Goal: Complete application form

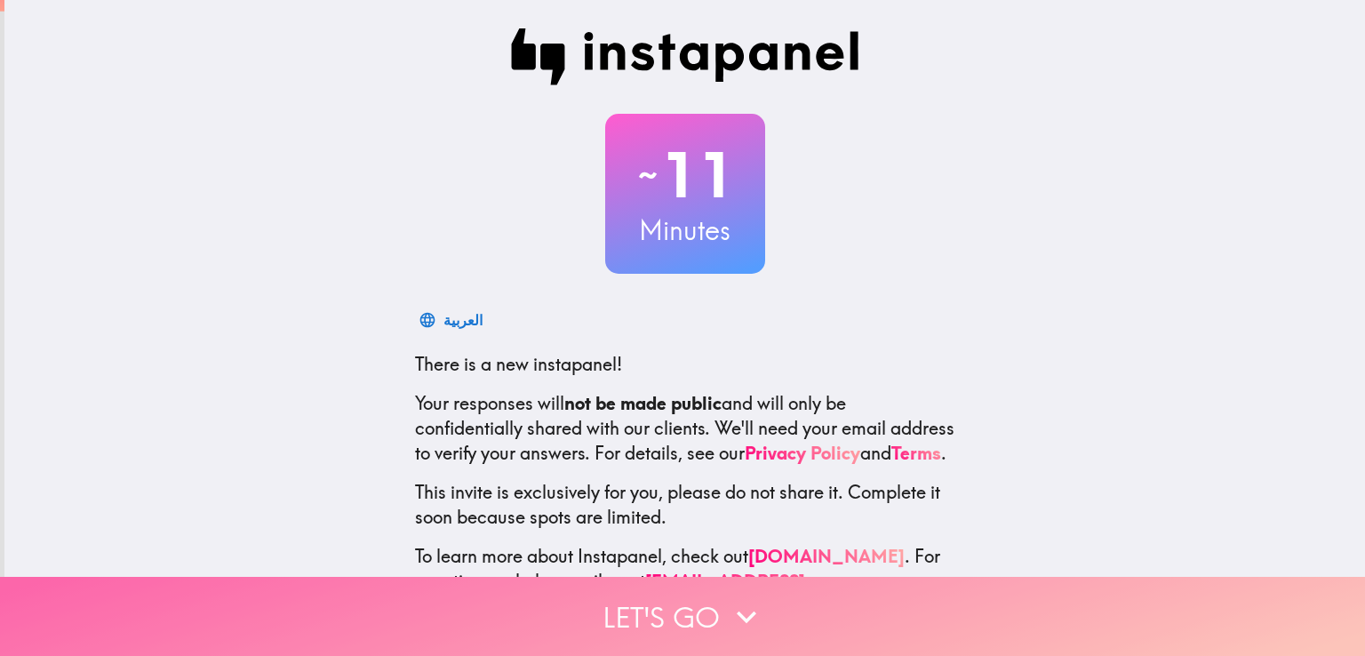
click at [591, 580] on button "Let's go" at bounding box center [682, 616] width 1365 height 79
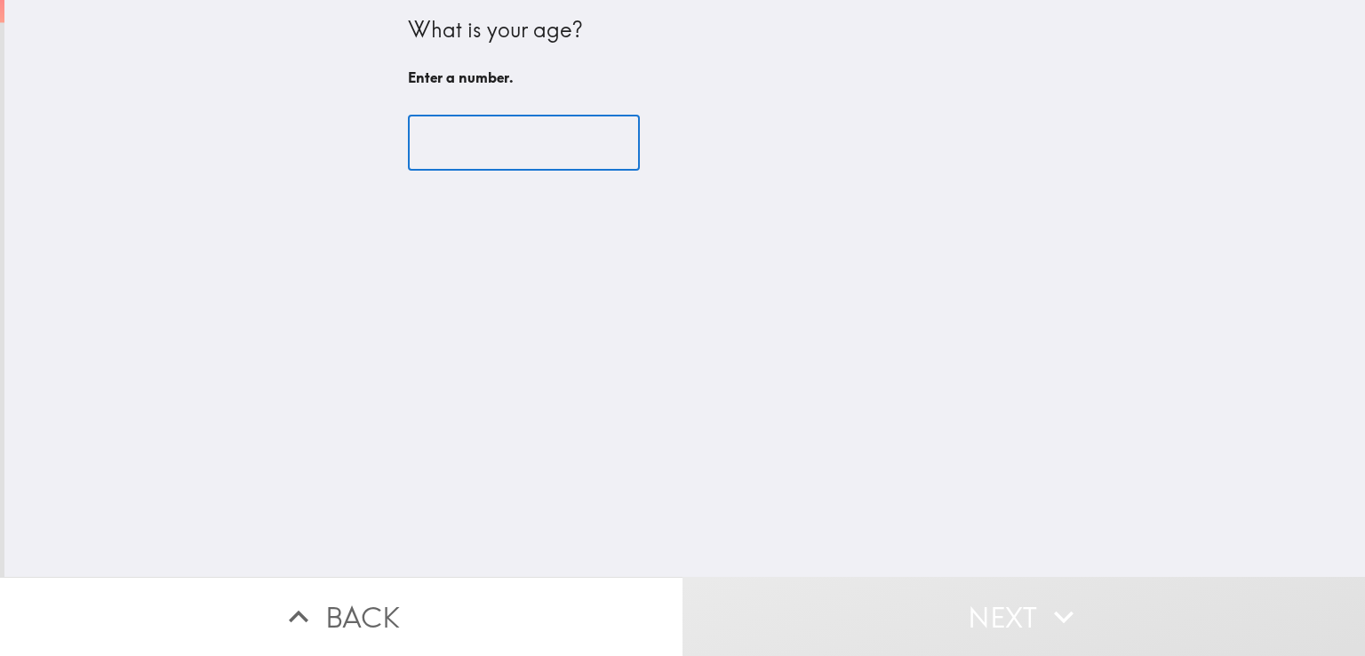
click at [527, 162] on input "number" at bounding box center [524, 143] width 232 height 55
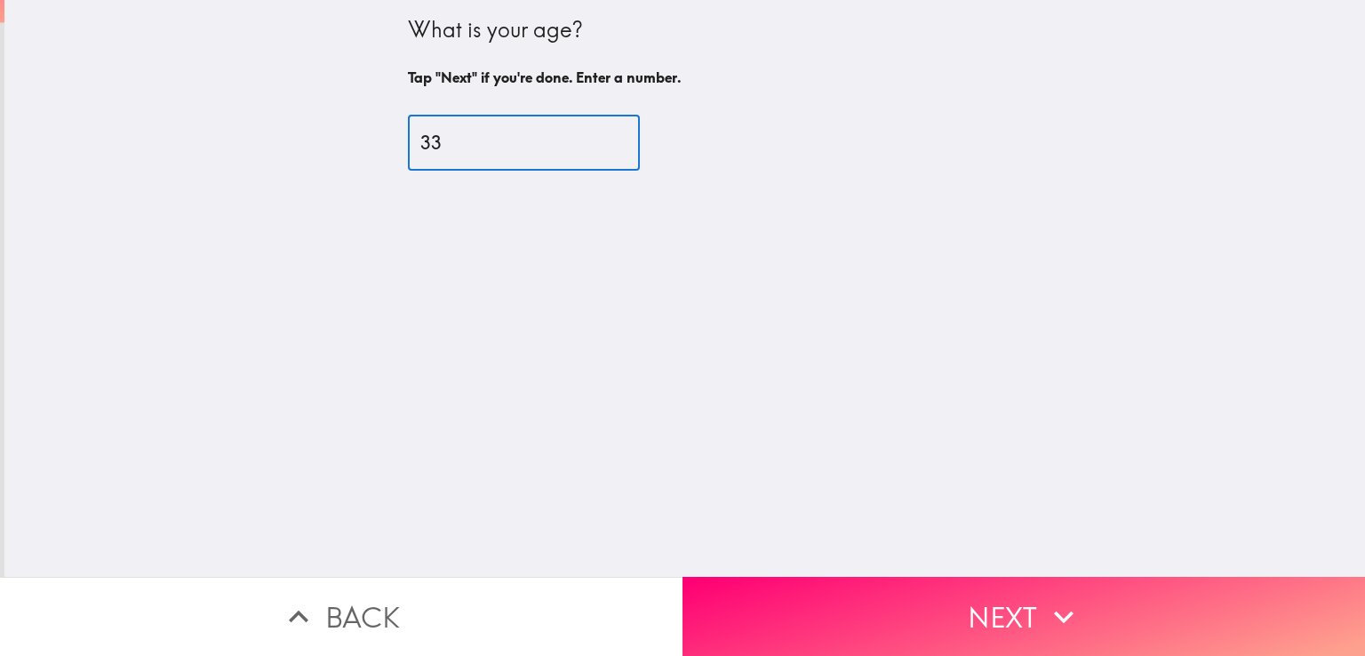
type input "33"
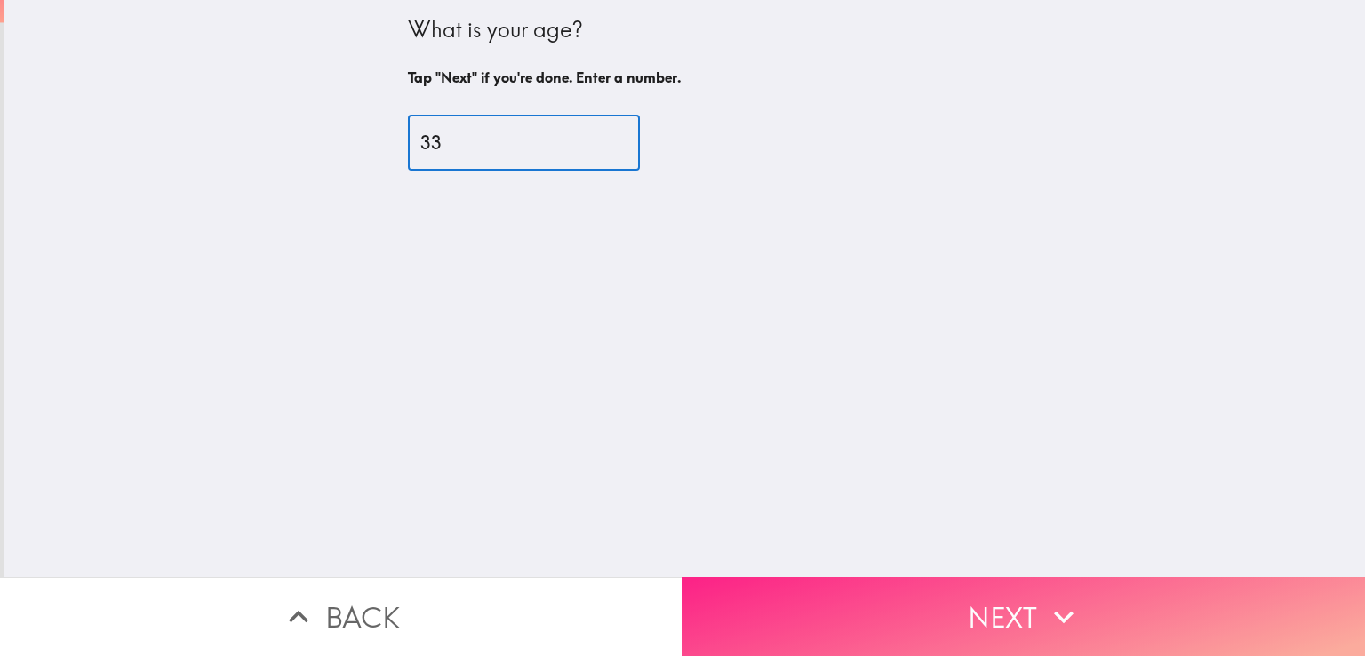
click at [787, 598] on button "Next" at bounding box center [1023, 616] width 682 height 79
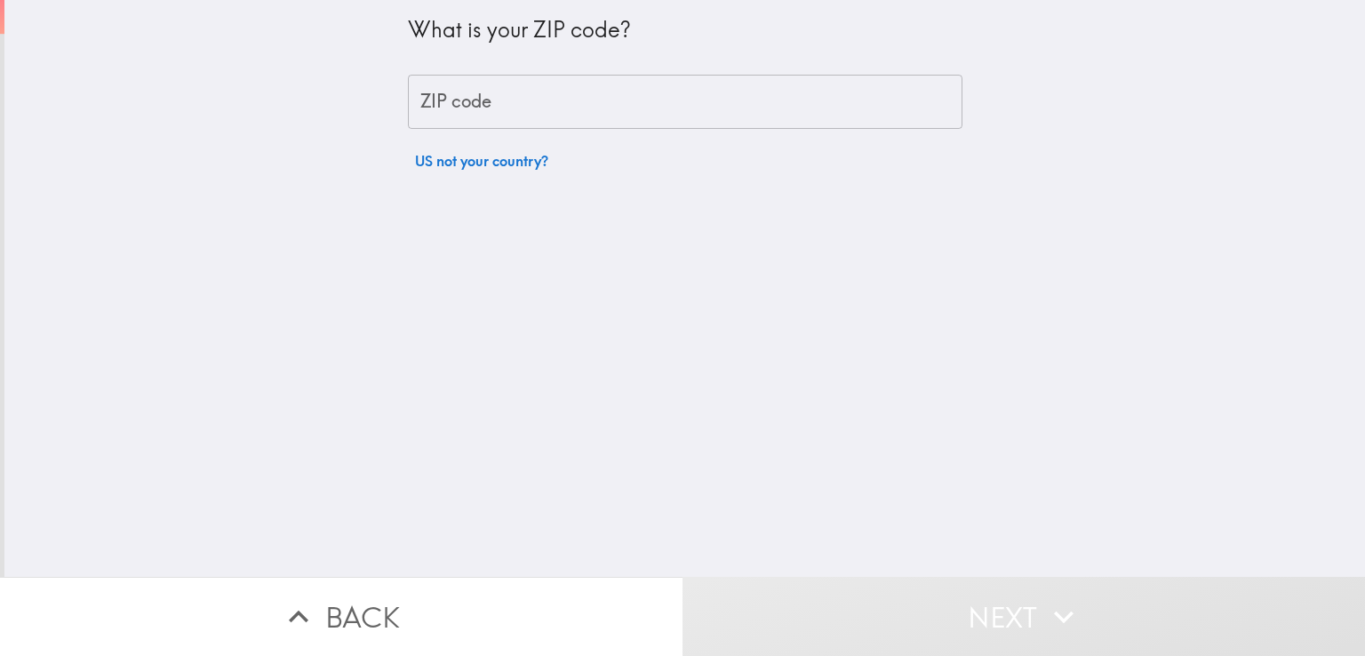
click at [535, 118] on input "ZIP code" at bounding box center [685, 102] width 555 height 55
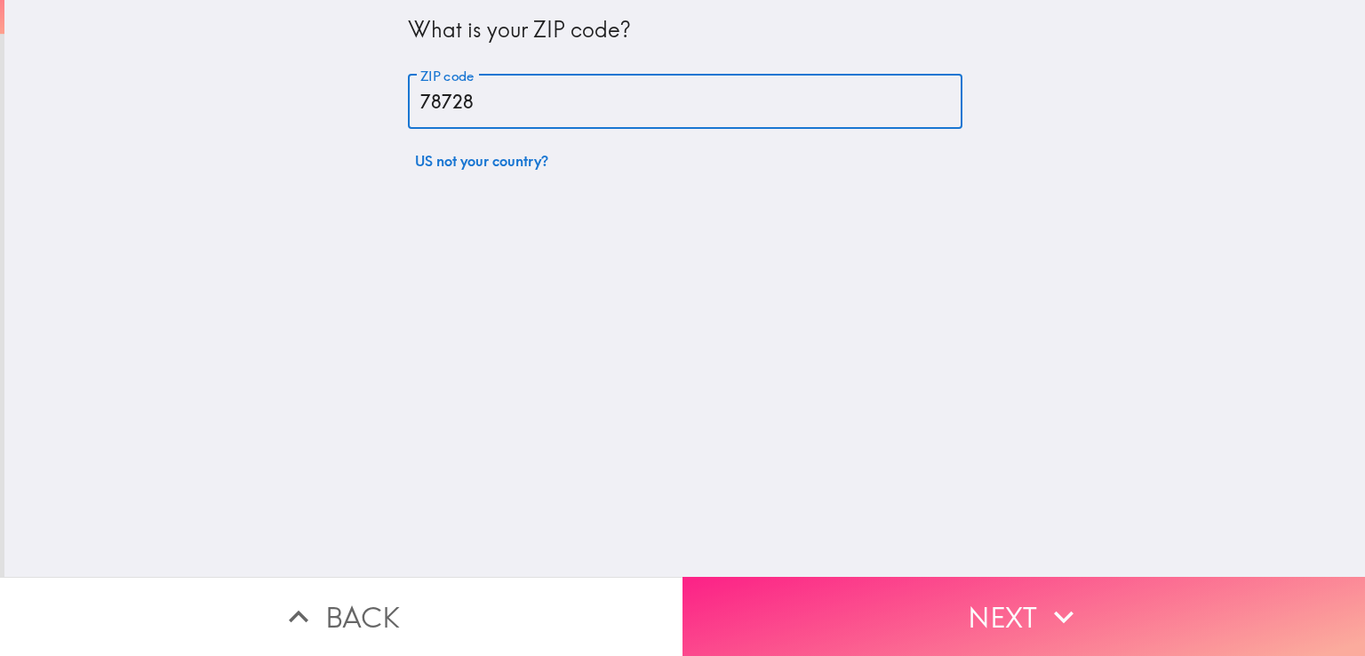
type input "78728"
click at [955, 607] on button "Next" at bounding box center [1023, 616] width 682 height 79
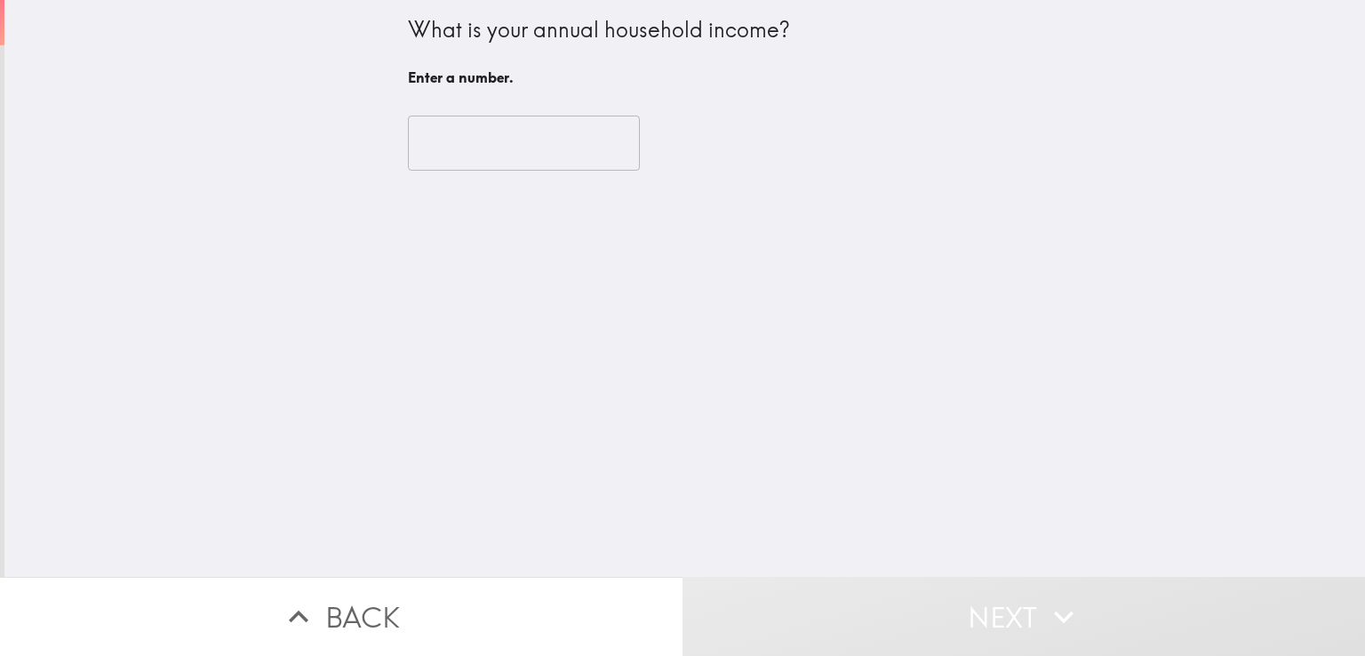
click at [563, 150] on input "number" at bounding box center [524, 143] width 232 height 55
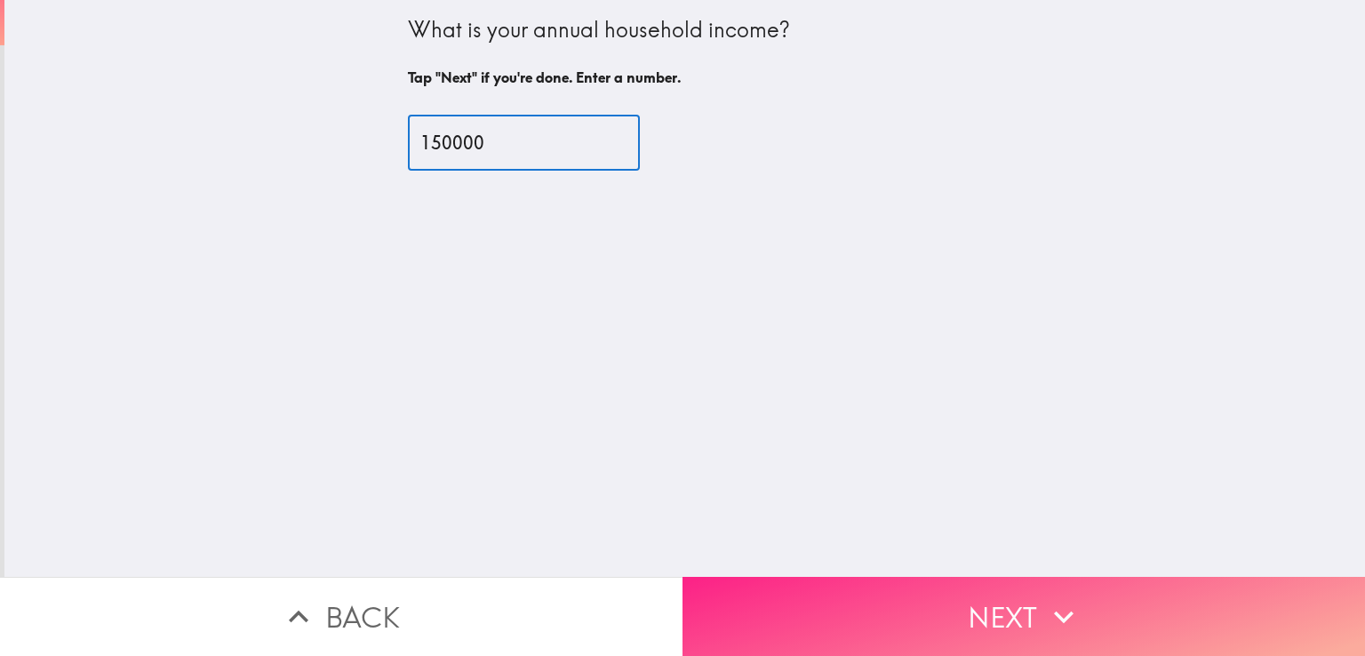
type input "150000"
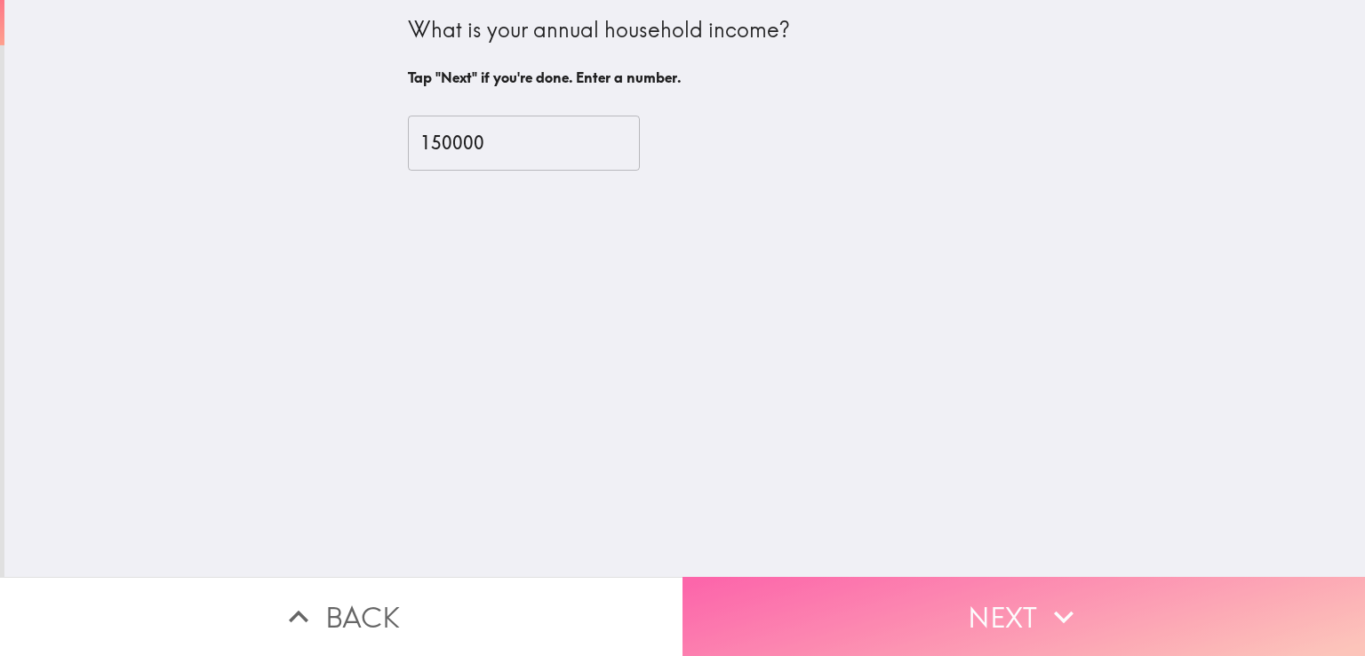
click at [899, 593] on button "Next" at bounding box center [1023, 616] width 682 height 79
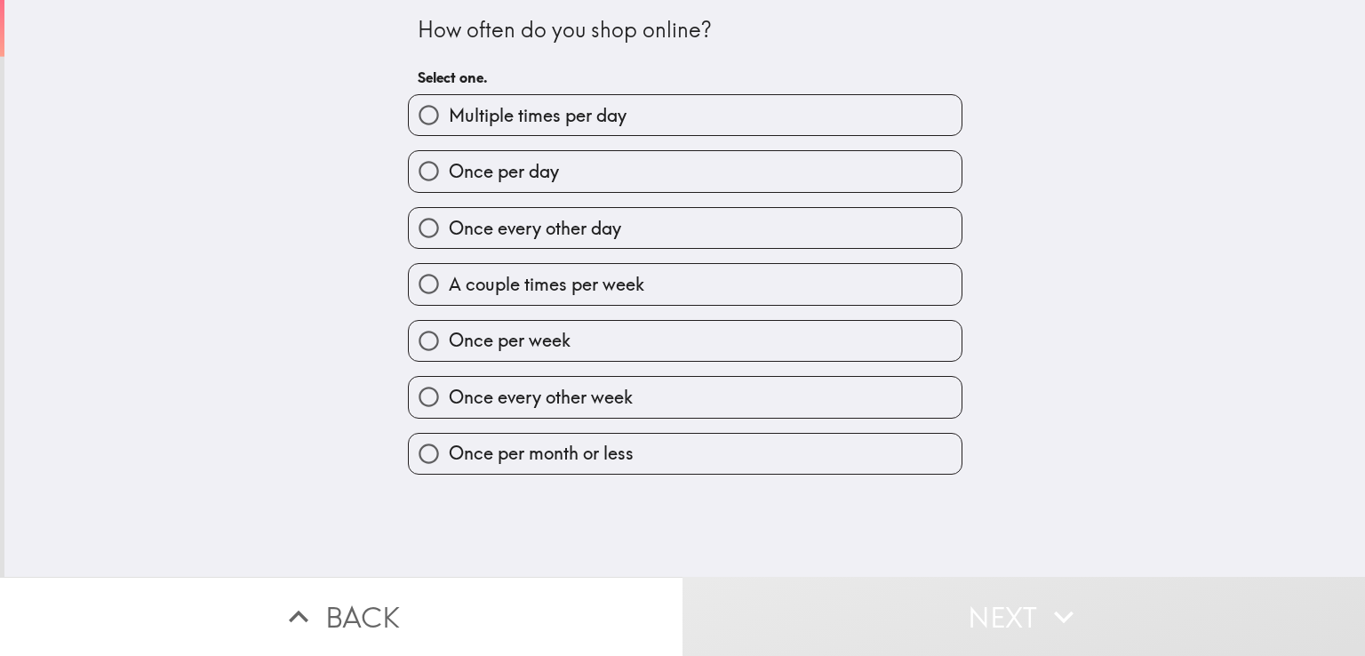
click at [630, 126] on label "Multiple times per day" at bounding box center [685, 115] width 553 height 40
click at [449, 126] on input "Multiple times per day" at bounding box center [429, 115] width 40 height 40
radio input "true"
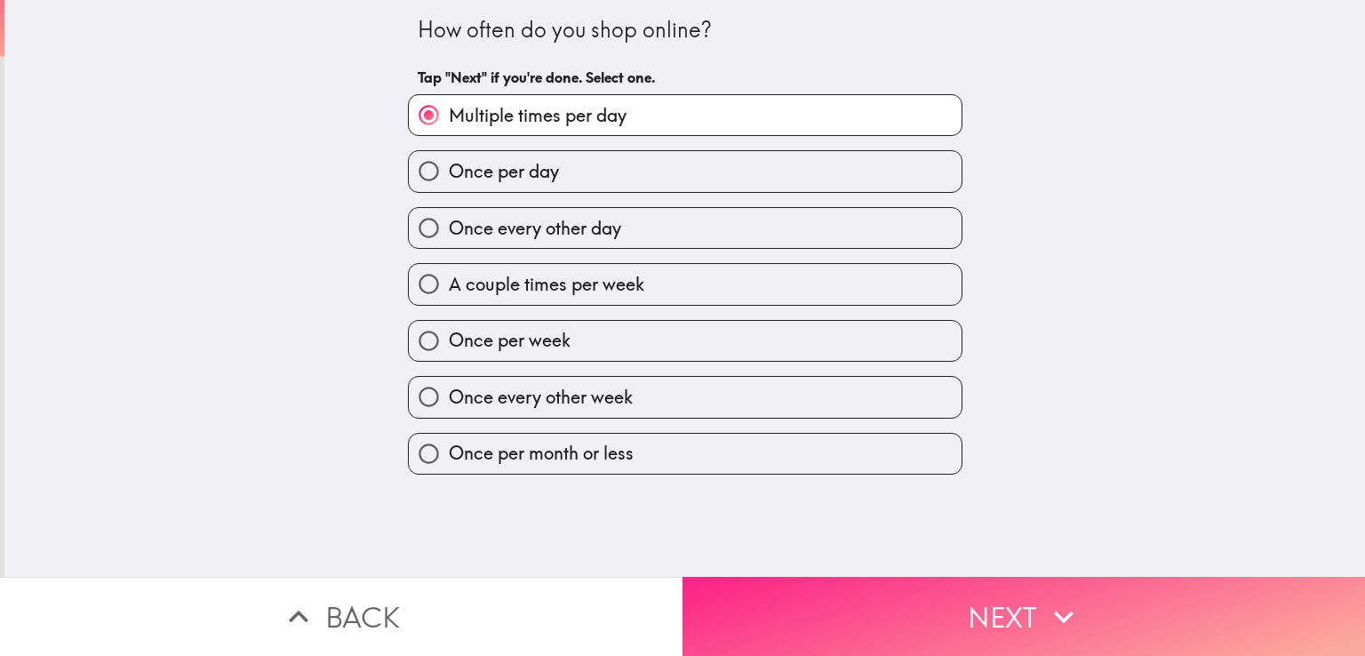
click at [954, 577] on button "Next" at bounding box center [1023, 616] width 682 height 79
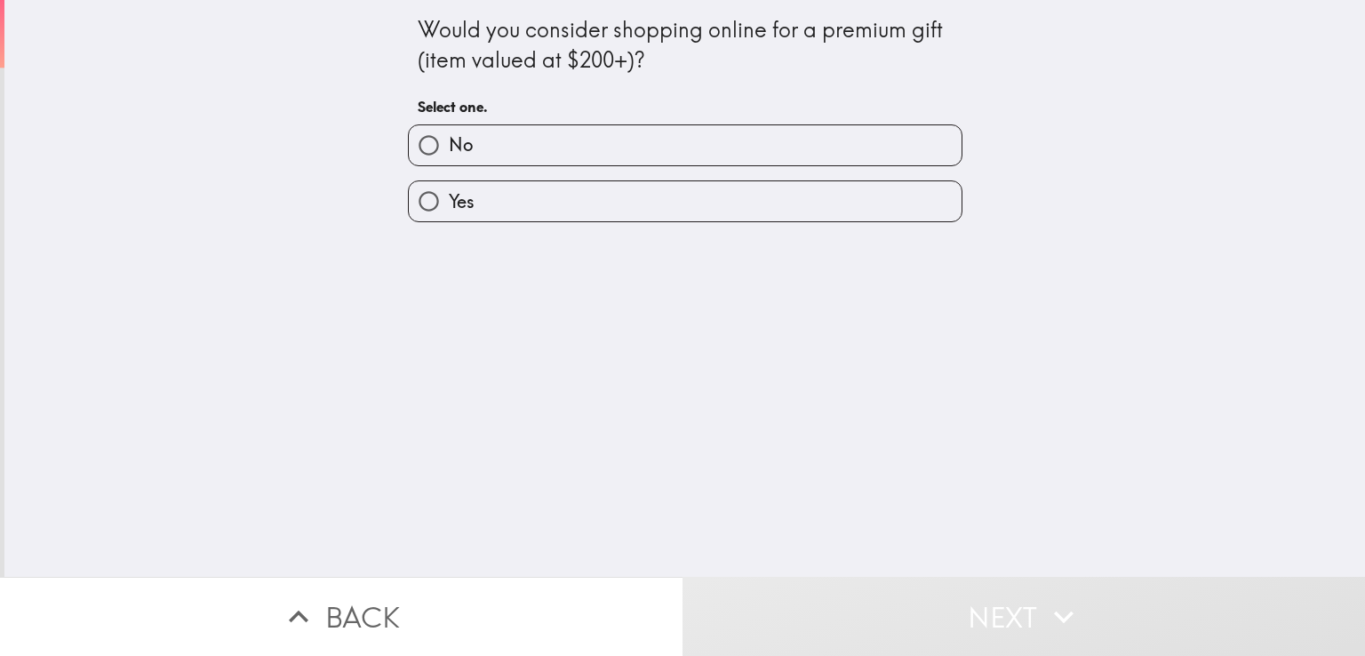
click at [821, 186] on label "Yes" at bounding box center [685, 201] width 553 height 40
click at [449, 186] on input "Yes" at bounding box center [429, 201] width 40 height 40
radio input "true"
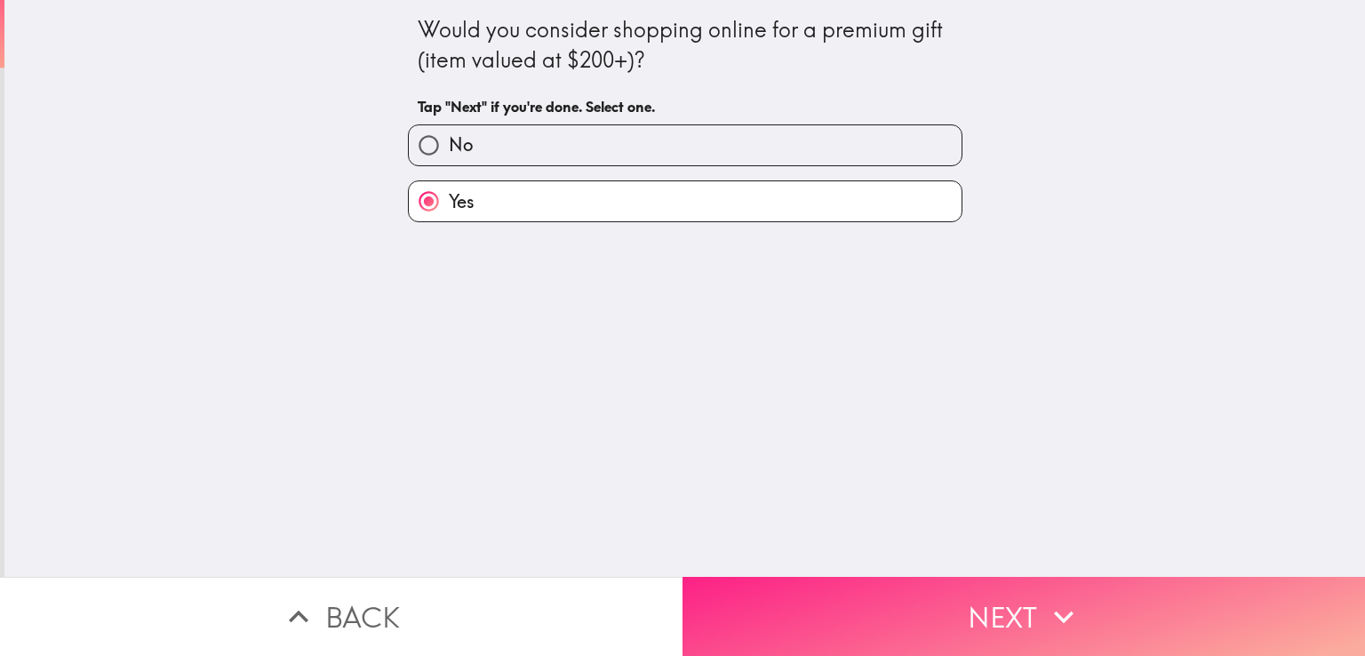
click at [933, 591] on button "Next" at bounding box center [1023, 616] width 682 height 79
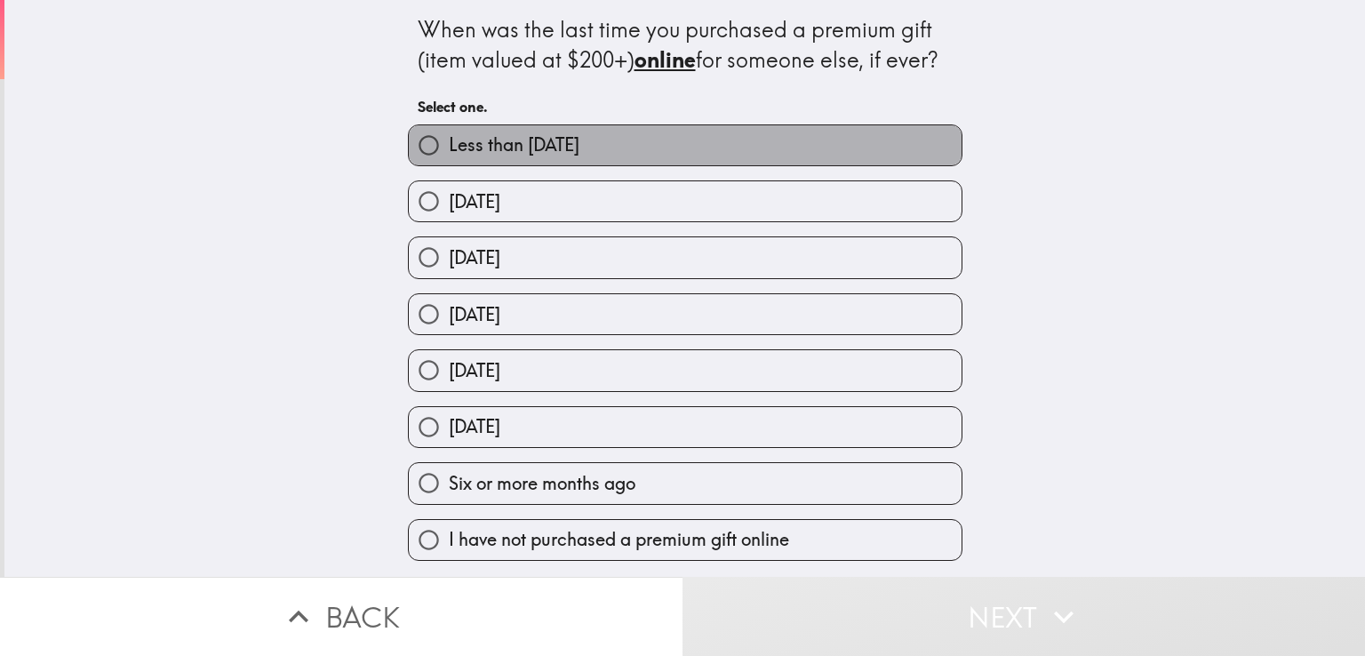
click at [656, 157] on label "Less than [DATE]" at bounding box center [685, 145] width 553 height 40
click at [449, 157] on input "Less than [DATE]" at bounding box center [429, 145] width 40 height 40
radio input "true"
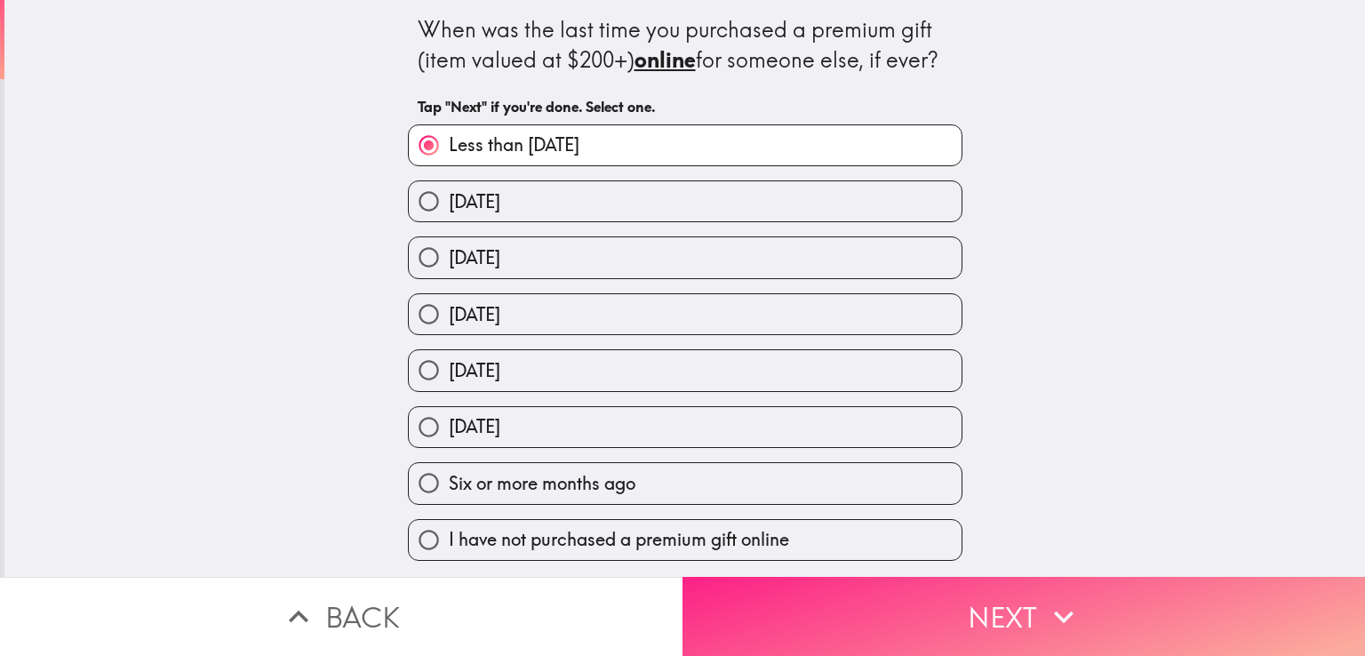
click at [880, 617] on button "Next" at bounding box center [1023, 616] width 682 height 79
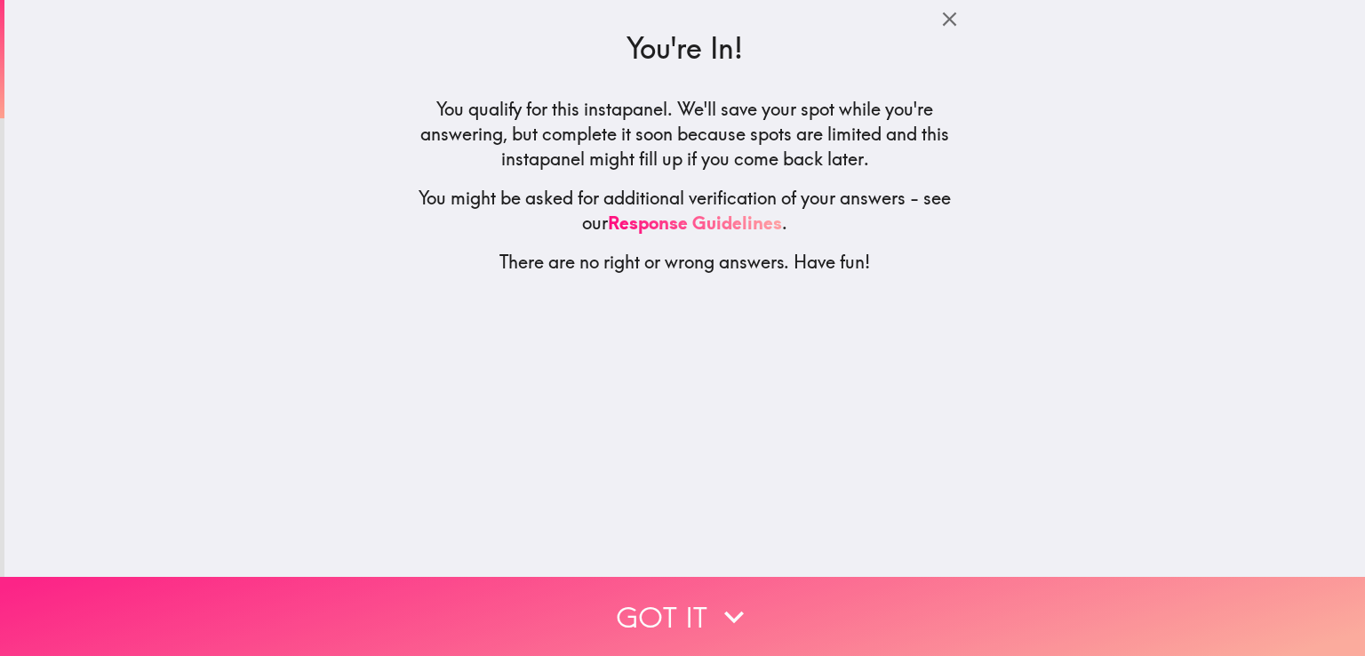
click at [738, 597] on icon "button" at bounding box center [733, 616] width 39 height 39
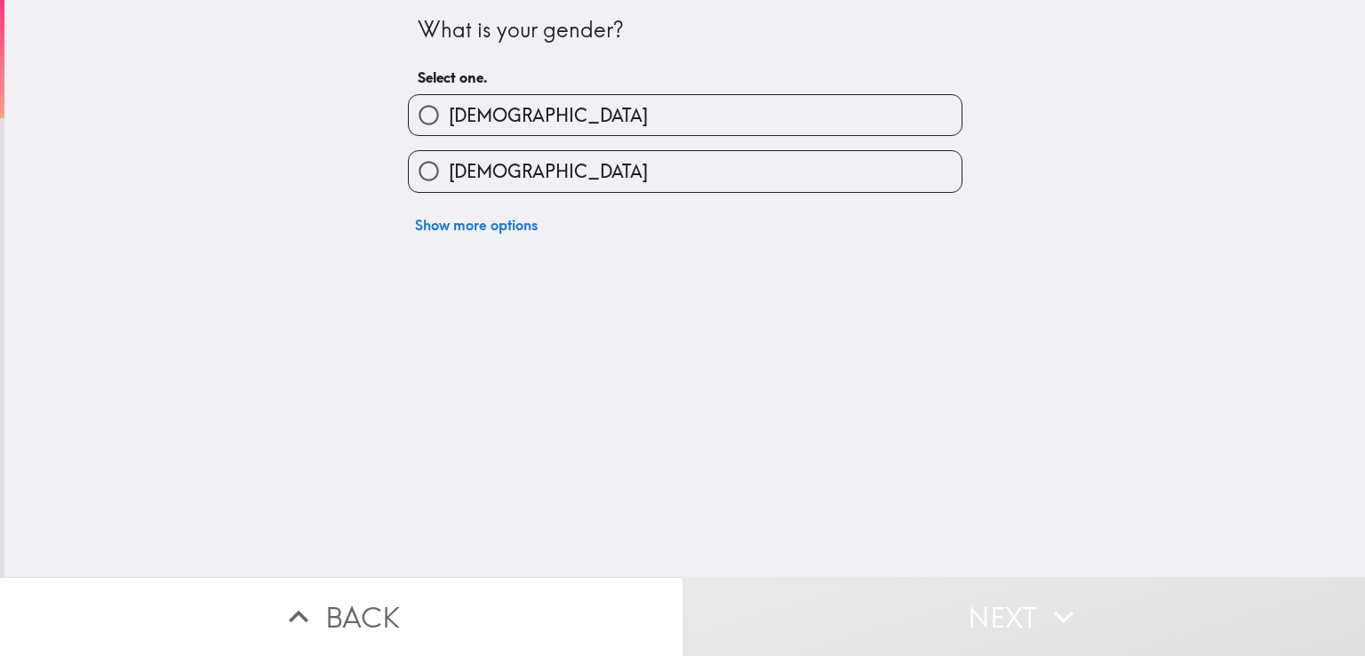
click at [537, 111] on label "[DEMOGRAPHIC_DATA]" at bounding box center [685, 115] width 553 height 40
click at [449, 111] on input "[DEMOGRAPHIC_DATA]" at bounding box center [429, 115] width 40 height 40
radio input "true"
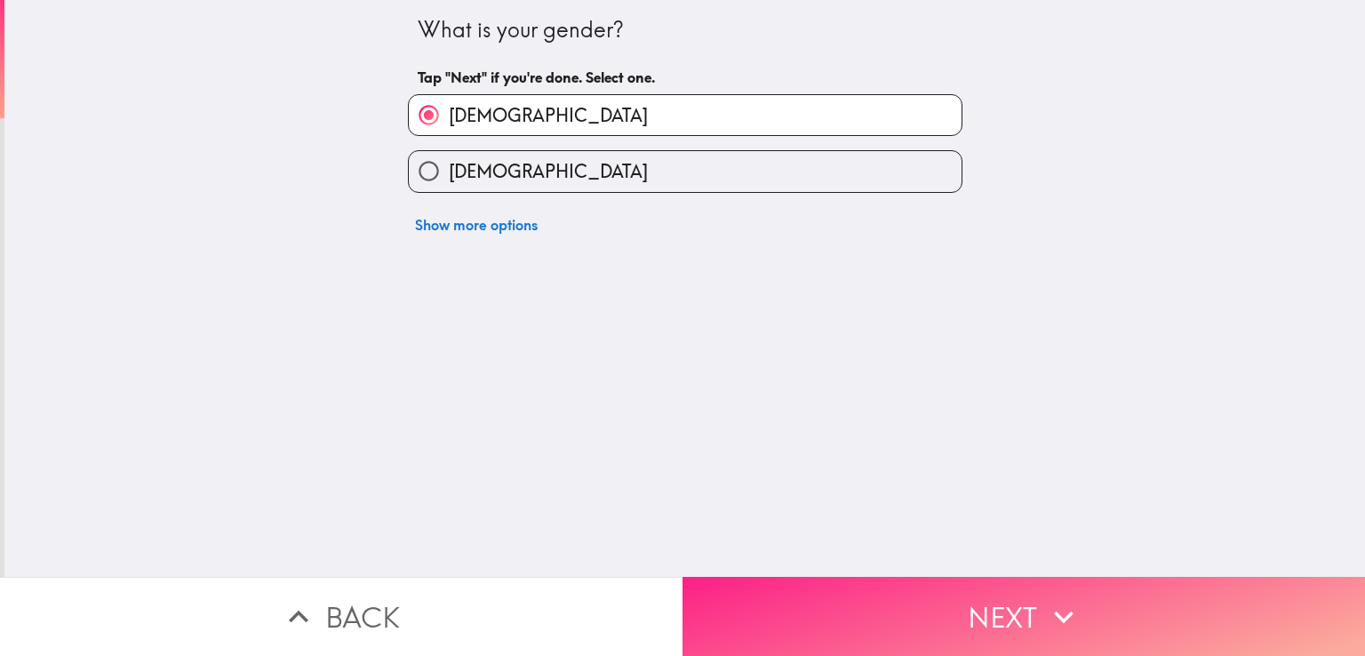
click at [966, 596] on button "Next" at bounding box center [1023, 616] width 682 height 79
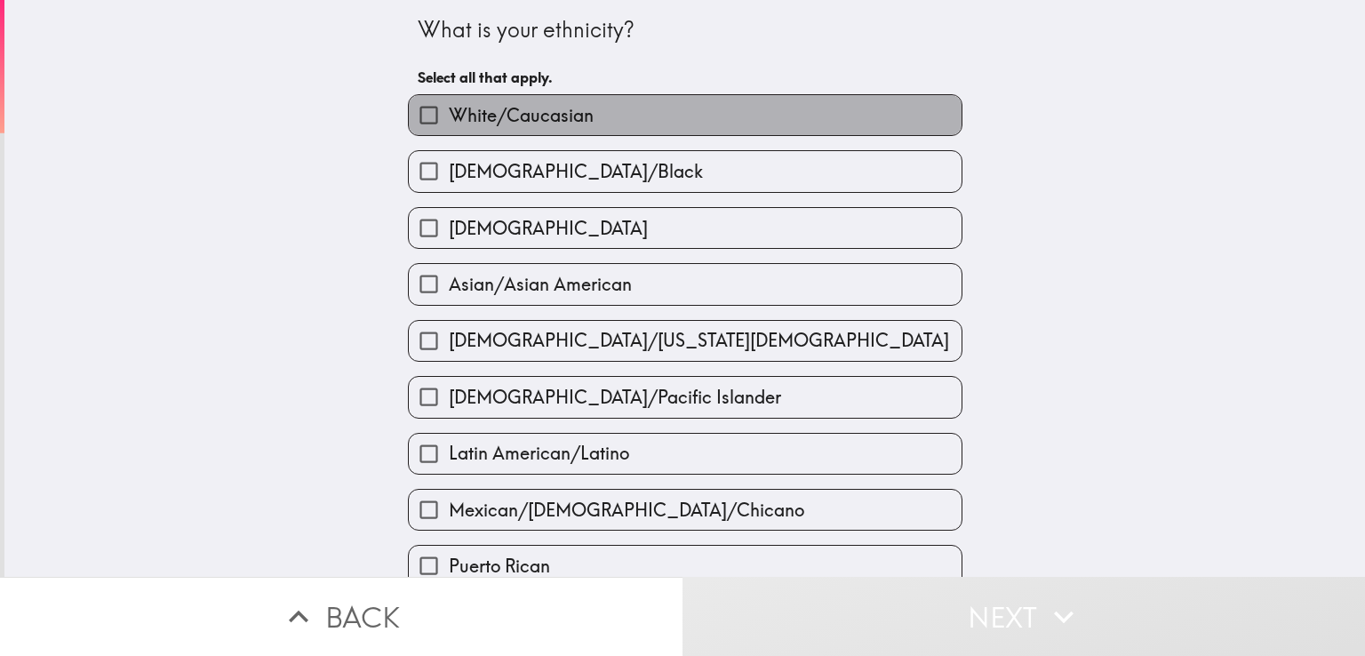
click at [618, 122] on label "White/Caucasian" at bounding box center [685, 115] width 553 height 40
click at [449, 122] on input "White/Caucasian" at bounding box center [429, 115] width 40 height 40
checkbox input "true"
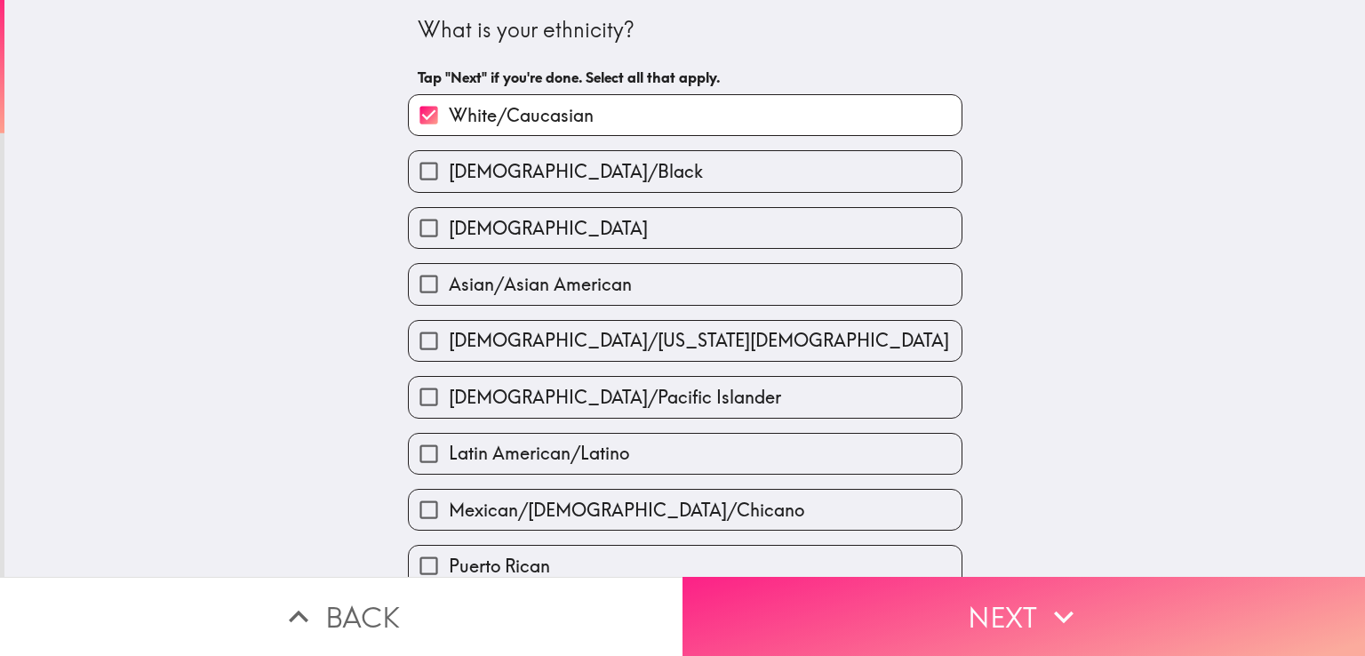
click at [893, 594] on button "Next" at bounding box center [1023, 616] width 682 height 79
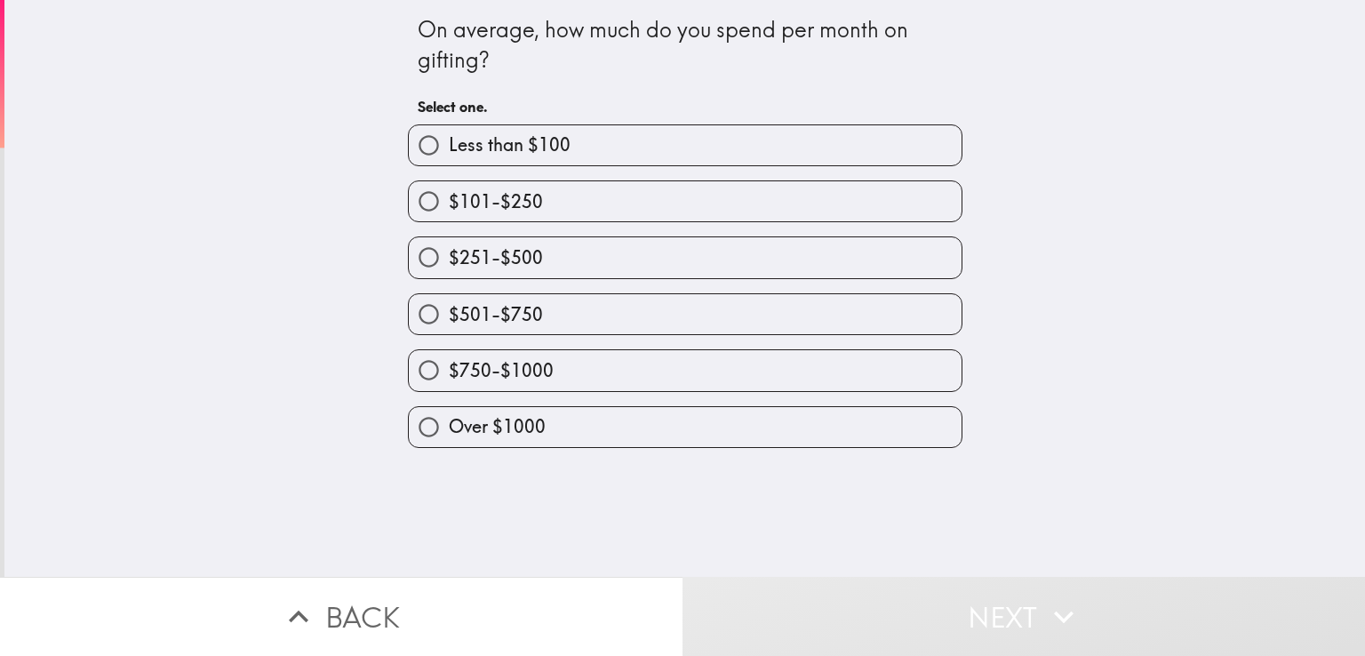
click at [618, 363] on label "$750-$1000" at bounding box center [685, 370] width 553 height 40
click at [449, 363] on input "$750-$1000" at bounding box center [429, 370] width 40 height 40
radio input "true"
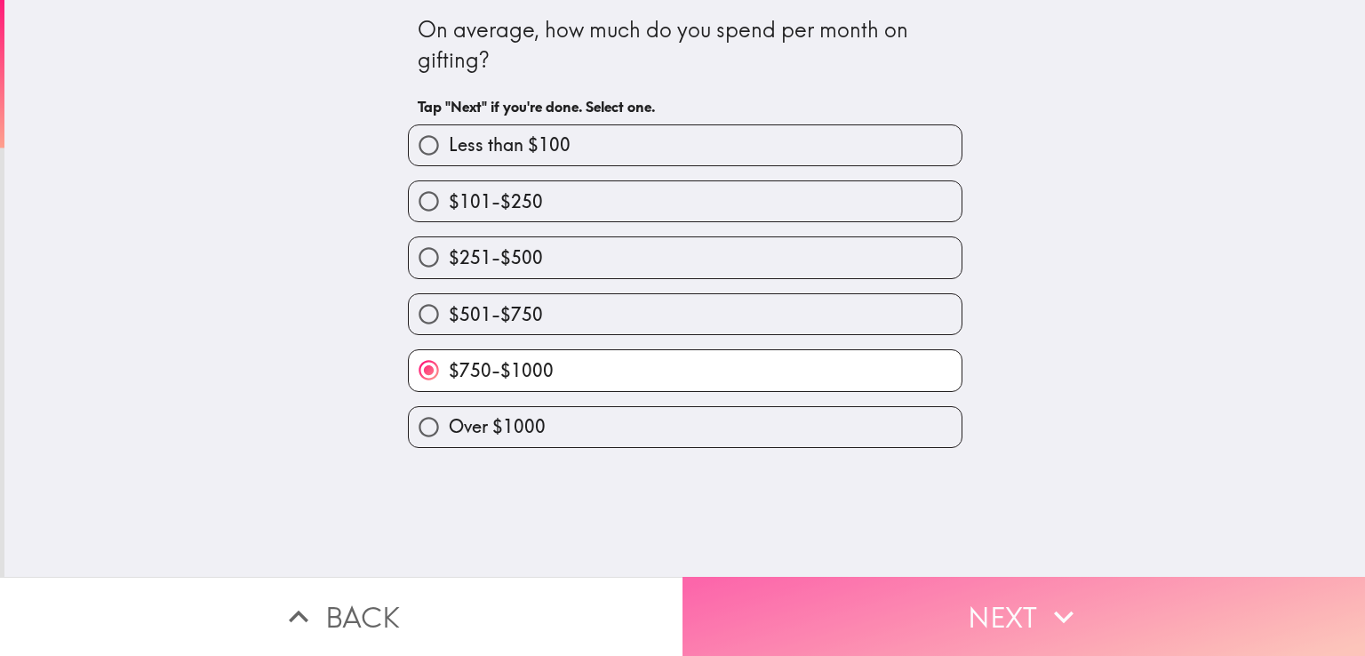
click at [931, 594] on button "Next" at bounding box center [1023, 616] width 682 height 79
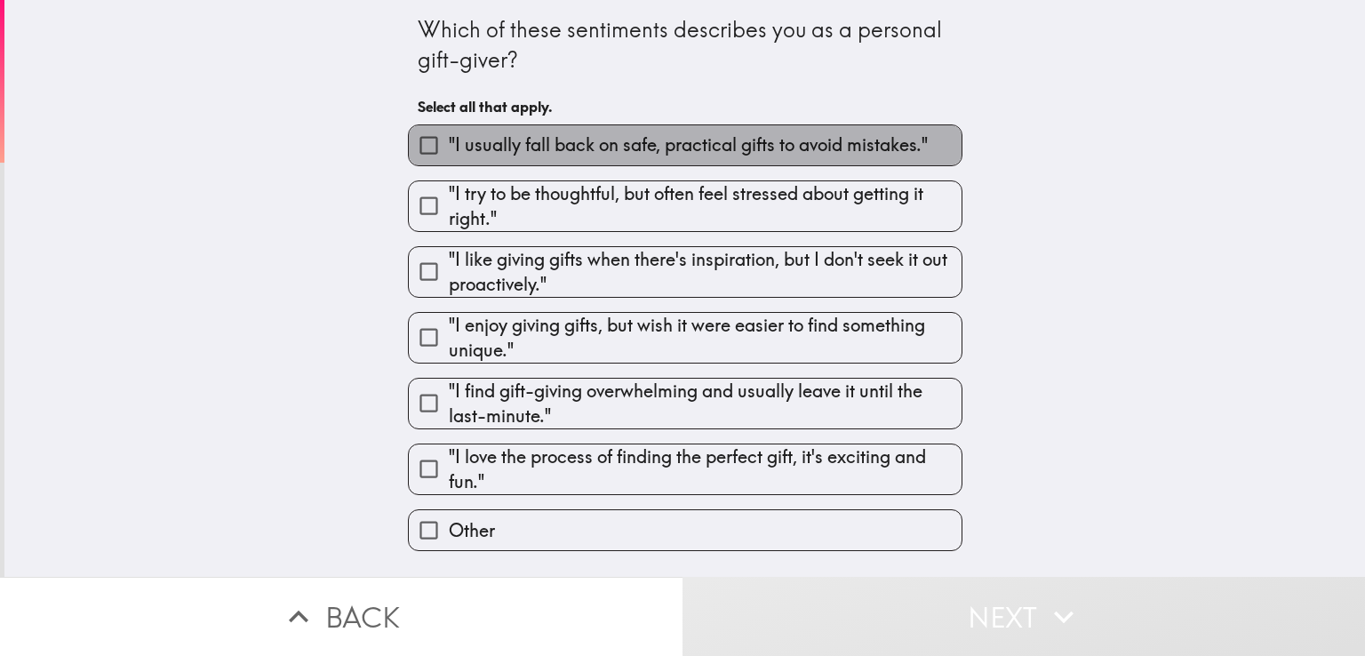
click at [586, 156] on span ""I usually fall back on safe, practical gifts to avoid mistakes."" at bounding box center [688, 144] width 479 height 25
click at [449, 156] on input ""I usually fall back on safe, practical gifts to avoid mistakes."" at bounding box center [429, 145] width 40 height 40
checkbox input "true"
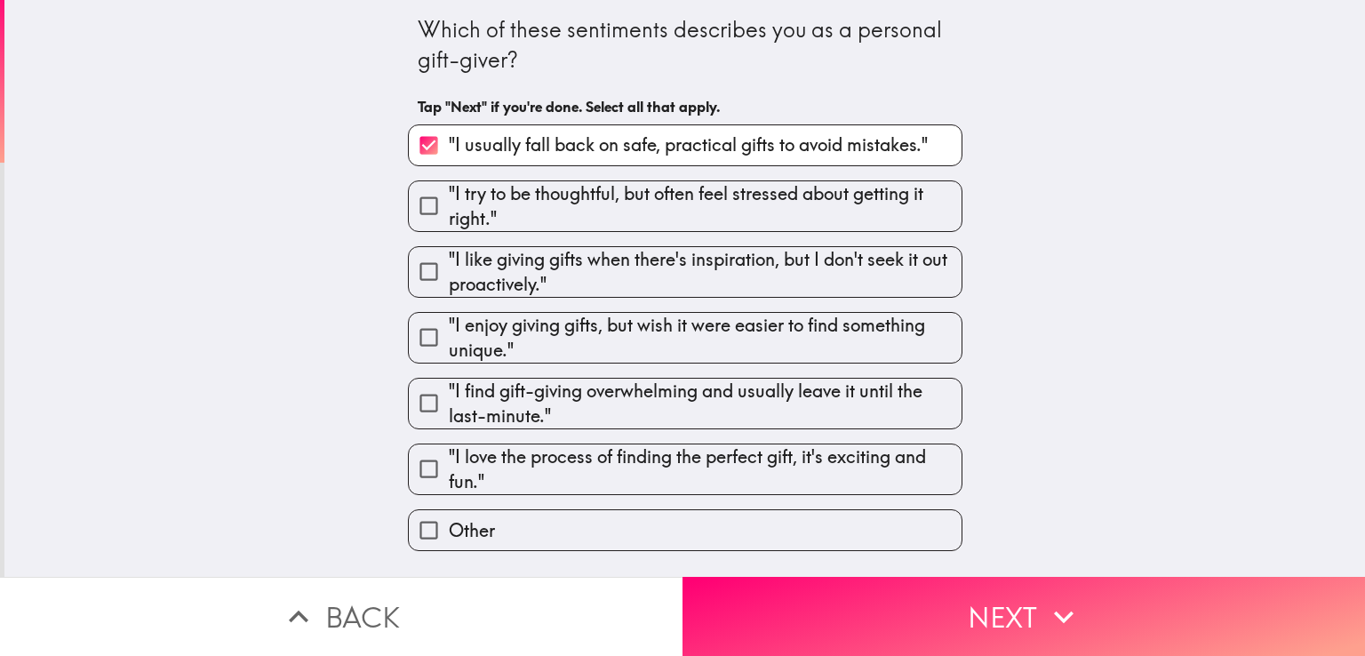
click at [635, 464] on span ""I love the process of finding the perfect gift, it's exciting and fun."" at bounding box center [705, 469] width 513 height 50
click at [449, 464] on input ""I love the process of finding the perfect gift, it's exciting and fun."" at bounding box center [429, 469] width 40 height 40
checkbox input "true"
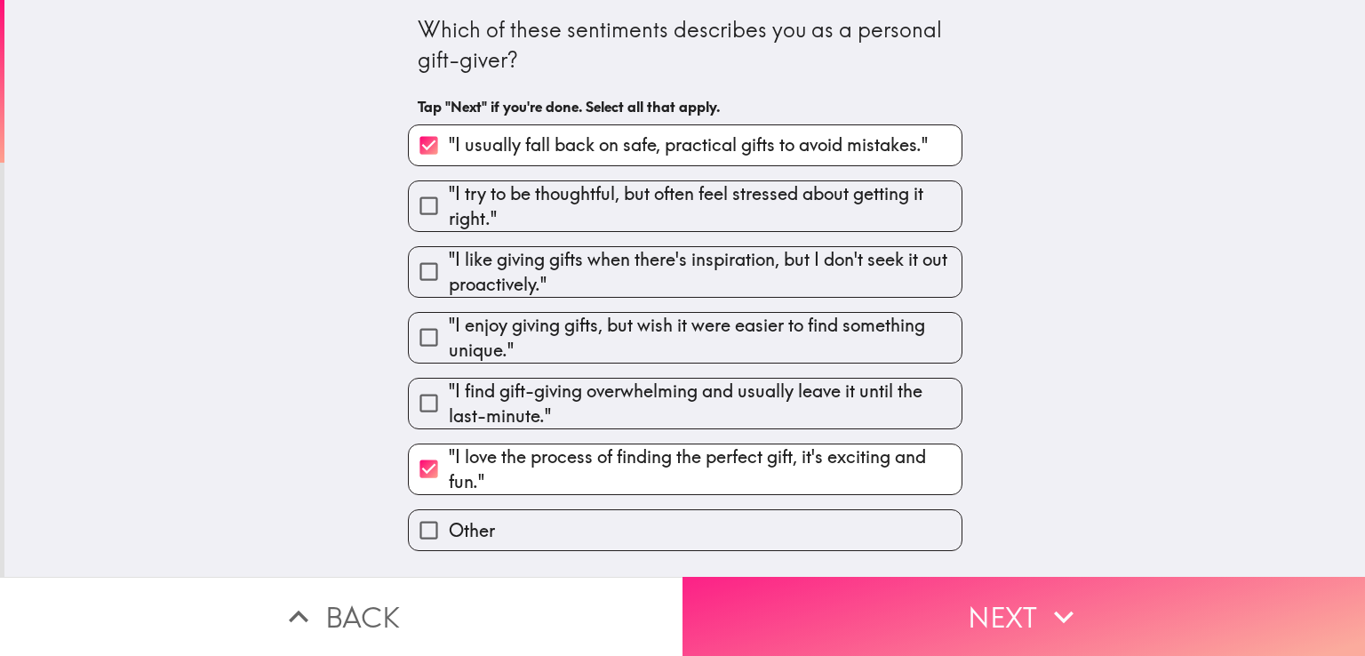
click at [970, 588] on button "Next" at bounding box center [1023, 616] width 682 height 79
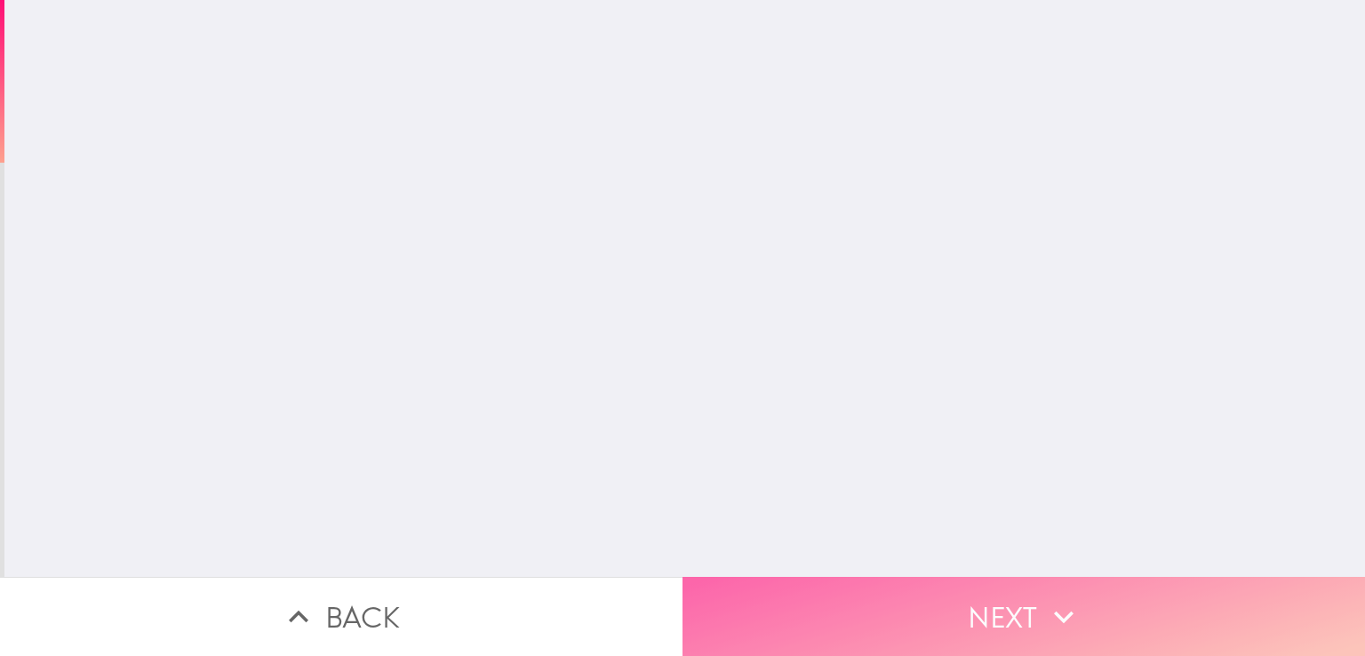
click at [970, 588] on button "Next" at bounding box center [1023, 616] width 682 height 79
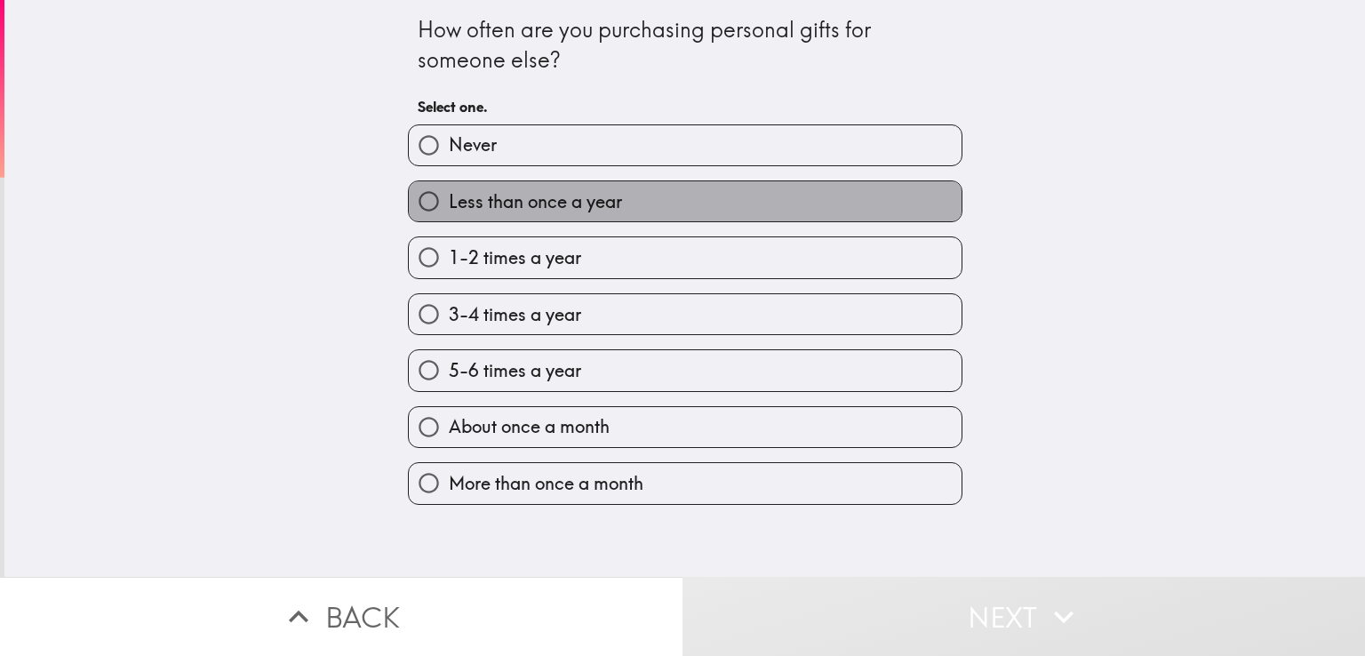
click at [610, 218] on label "Less than once a year" at bounding box center [685, 201] width 553 height 40
click at [449, 218] on input "Less than once a year" at bounding box center [429, 201] width 40 height 40
radio input "true"
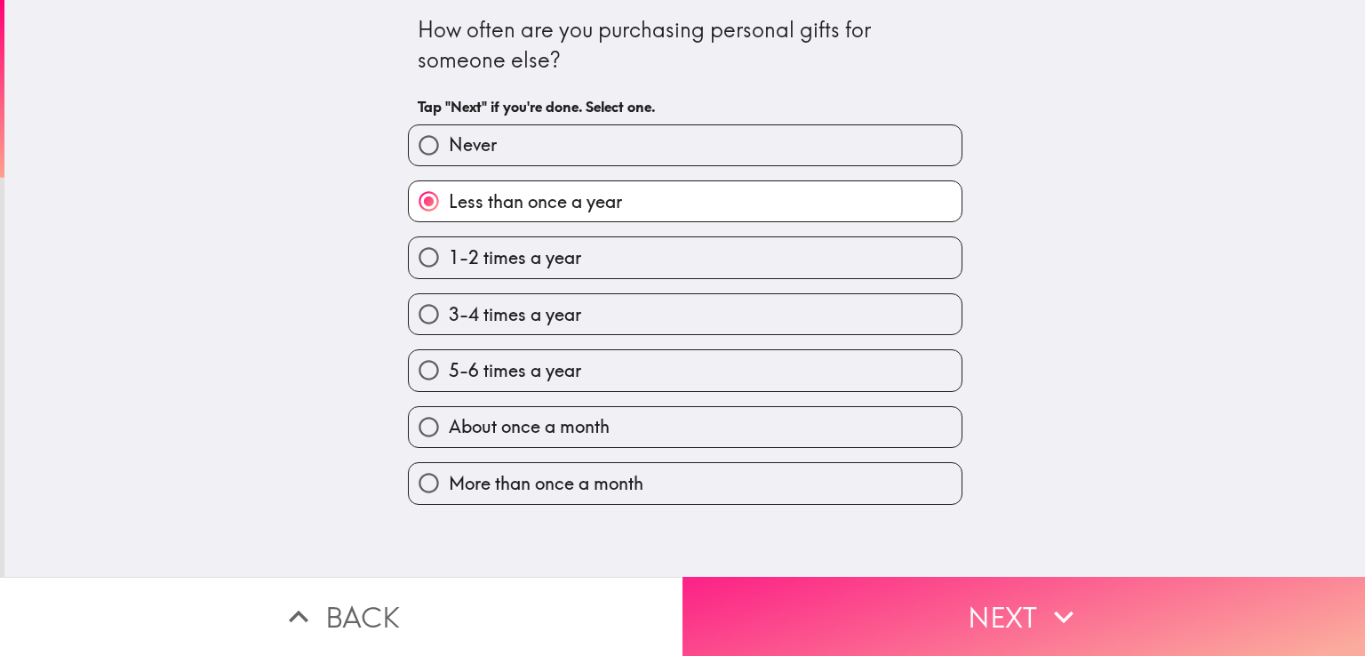
click at [867, 577] on button "Next" at bounding box center [1023, 616] width 682 height 79
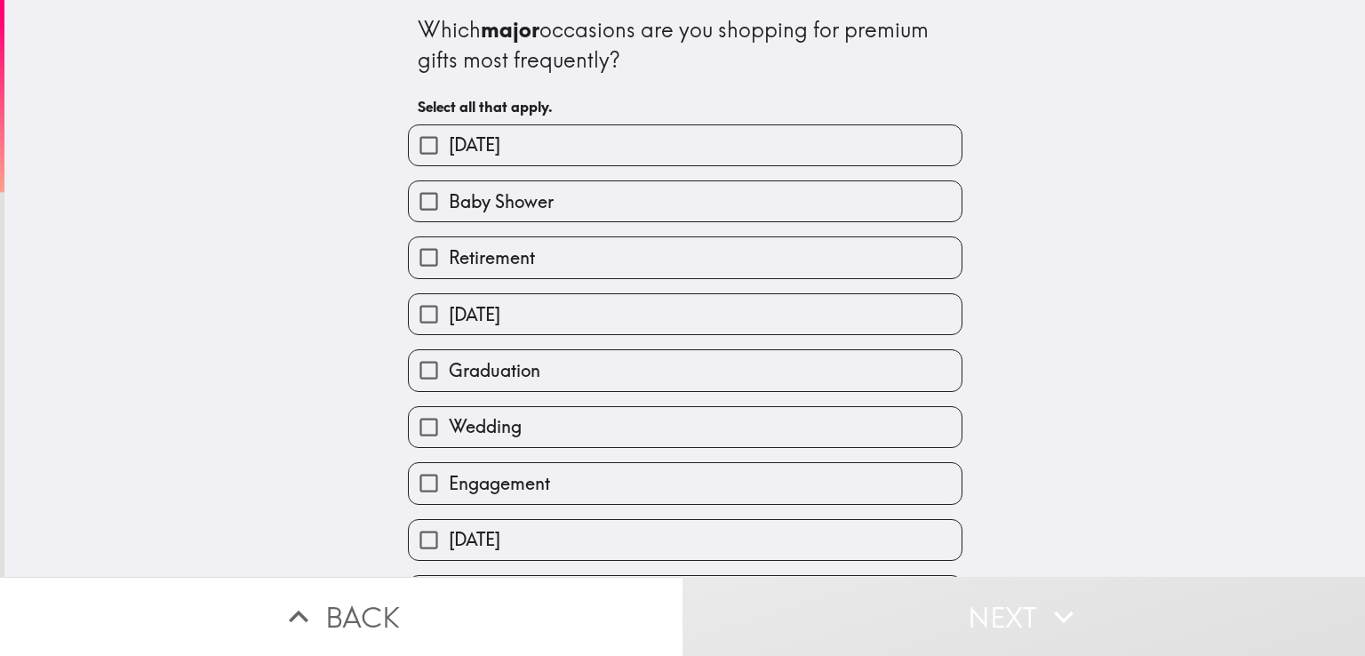
click at [591, 156] on label "[DATE]" at bounding box center [685, 145] width 553 height 40
click at [449, 156] on input "[DATE]" at bounding box center [429, 145] width 40 height 40
checkbox input "true"
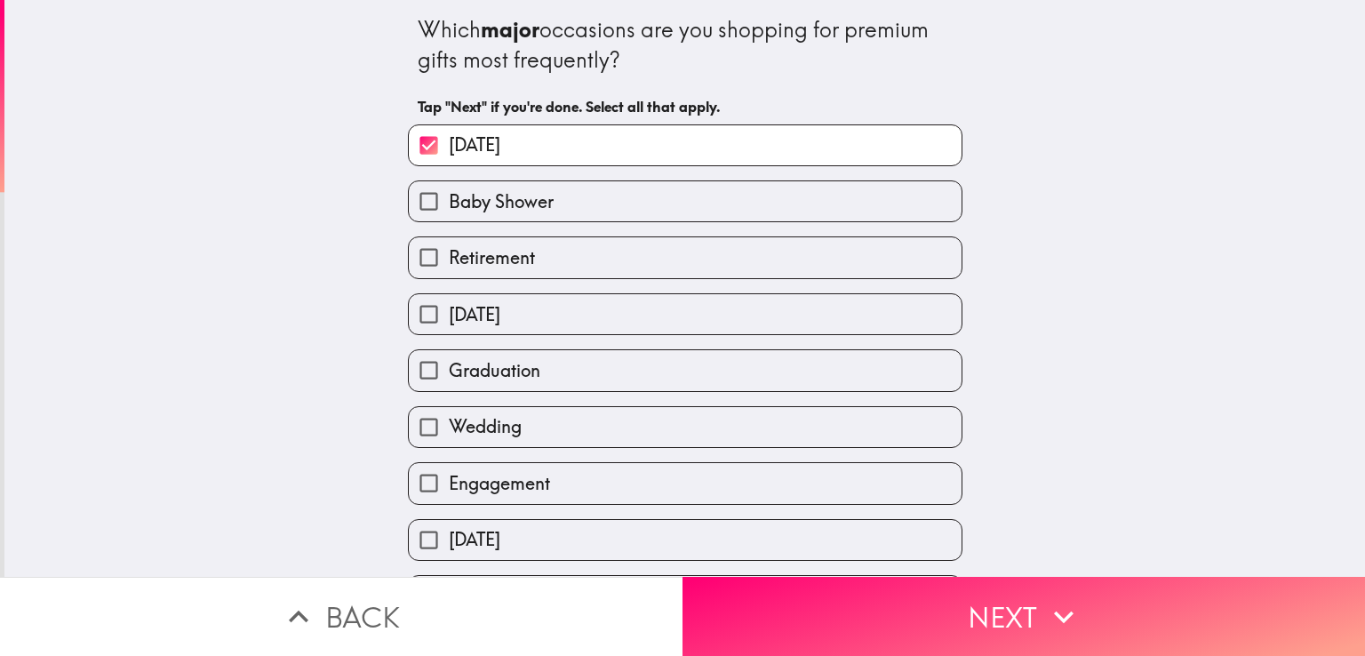
click at [565, 205] on label "Baby Shower" at bounding box center [685, 201] width 553 height 40
click at [449, 205] on input "Baby Shower" at bounding box center [429, 201] width 40 height 40
checkbox input "true"
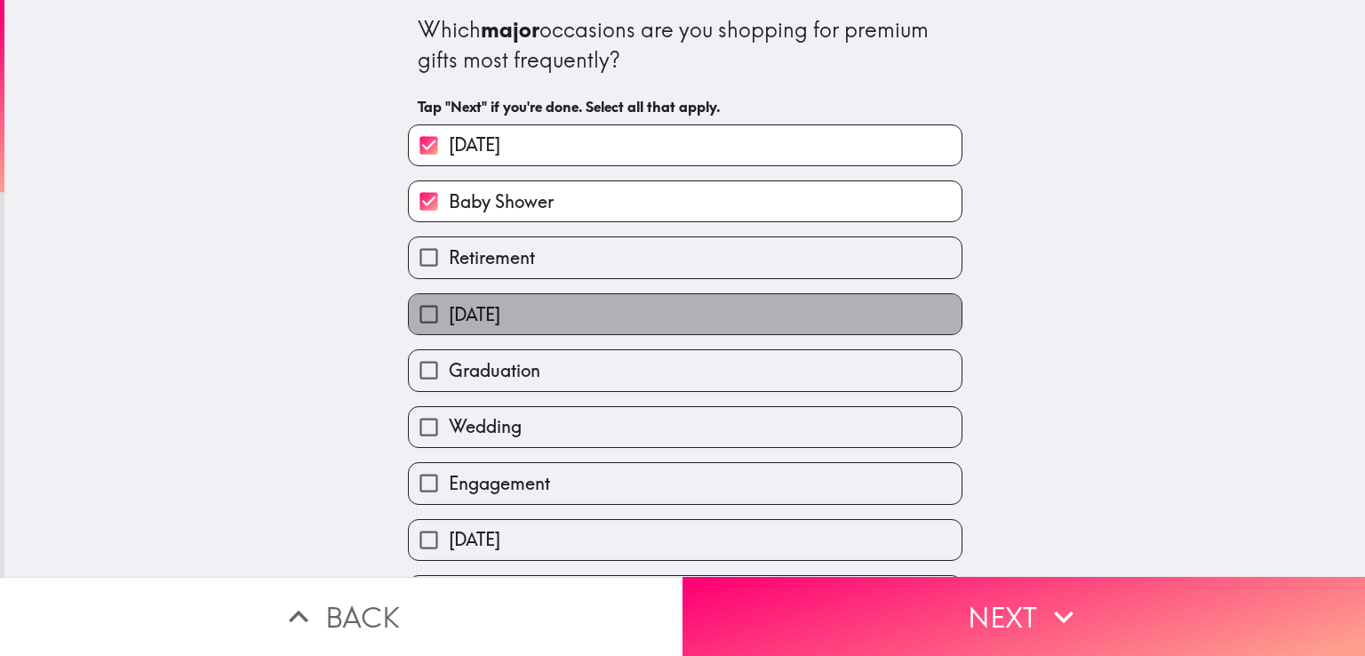
click at [500, 307] on span "[DATE]" at bounding box center [475, 314] width 52 height 25
click at [449, 307] on input "[DATE]" at bounding box center [429, 314] width 40 height 40
checkbox input "true"
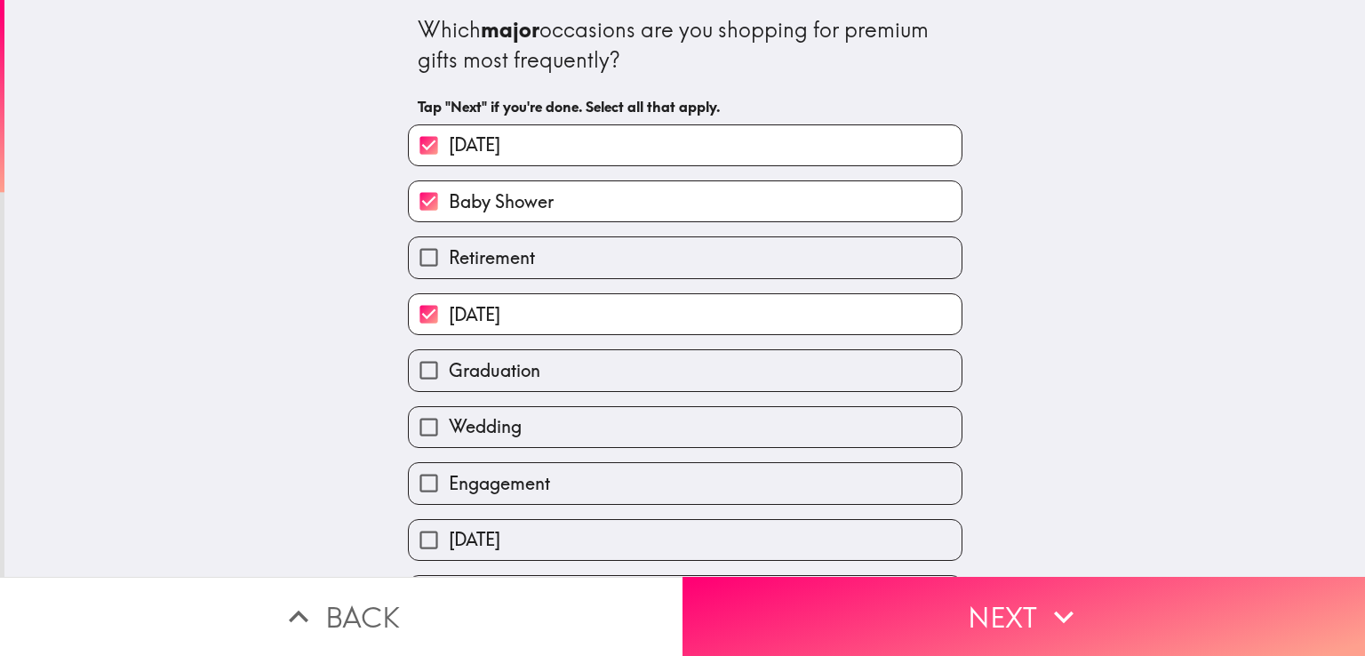
click at [508, 360] on span "Graduation" at bounding box center [495, 370] width 92 height 25
click at [449, 360] on input "Graduation" at bounding box center [429, 370] width 40 height 40
checkbox input "true"
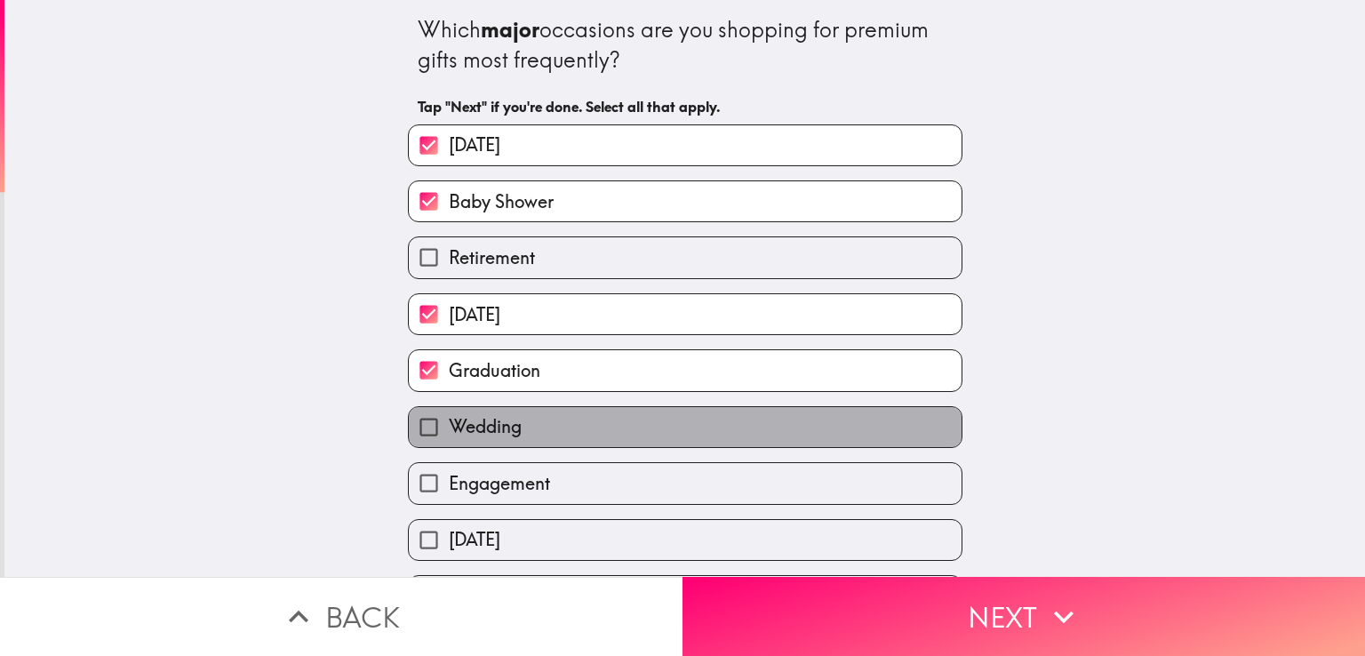
click at [491, 407] on label "Wedding" at bounding box center [685, 427] width 553 height 40
click at [449, 407] on input "Wedding" at bounding box center [429, 427] width 40 height 40
checkbox input "true"
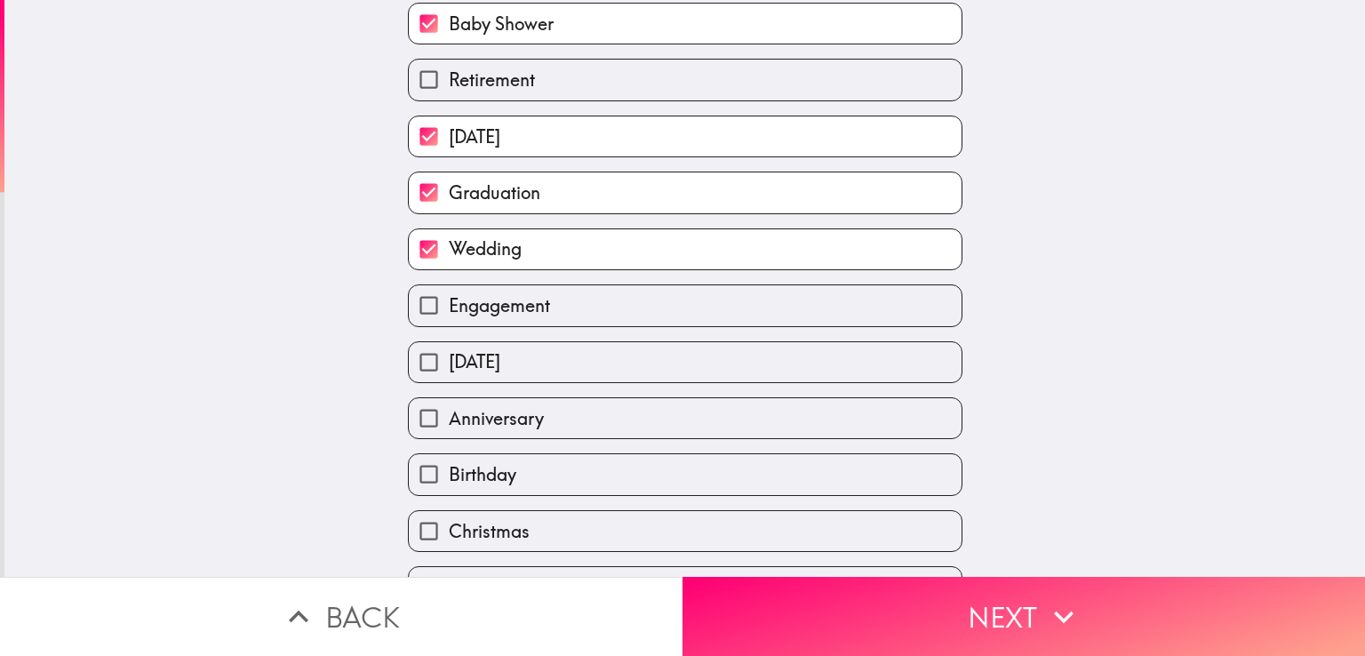
click at [514, 384] on div "Anniversary" at bounding box center [678, 411] width 569 height 56
click at [519, 374] on label "[DATE]" at bounding box center [685, 362] width 553 height 40
click at [449, 374] on input "[DATE]" at bounding box center [429, 362] width 40 height 40
checkbox input "true"
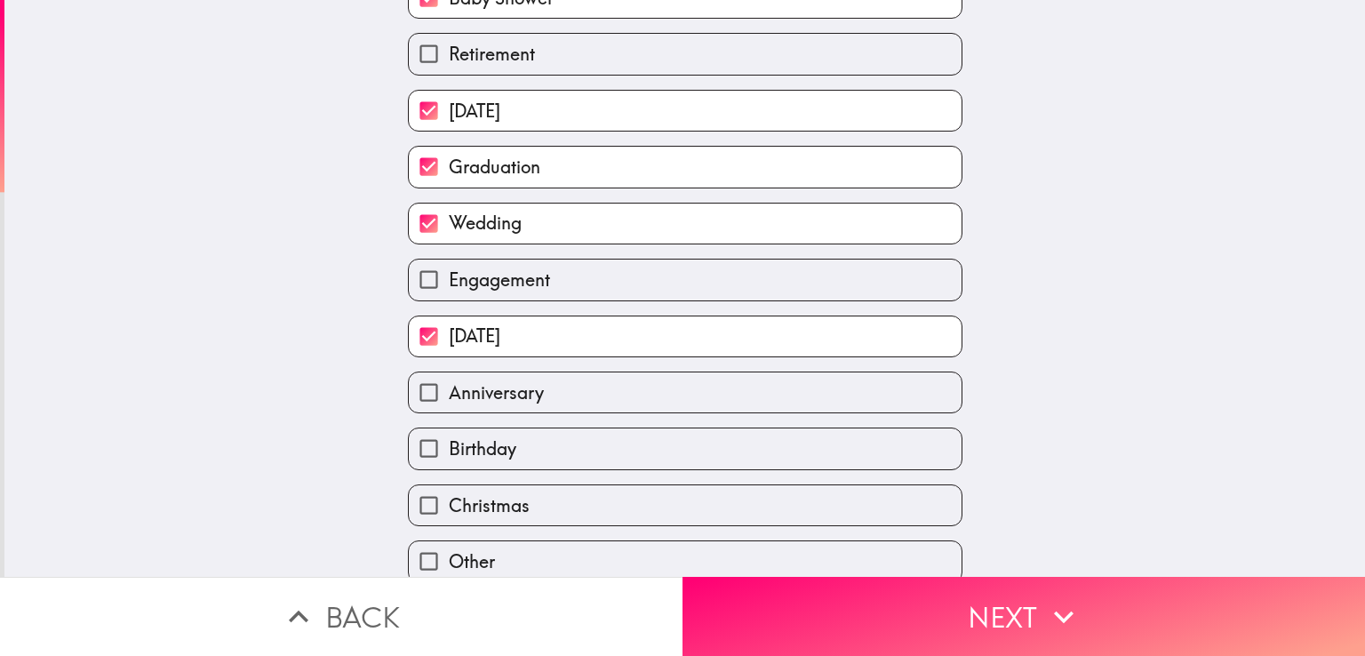
scroll to position [219, 0]
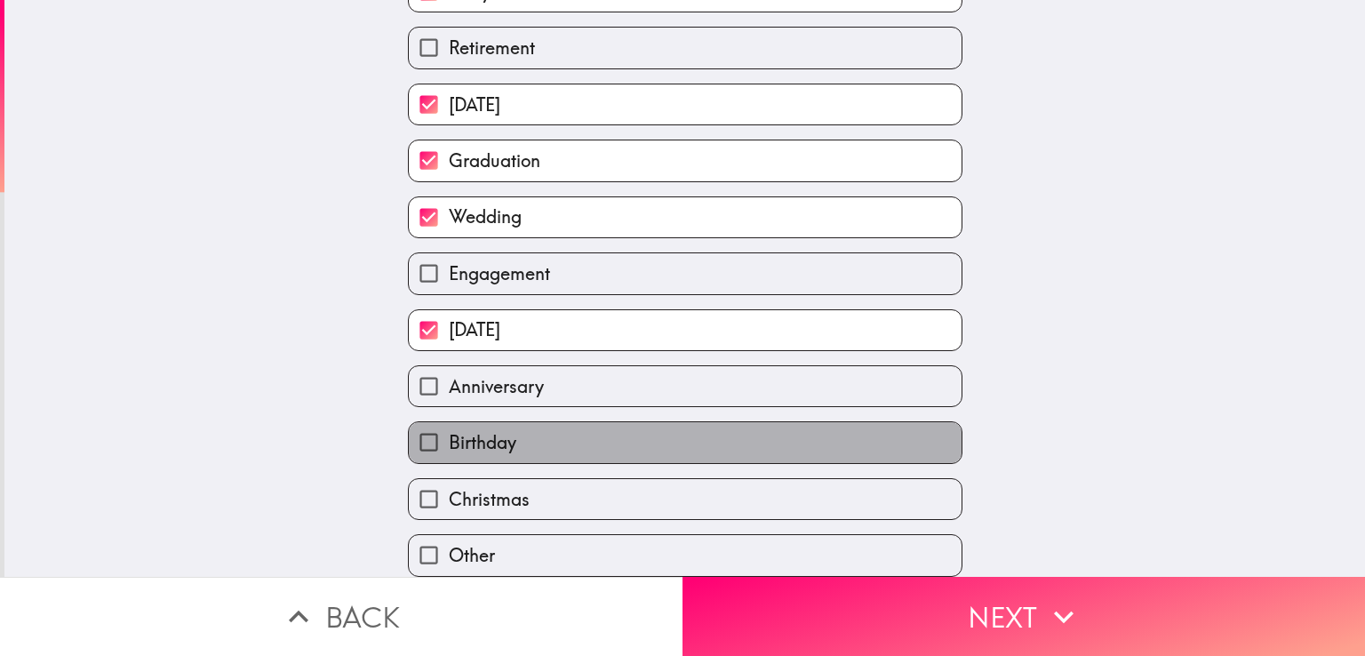
click at [505, 422] on label "Birthday" at bounding box center [685, 442] width 553 height 40
click at [449, 422] on input "Birthday" at bounding box center [429, 442] width 40 height 40
checkbox input "true"
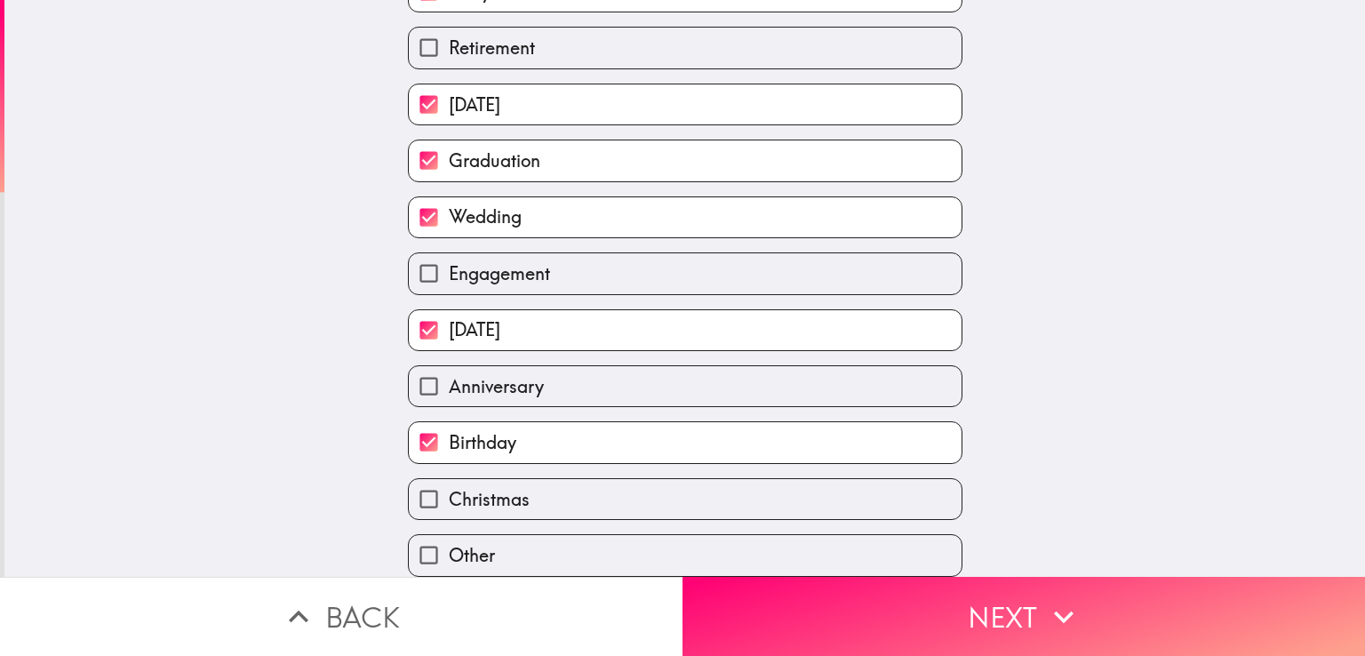
click at [505, 487] on span "Christmas" at bounding box center [489, 499] width 81 height 25
click at [449, 479] on input "Christmas" at bounding box center [429, 499] width 40 height 40
checkbox input "true"
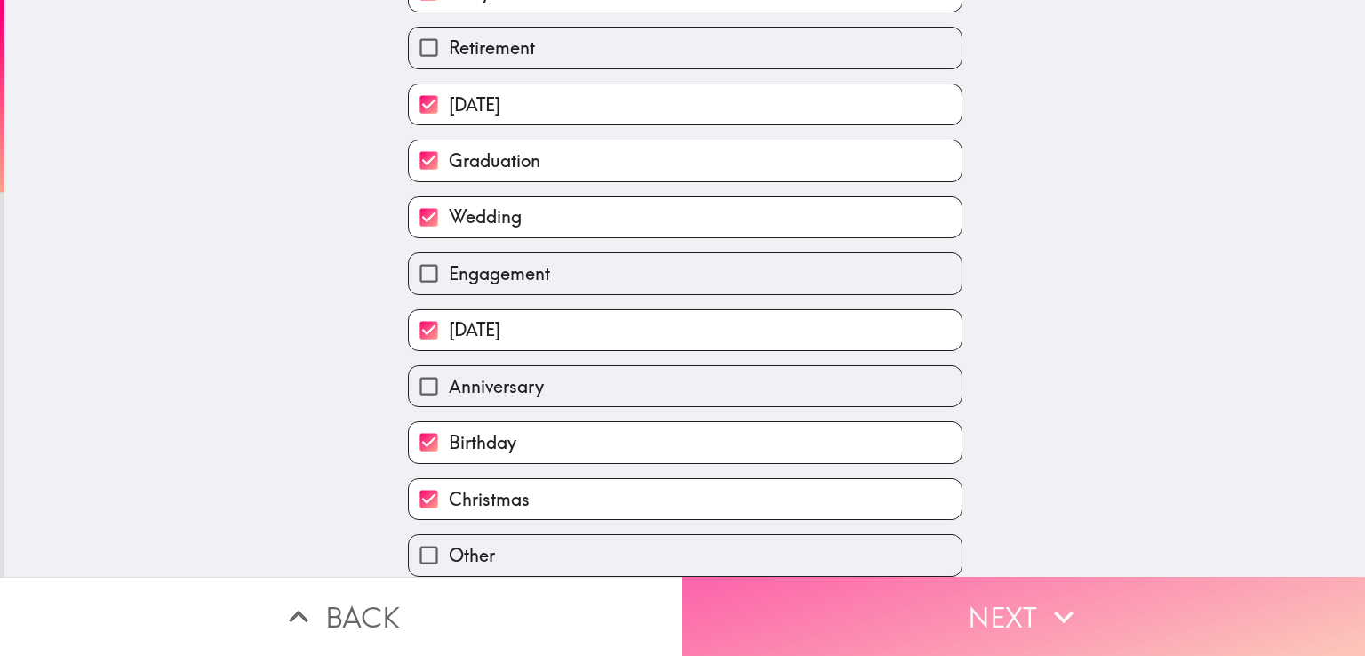
click at [941, 588] on button "Next" at bounding box center [1023, 616] width 682 height 79
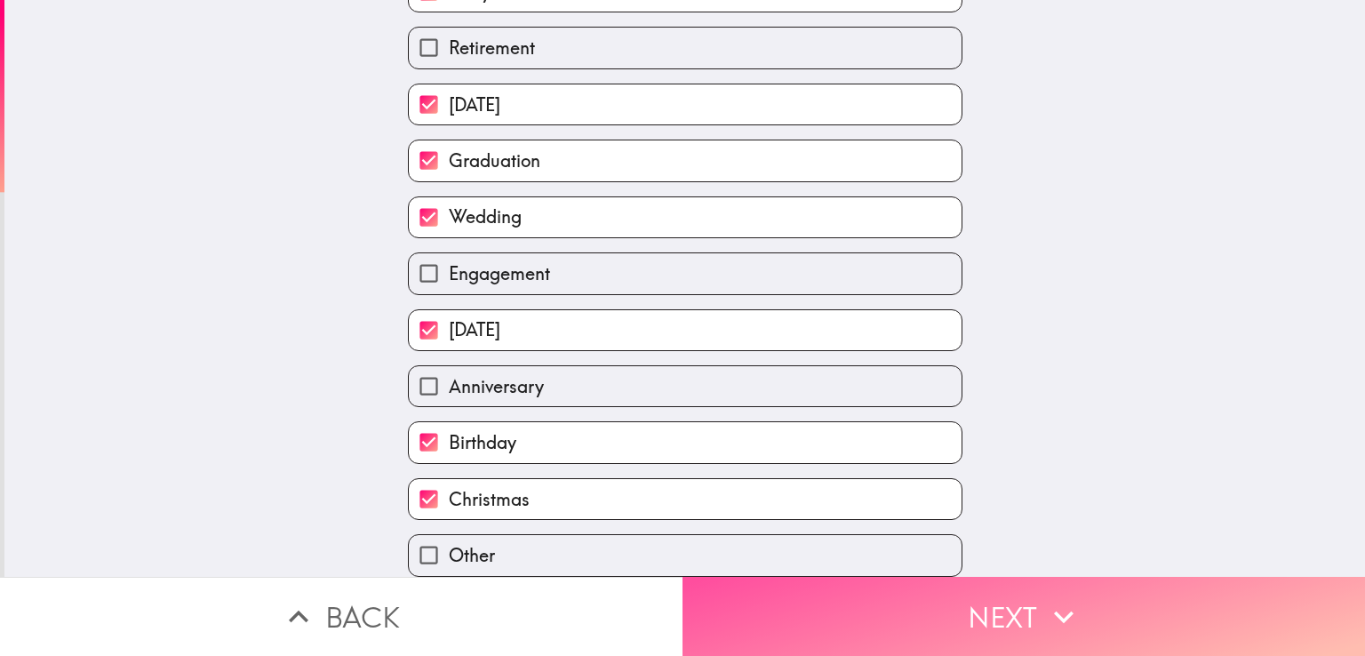
scroll to position [0, 0]
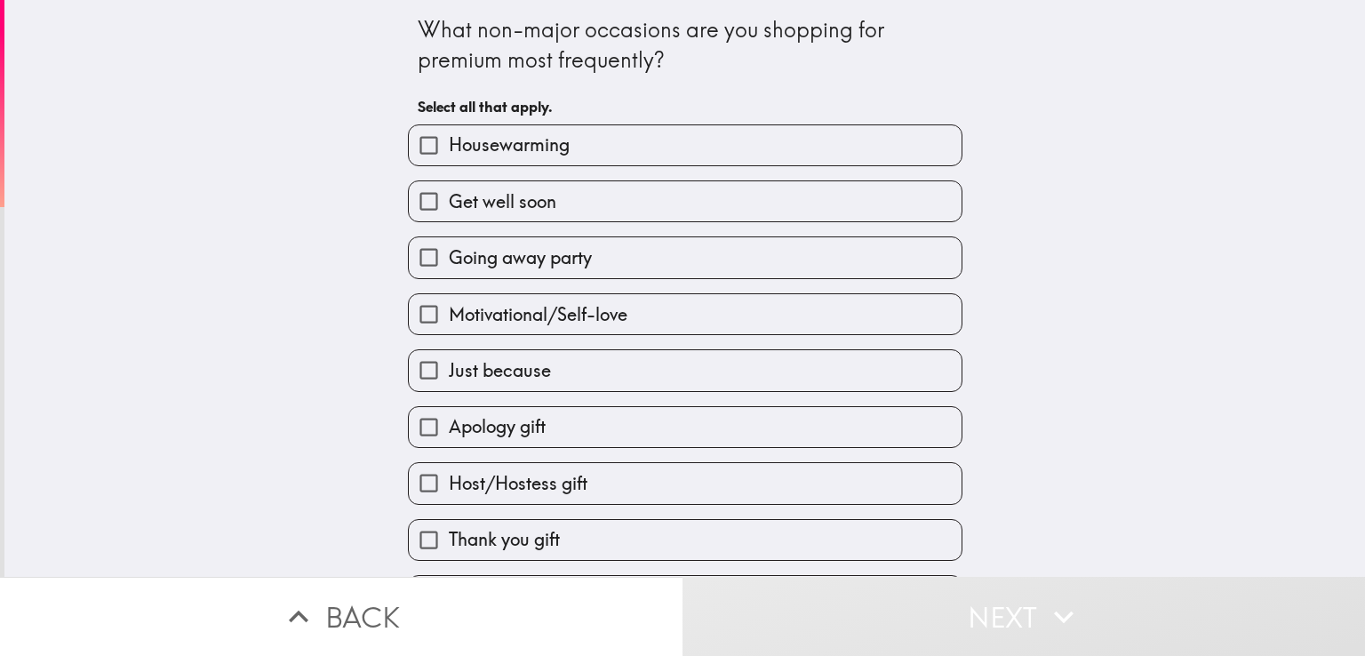
click at [589, 143] on label "Housewarming" at bounding box center [685, 145] width 553 height 40
click at [449, 143] on input "Housewarming" at bounding box center [429, 145] width 40 height 40
checkbox input "true"
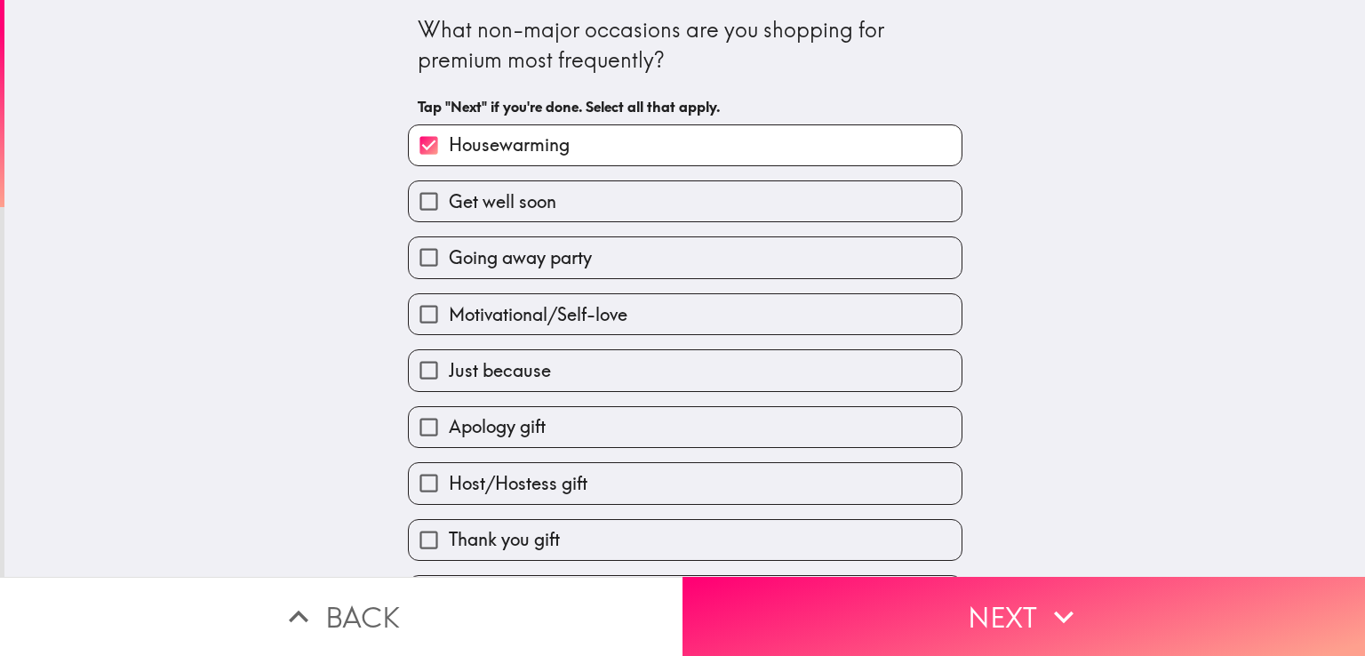
click at [576, 211] on label "Get well soon" at bounding box center [685, 201] width 553 height 40
click at [449, 211] on input "Get well soon" at bounding box center [429, 201] width 40 height 40
checkbox input "true"
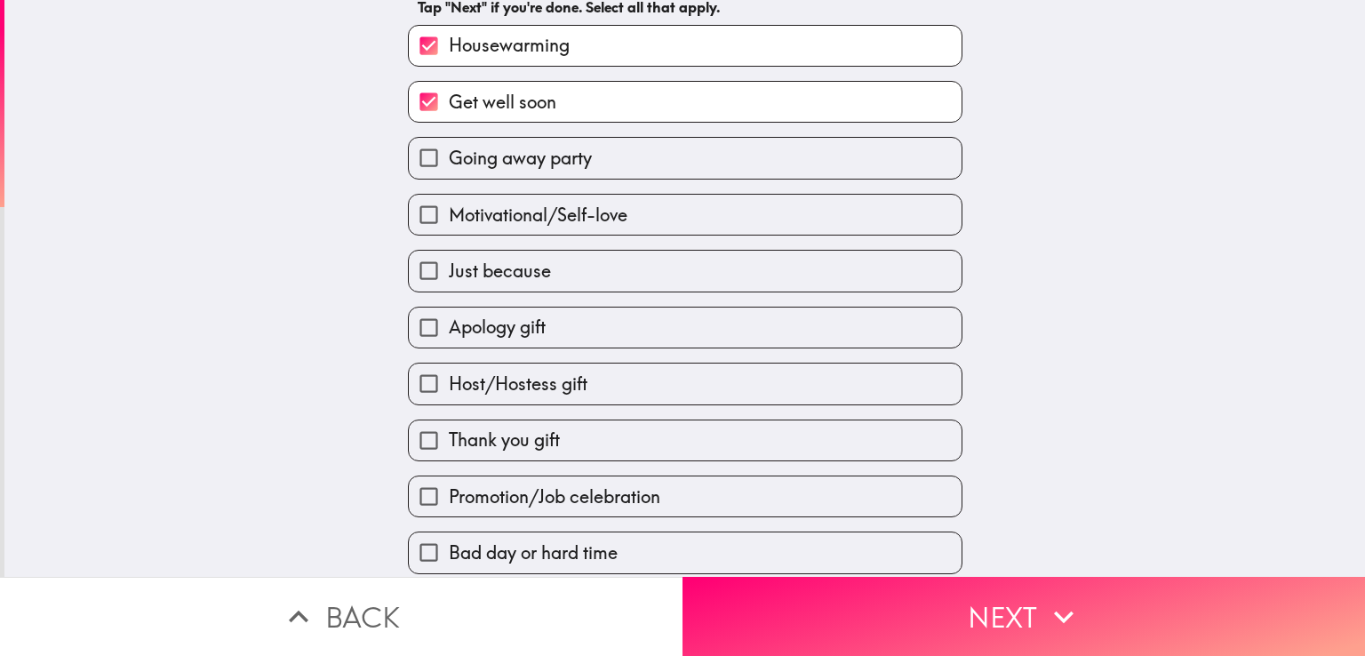
scroll to position [178, 0]
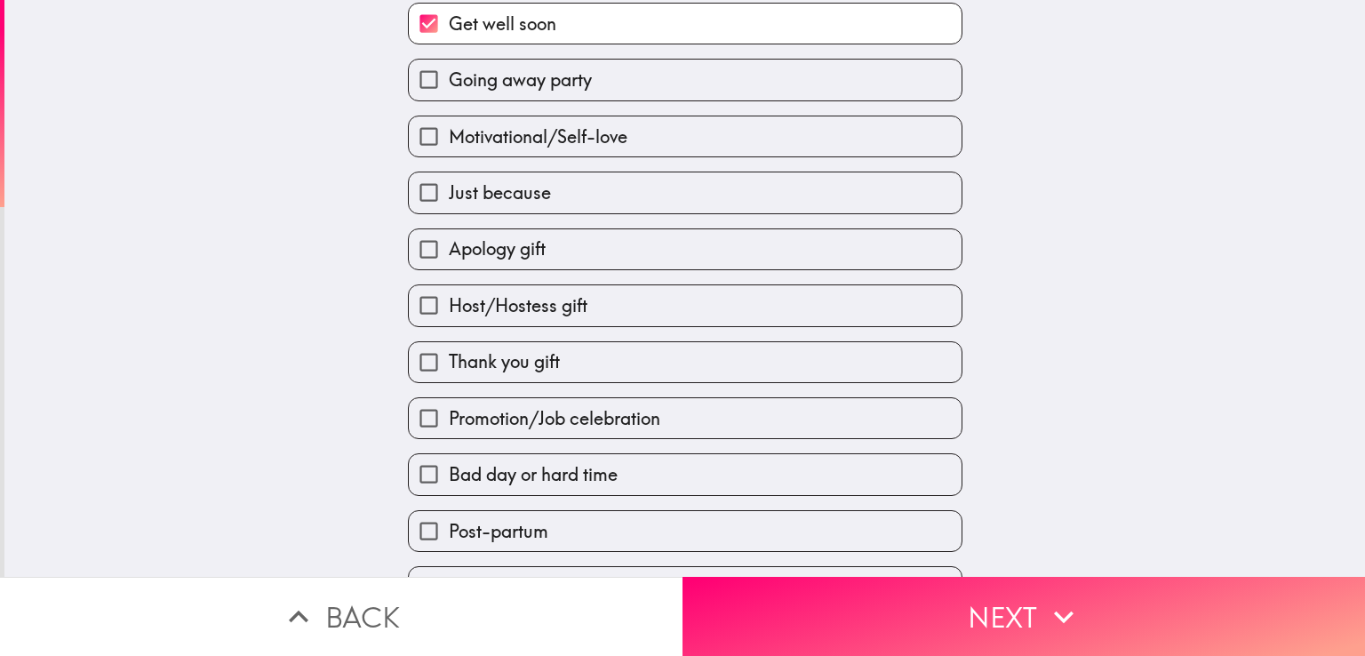
click at [542, 189] on label "Just because" at bounding box center [685, 192] width 553 height 40
click at [449, 189] on input "Just because" at bounding box center [429, 192] width 40 height 40
checkbox input "true"
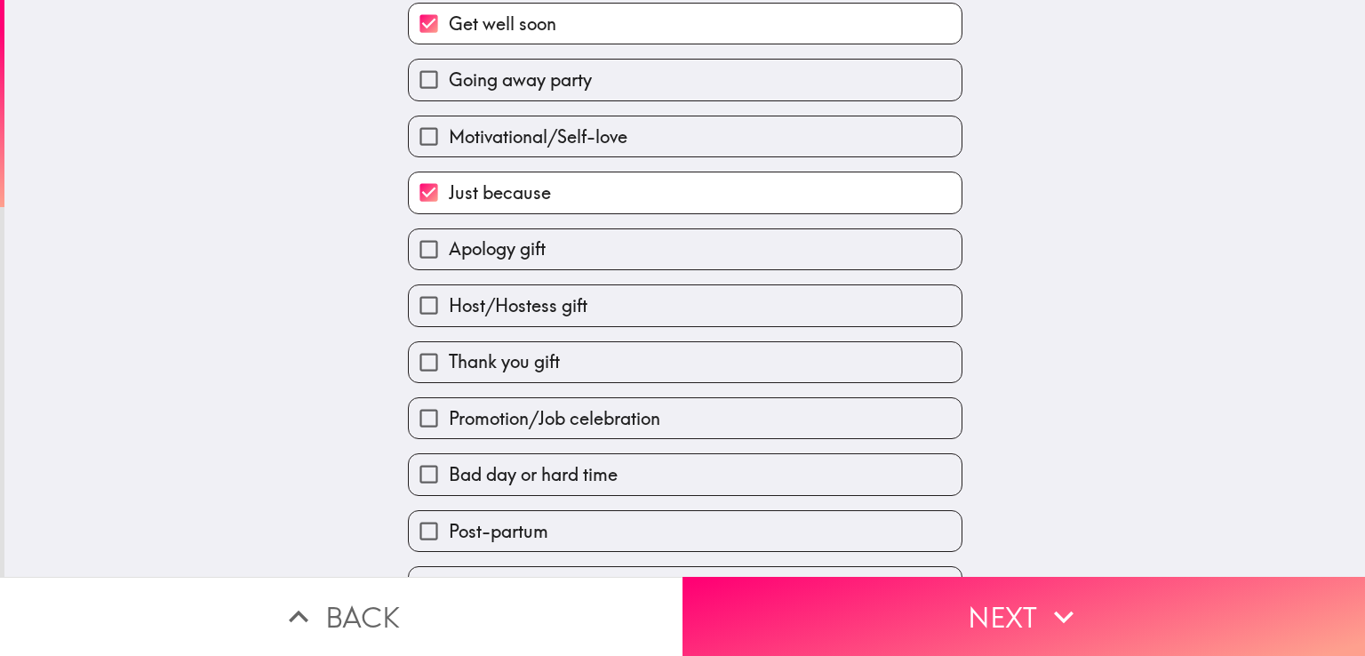
click at [519, 248] on span "Apology gift" at bounding box center [497, 248] width 97 height 25
click at [449, 248] on input "Apology gift" at bounding box center [429, 249] width 40 height 40
checkbox input "true"
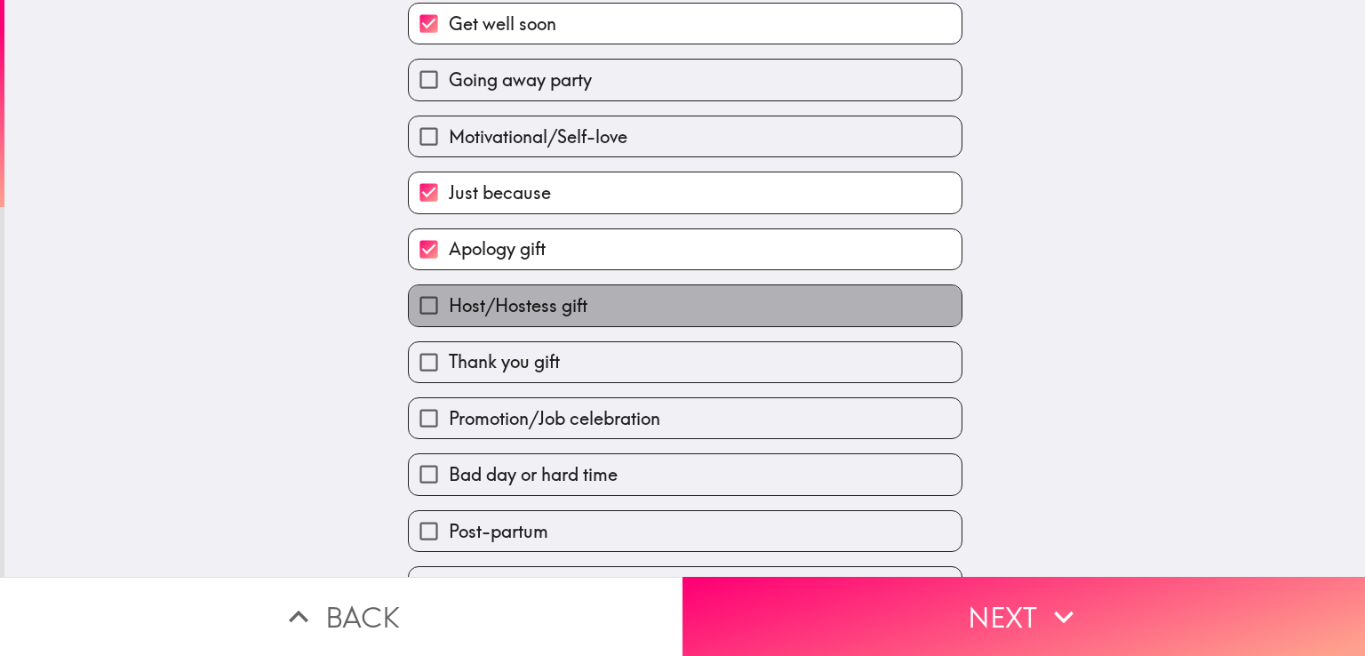
click at [522, 287] on label "Host/Hostess gift" at bounding box center [685, 305] width 553 height 40
click at [449, 287] on input "Host/Hostess gift" at bounding box center [429, 305] width 40 height 40
checkbox input "true"
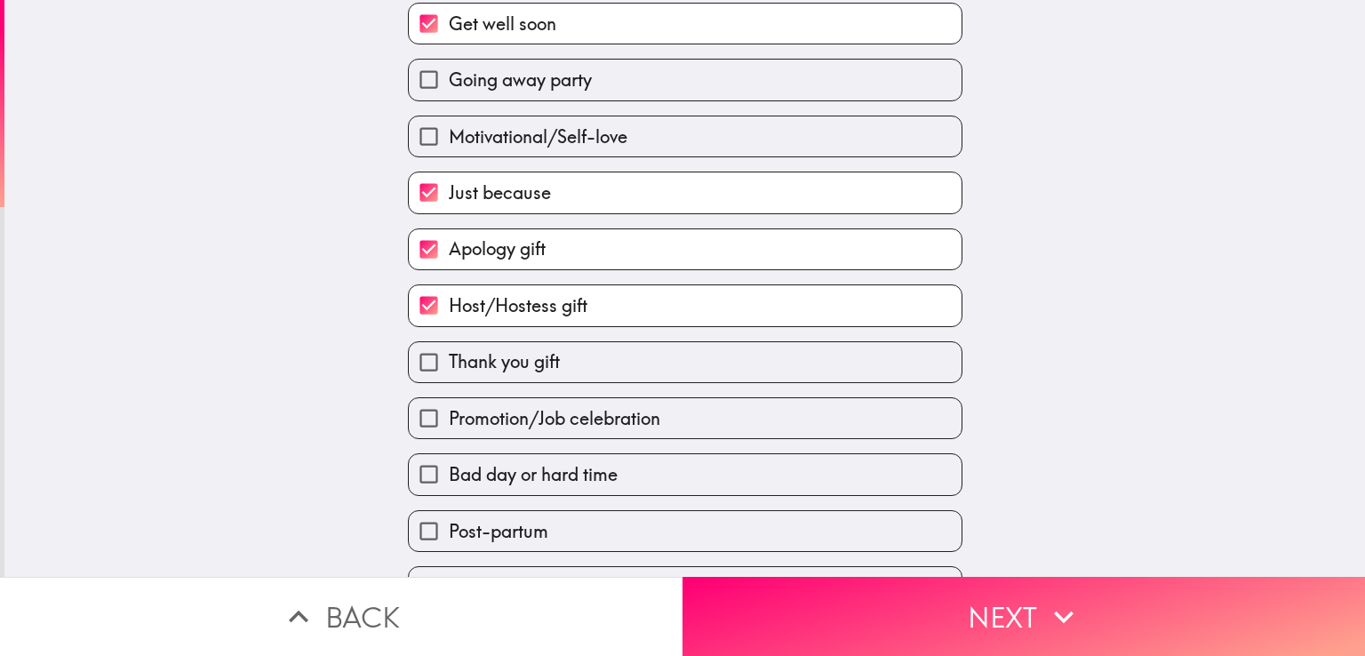
scroll to position [275, 0]
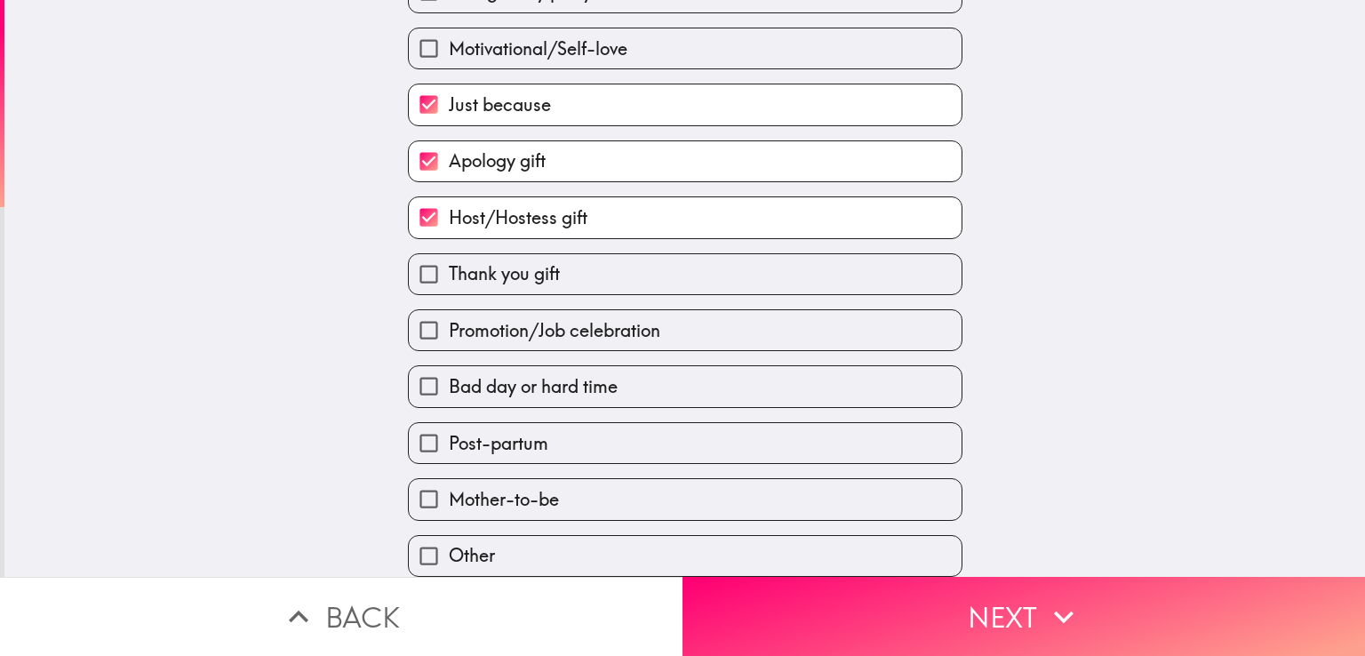
click at [561, 239] on div "Thank you gift" at bounding box center [678, 267] width 569 height 56
click at [552, 295] on div "Promotion/Job celebration" at bounding box center [678, 323] width 569 height 56
click at [551, 319] on span "Promotion/Job celebration" at bounding box center [554, 330] width 211 height 25
click at [449, 319] on input "Promotion/Job celebration" at bounding box center [429, 330] width 40 height 40
checkbox input "true"
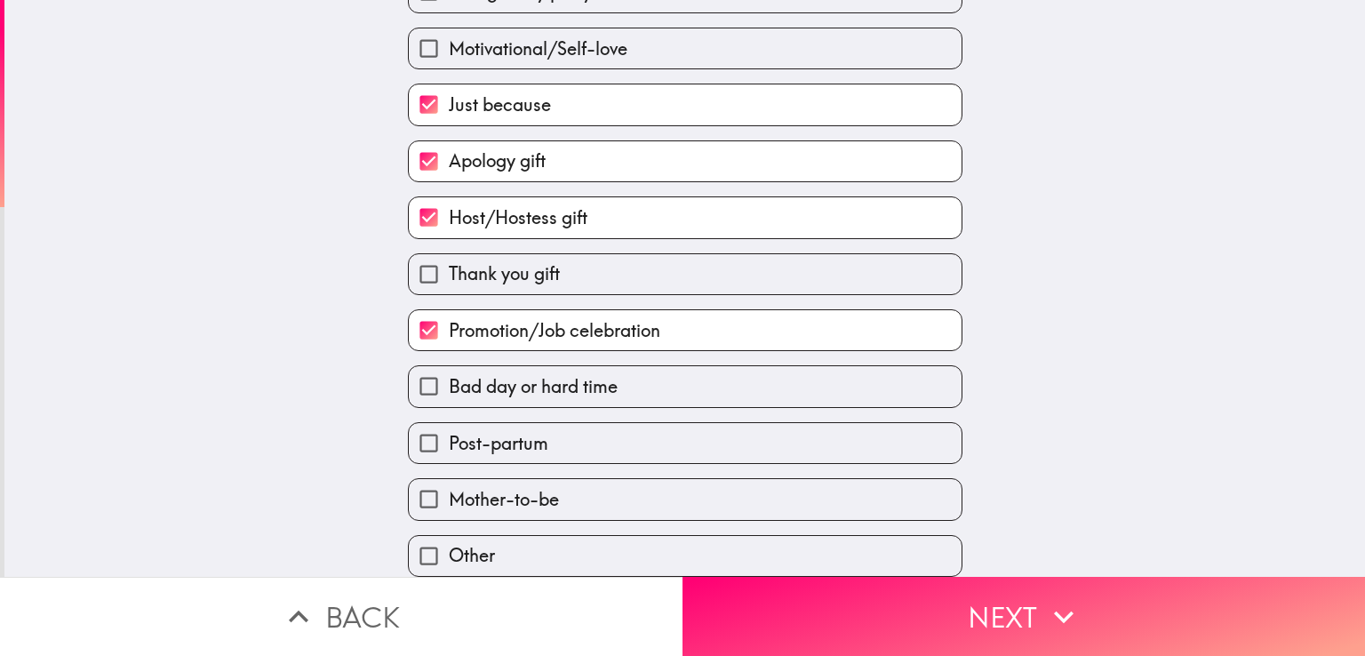
click at [544, 366] on label "Bad day or hard time" at bounding box center [685, 386] width 553 height 40
click at [449, 366] on input "Bad day or hard time" at bounding box center [429, 386] width 40 height 40
checkbox input "true"
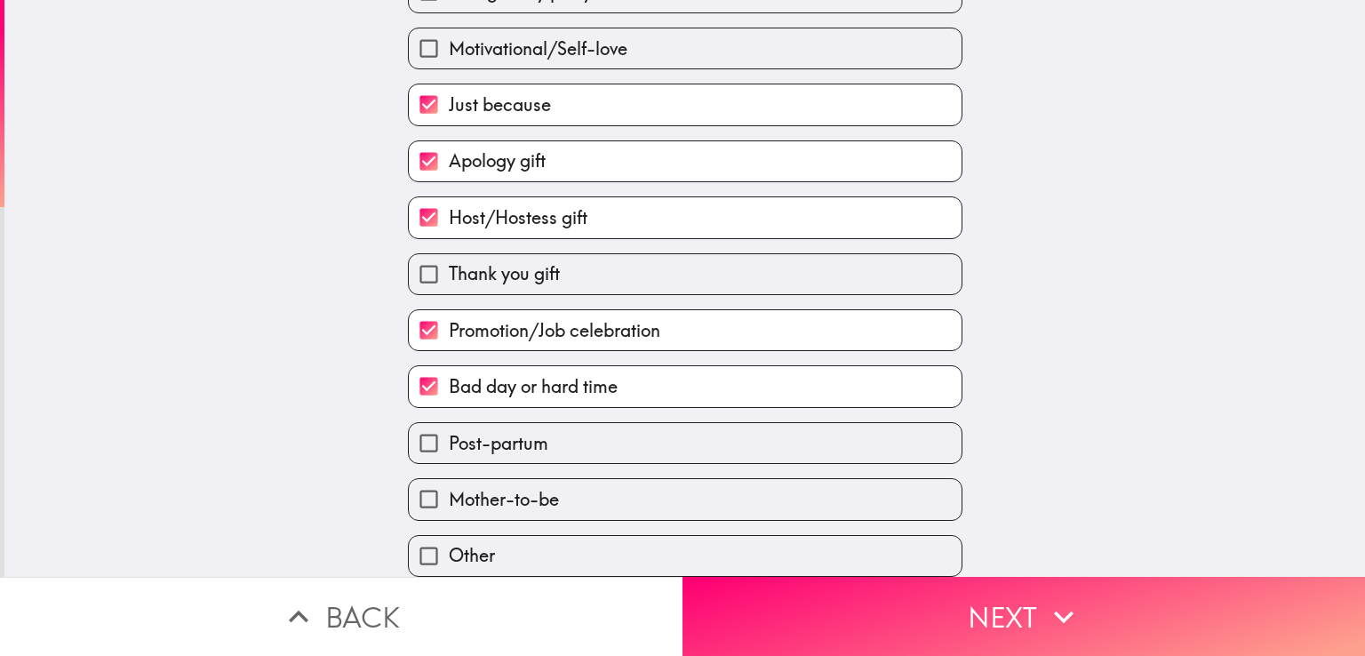
click at [595, 435] on label "Post-partum" at bounding box center [685, 443] width 553 height 40
click at [449, 435] on input "Post-partum" at bounding box center [429, 443] width 40 height 40
checkbox input "true"
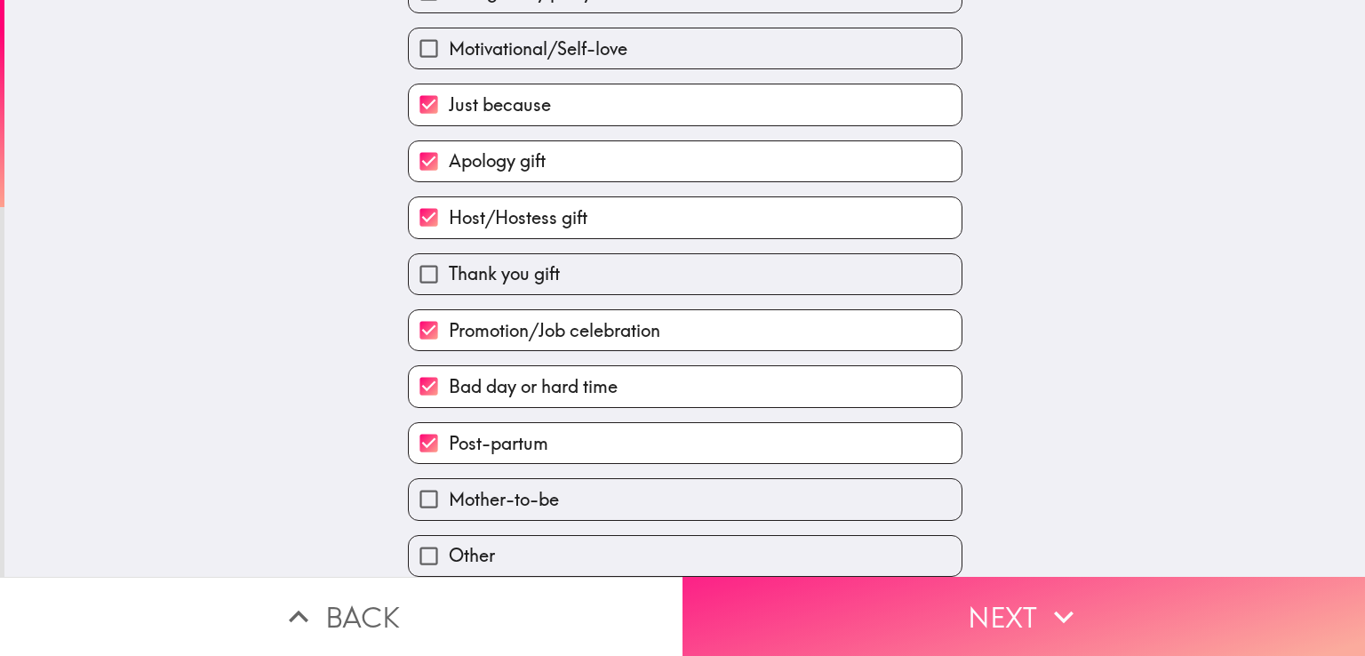
click at [933, 587] on button "Next" at bounding box center [1023, 616] width 682 height 79
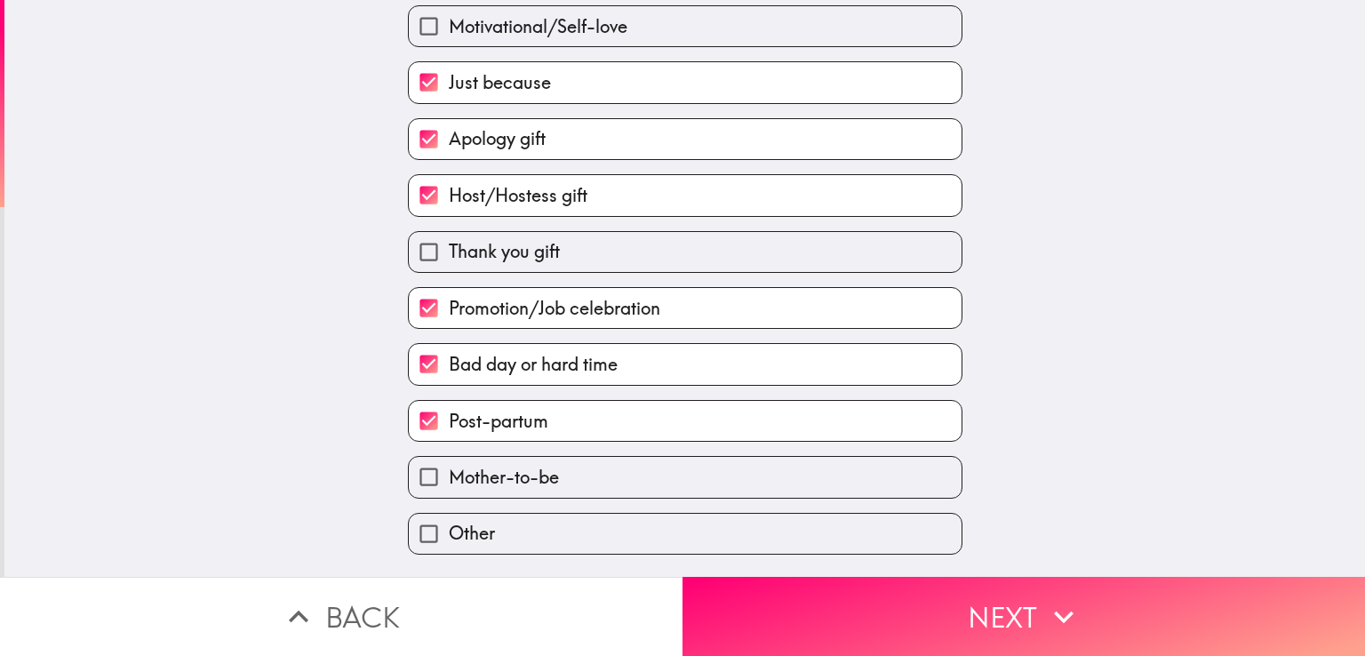
scroll to position [0, 0]
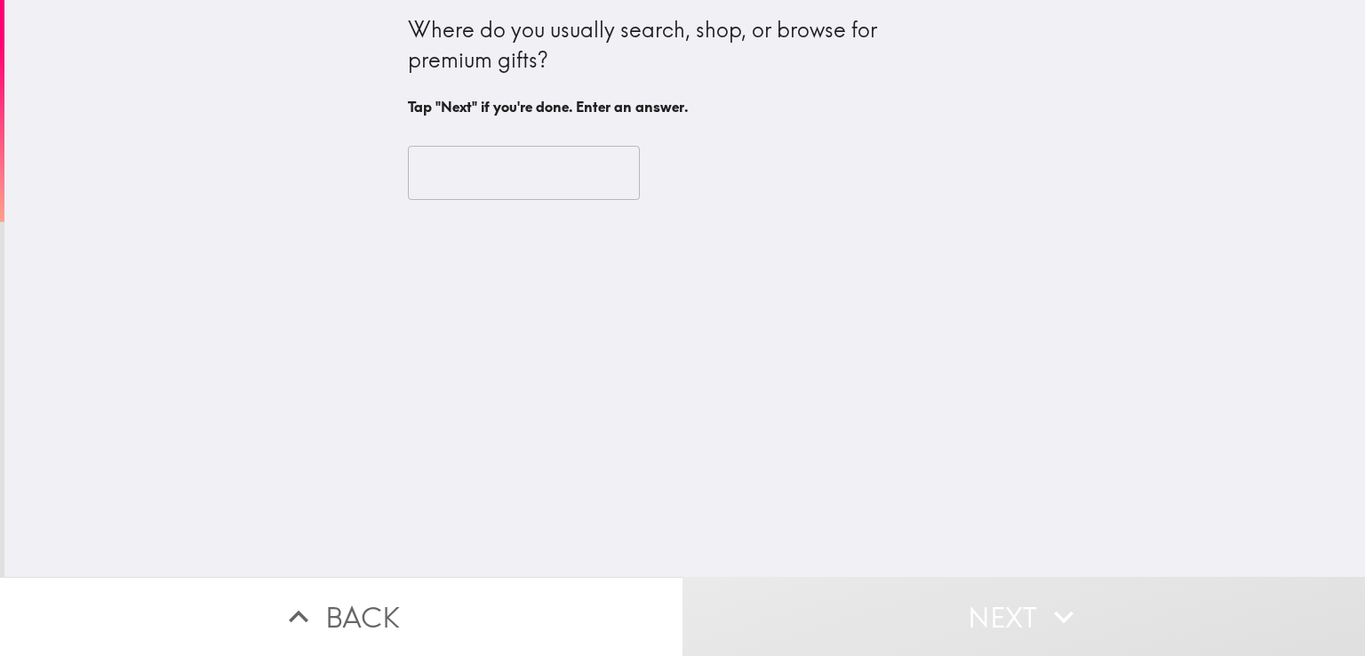
click at [535, 176] on input "text" at bounding box center [524, 173] width 232 height 55
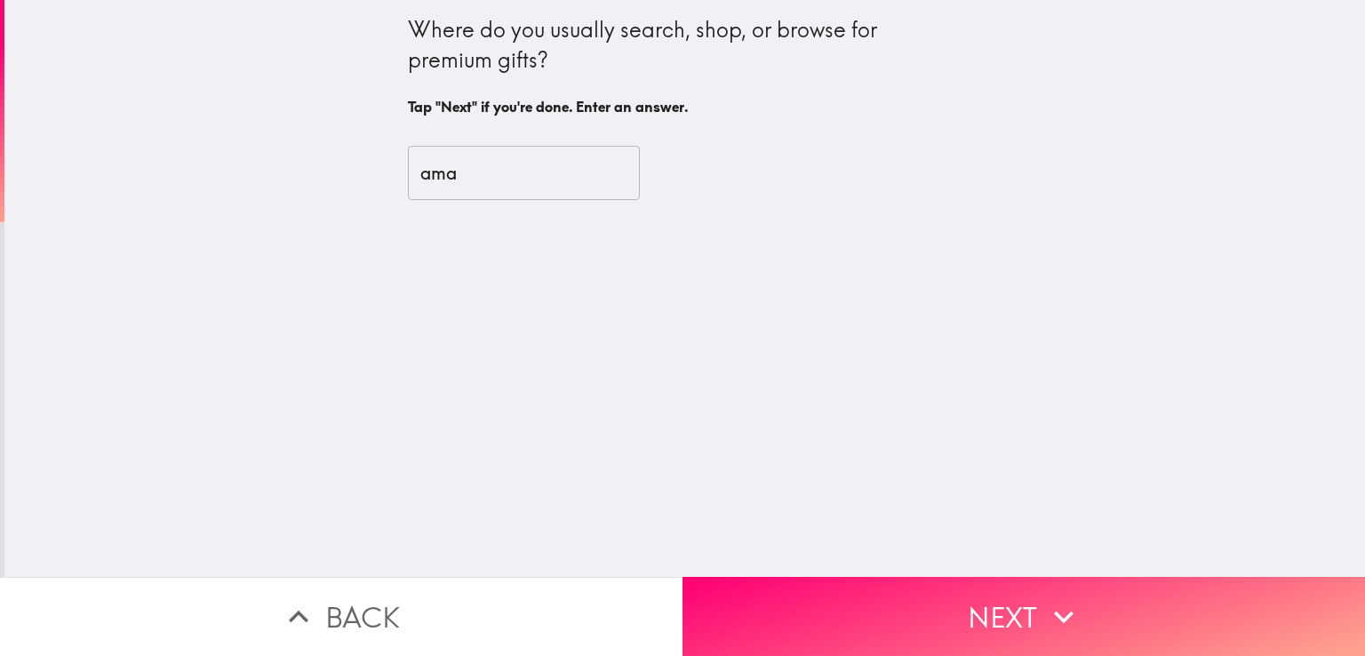
drag, startPoint x: 503, startPoint y: 52, endPoint x: 387, endPoint y: 51, distance: 116.4
click at [401, 51] on div "Where do you usually search, shop, or browse for premium gifts? Tap "Next" if y…" at bounding box center [685, 110] width 569 height 221
click at [542, 172] on input "ama" at bounding box center [524, 173] width 232 height 55
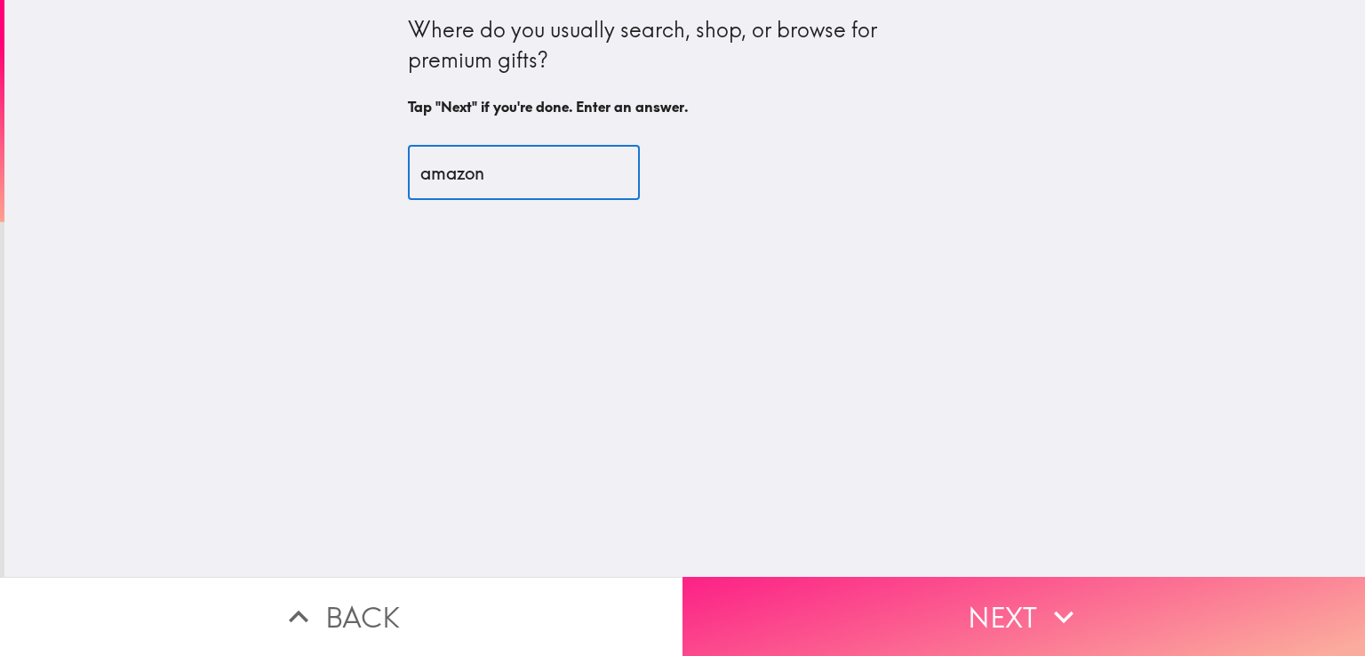
type input "amazon"
click at [871, 577] on button "Next" at bounding box center [1023, 616] width 682 height 79
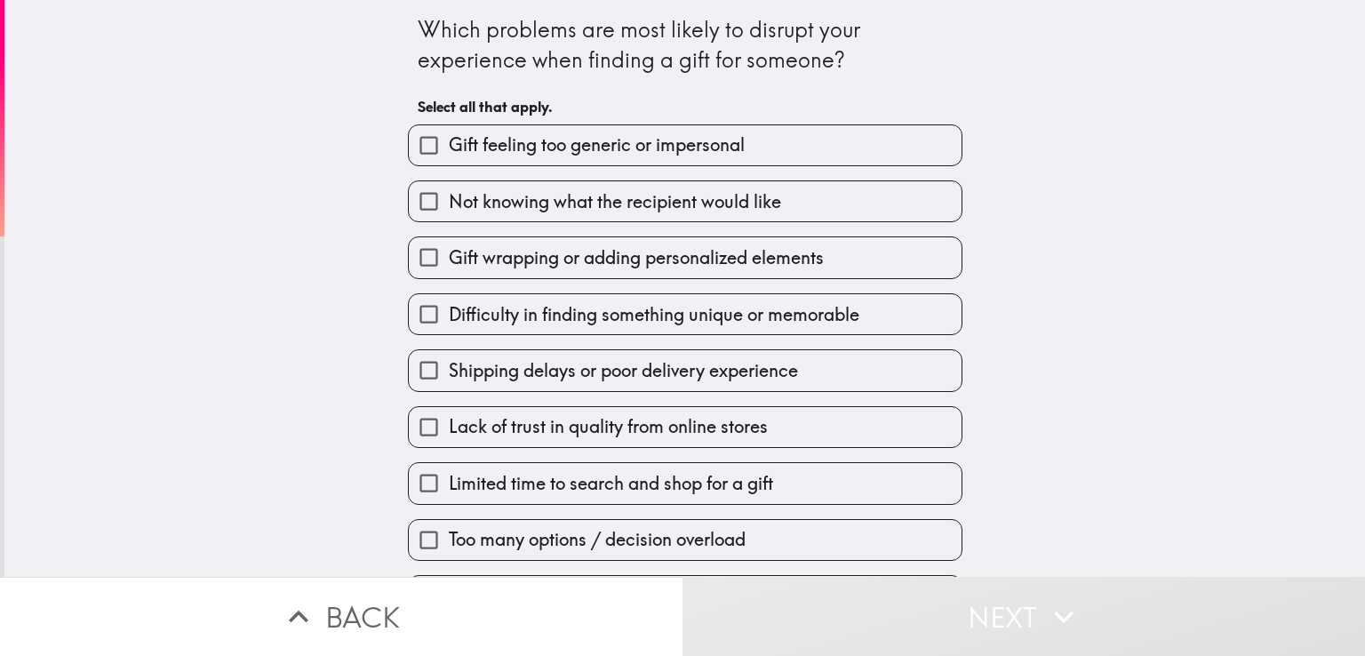
click at [573, 148] on span "Gift feeling too generic or impersonal" at bounding box center [597, 144] width 296 height 25
click at [449, 148] on input "Gift feeling too generic or impersonal" at bounding box center [429, 145] width 40 height 40
checkbox input "true"
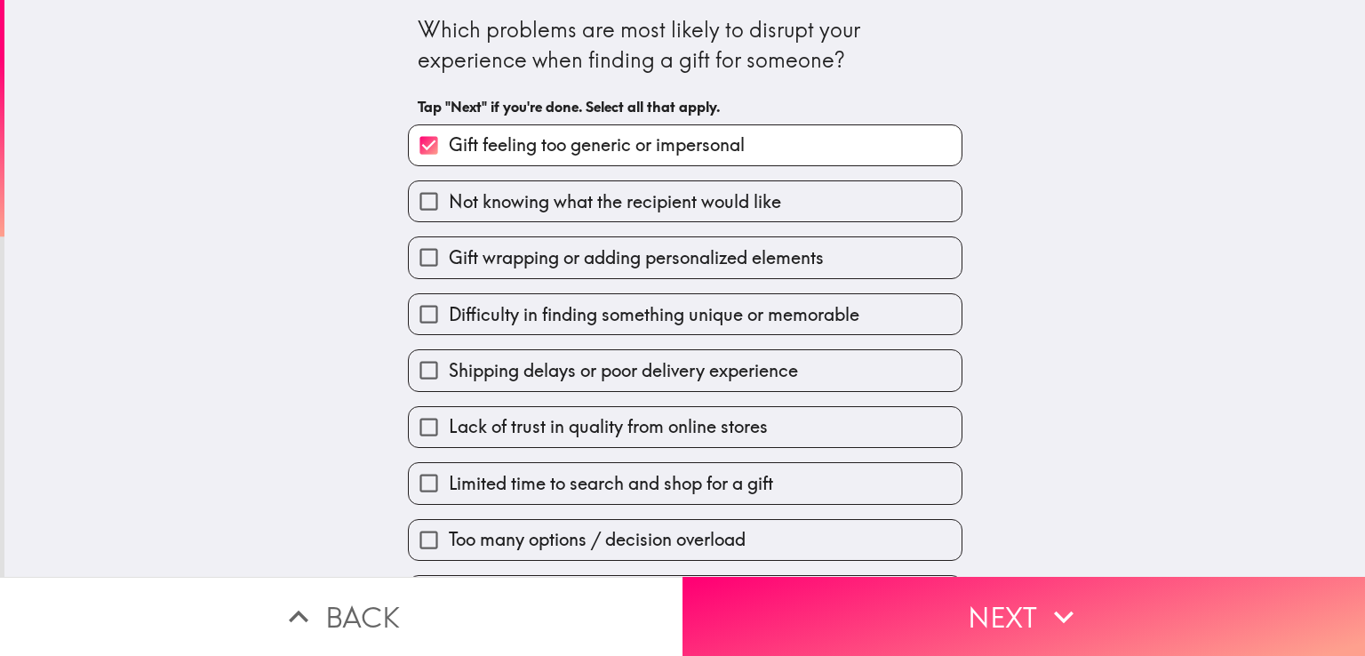
drag, startPoint x: 580, startPoint y: 198, endPoint x: 565, endPoint y: 315, distance: 117.4
click at [580, 200] on span "Not knowing what the recipient would like" at bounding box center [615, 201] width 332 height 25
click at [449, 200] on input "Not knowing what the recipient would like" at bounding box center [429, 201] width 40 height 40
checkbox input "true"
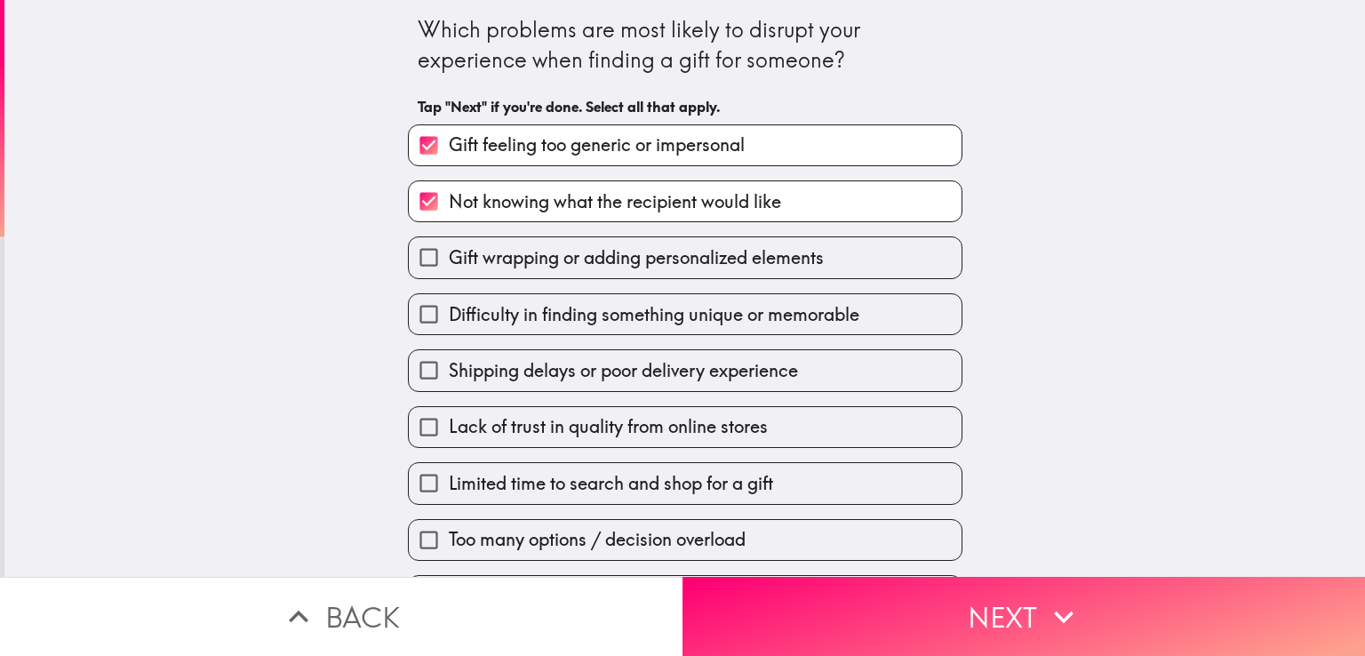
click at [565, 315] on span "Difficulty in finding something unique or memorable" at bounding box center [654, 314] width 411 height 25
click at [449, 315] on input "Difficulty in finding something unique or memorable" at bounding box center [429, 314] width 40 height 40
checkbox input "true"
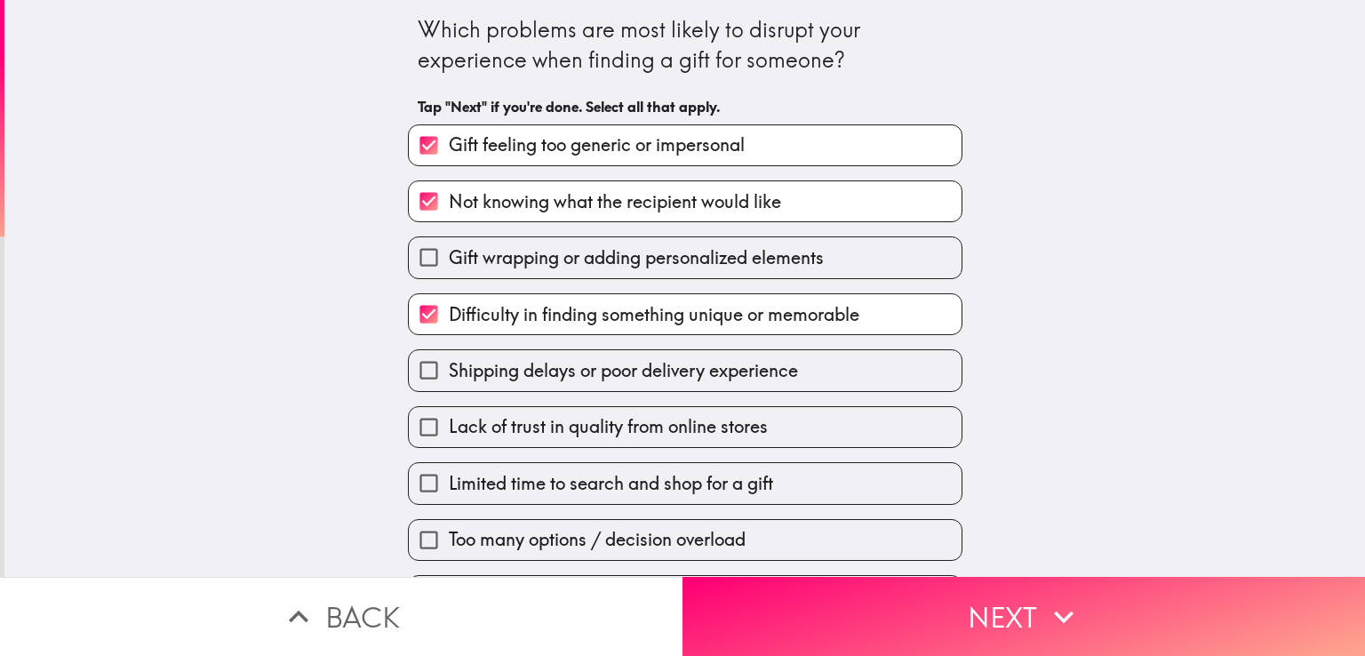
click at [700, 371] on span "Shipping delays or poor delivery experience" at bounding box center [623, 370] width 349 height 25
click at [449, 371] on input "Shipping delays or poor delivery experience" at bounding box center [429, 370] width 40 height 40
checkbox input "true"
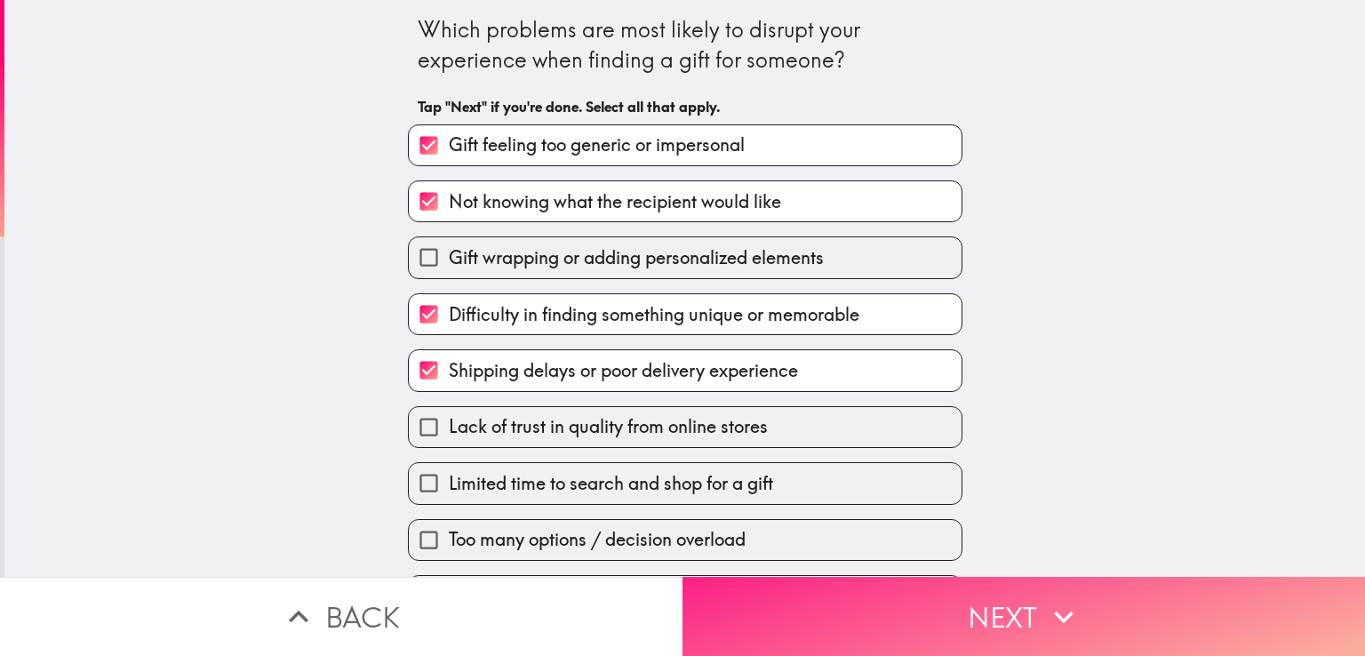
click at [931, 586] on button "Next" at bounding box center [1023, 616] width 682 height 79
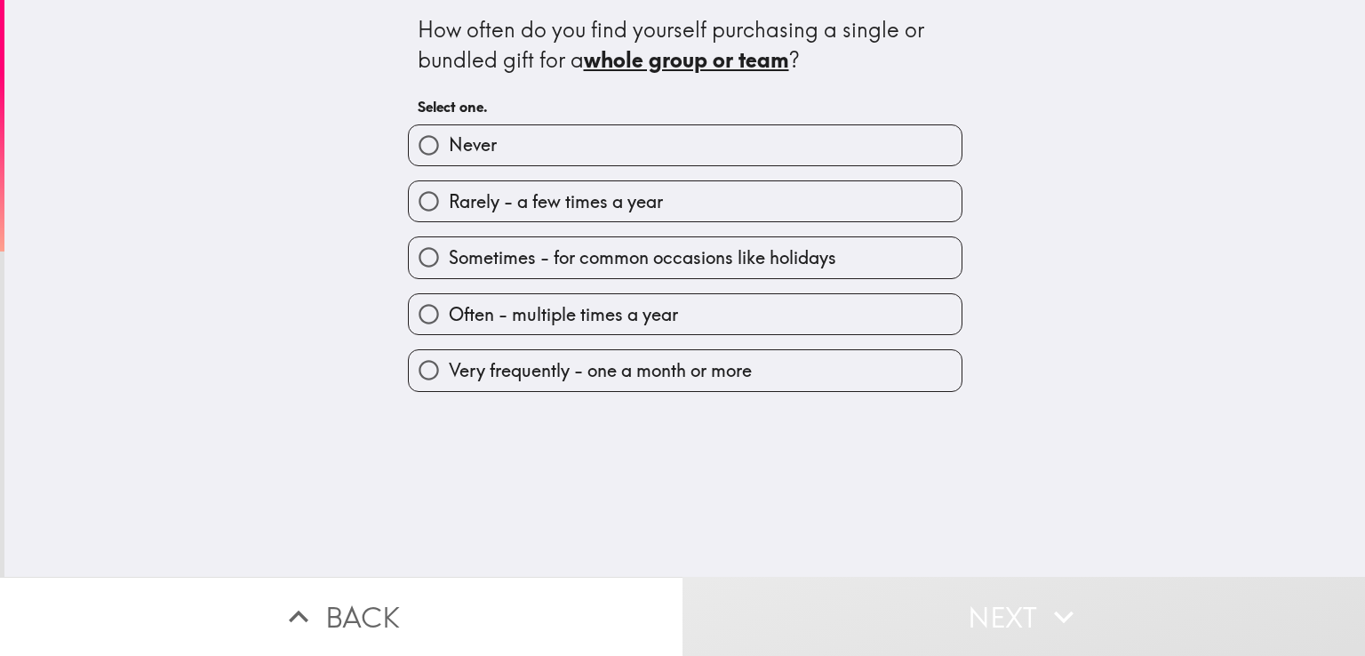
click at [594, 372] on span "Very frequently - one a month or more" at bounding box center [600, 370] width 303 height 25
click at [449, 372] on input "Very frequently - one a month or more" at bounding box center [429, 370] width 40 height 40
radio input "true"
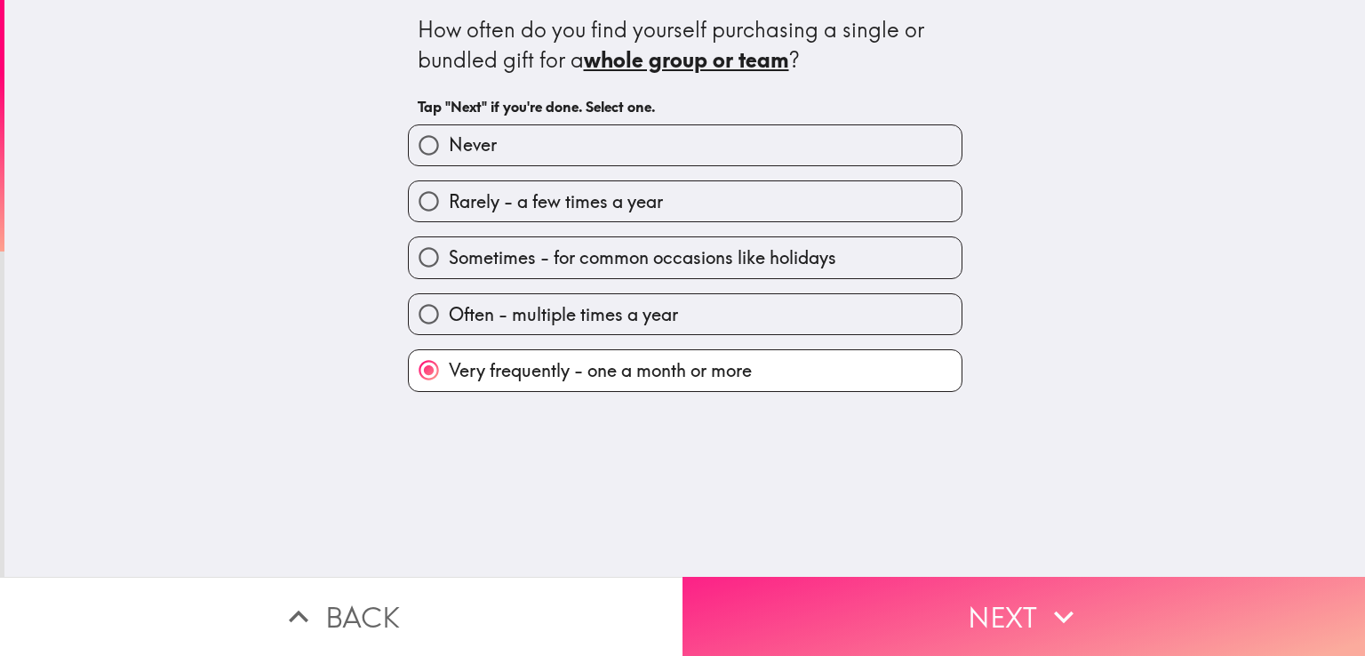
click at [867, 584] on button "Next" at bounding box center [1023, 616] width 682 height 79
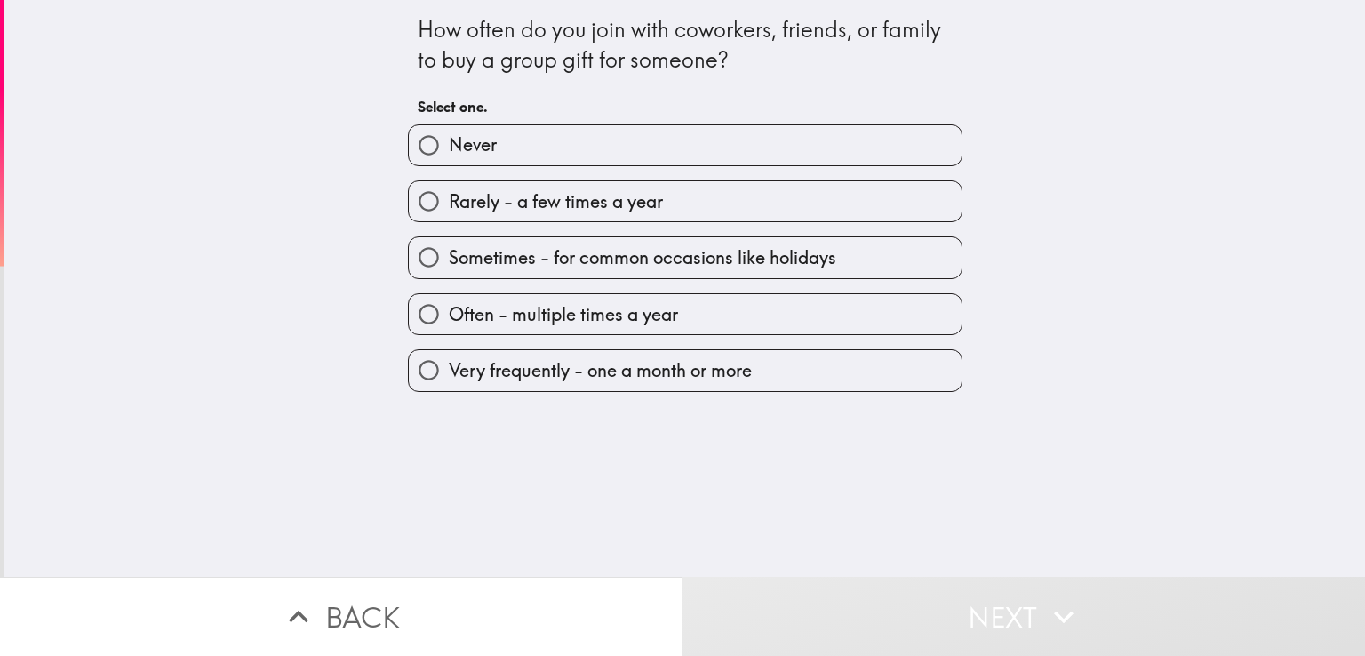
click at [592, 358] on span "Very frequently - one a month or more" at bounding box center [600, 370] width 303 height 25
click at [449, 357] on input "Very frequently - one a month or more" at bounding box center [429, 370] width 40 height 40
radio input "true"
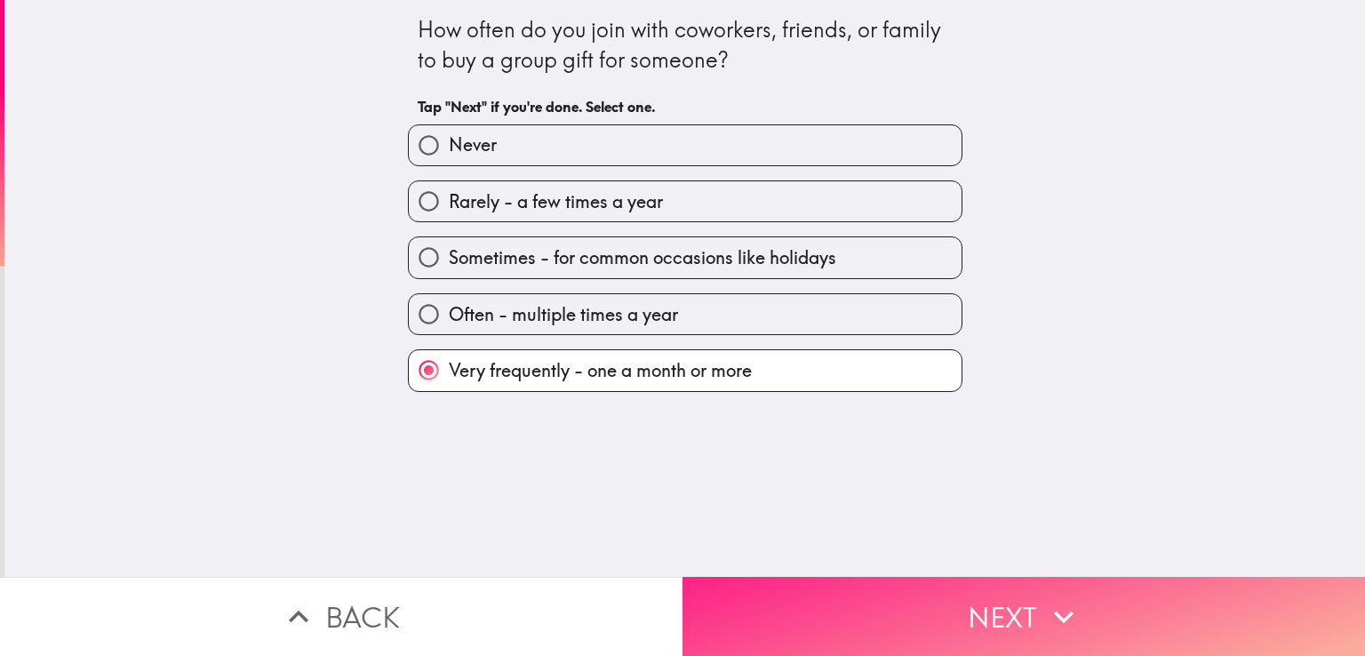
click at [882, 590] on button "Next" at bounding box center [1023, 616] width 682 height 79
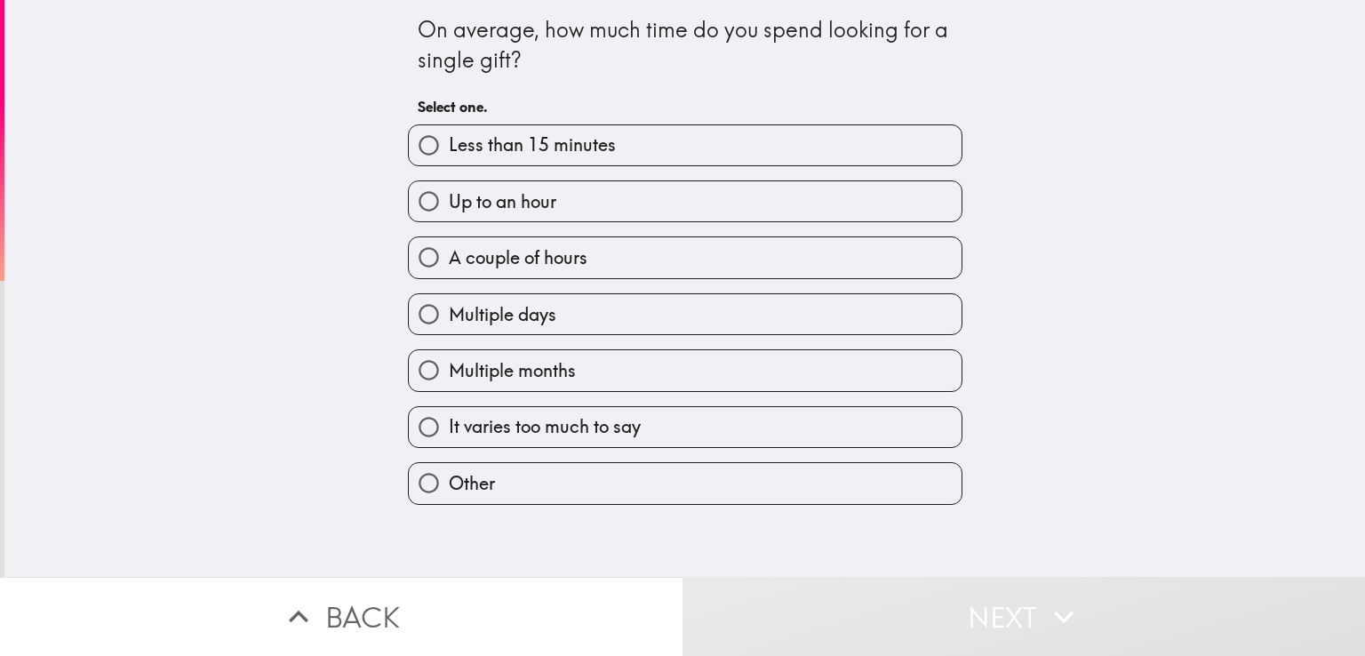
click at [594, 197] on label "Up to an hour" at bounding box center [685, 201] width 553 height 40
click at [449, 197] on input "Up to an hour" at bounding box center [429, 201] width 40 height 40
radio input "true"
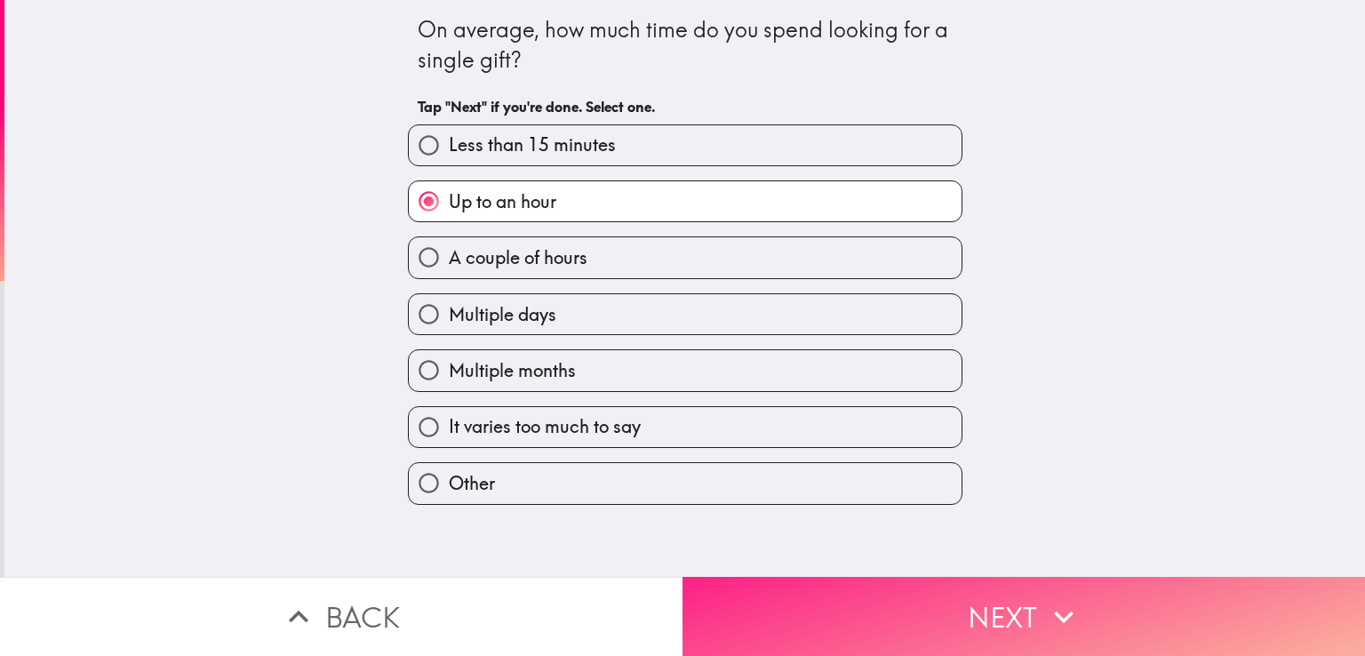
click at [898, 599] on button "Next" at bounding box center [1023, 616] width 682 height 79
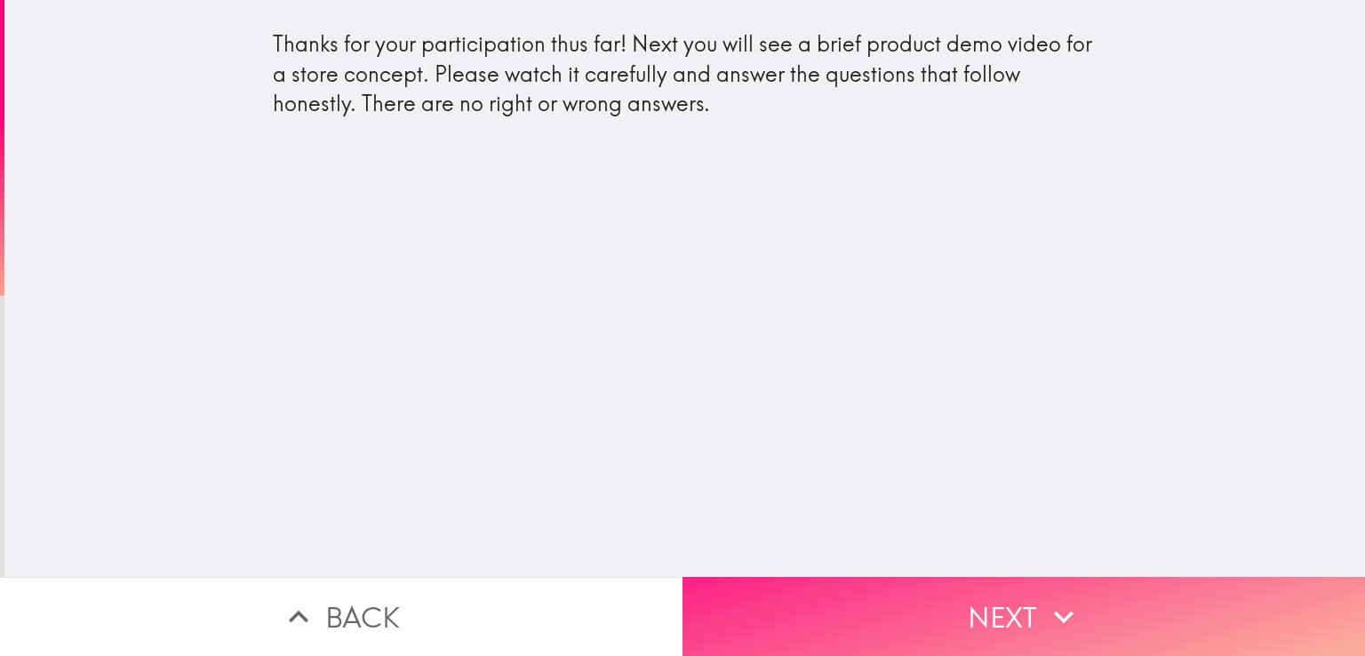
click at [899, 578] on button "Next" at bounding box center [1023, 616] width 682 height 79
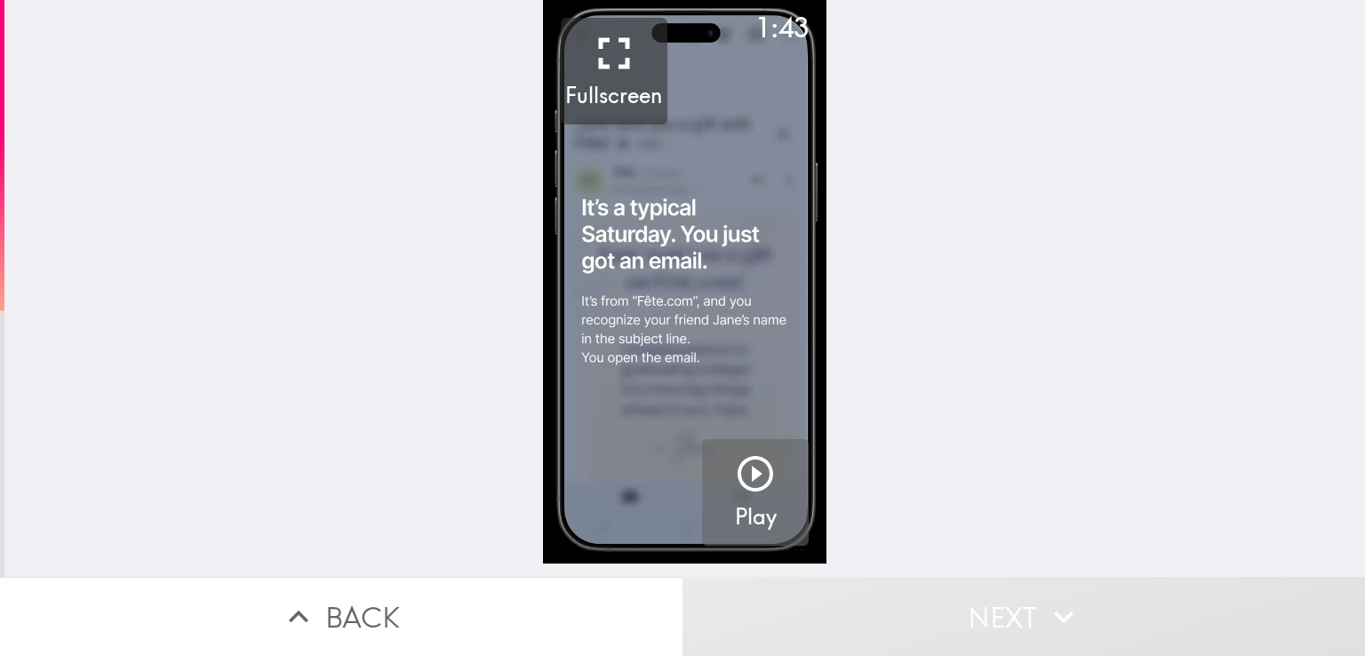
click at [736, 470] on icon "button" at bounding box center [755, 473] width 43 height 43
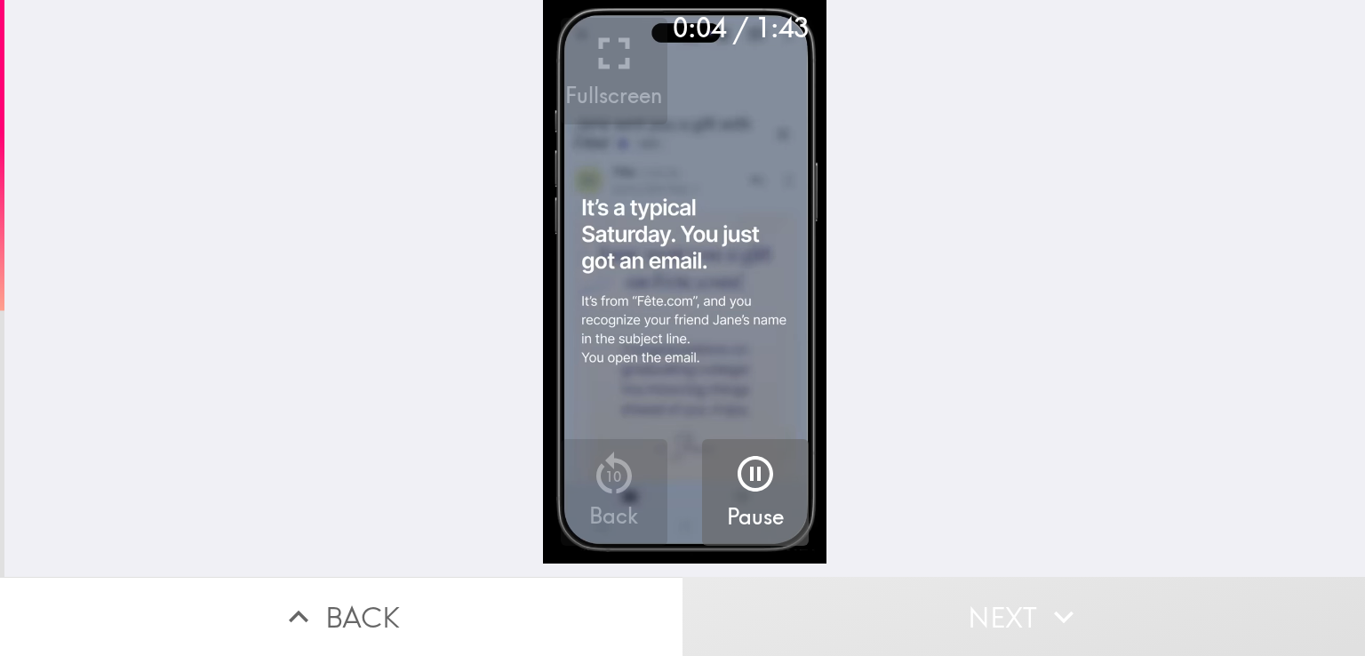
click at [668, 291] on video "button" at bounding box center [684, 281] width 283 height 563
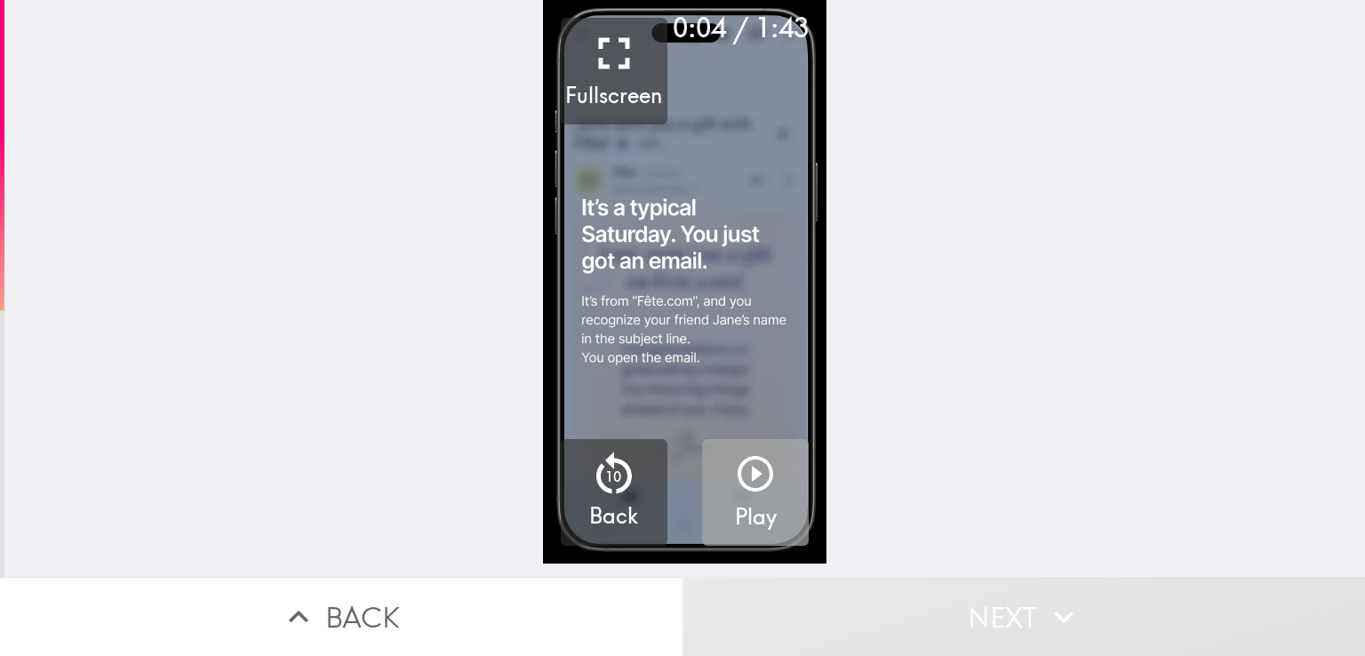
click at [734, 463] on icon "button" at bounding box center [755, 473] width 43 height 43
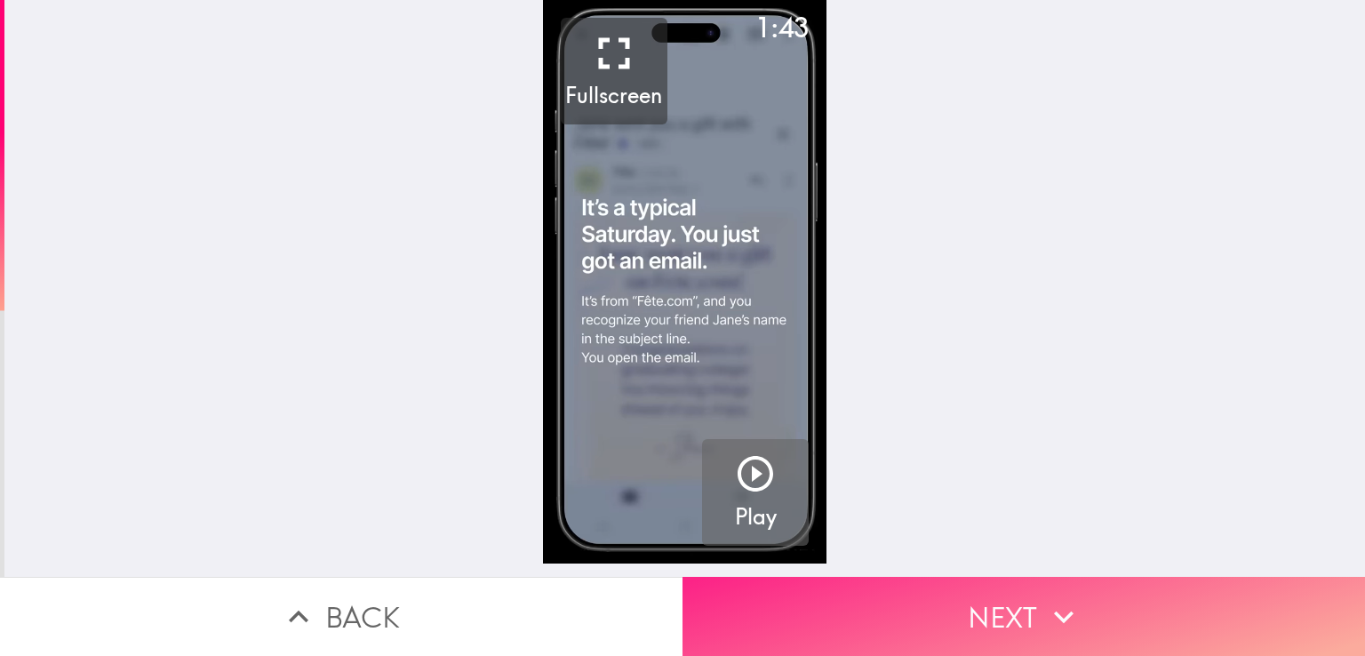
click at [926, 596] on button "Next" at bounding box center [1023, 616] width 682 height 79
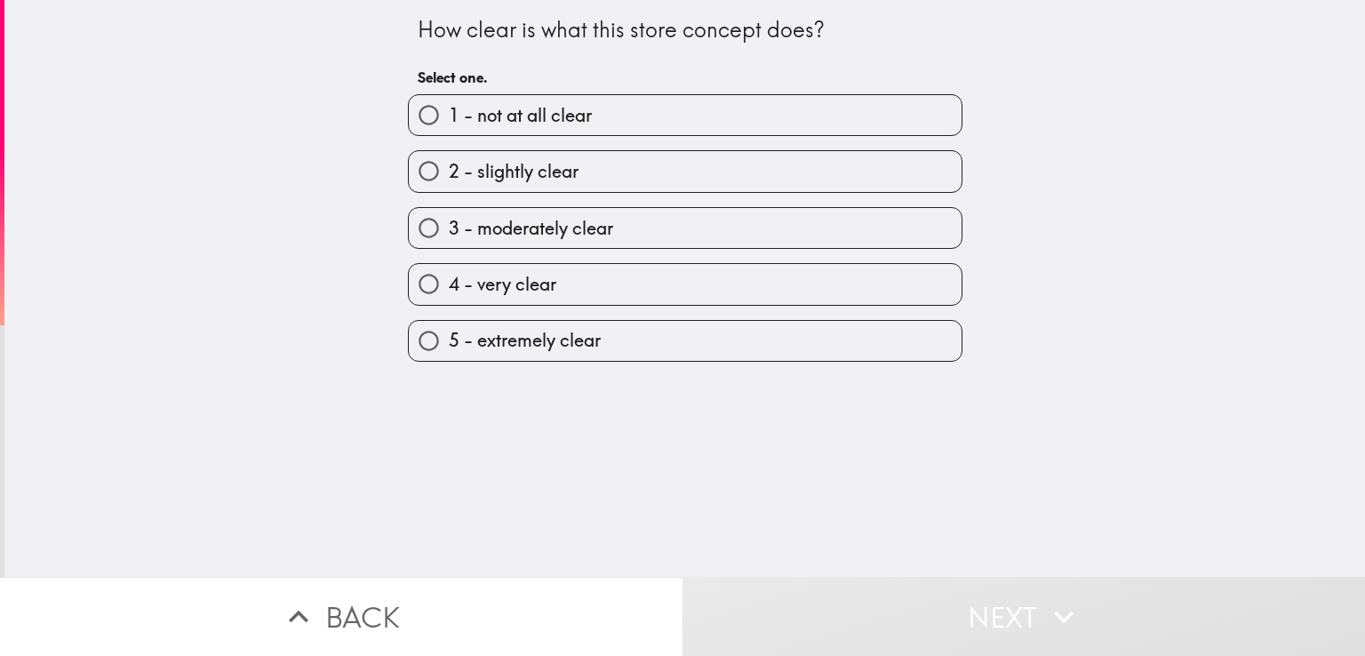
click at [616, 334] on label "5 - extremely clear" at bounding box center [685, 341] width 553 height 40
click at [449, 334] on input "5 - extremely clear" at bounding box center [429, 341] width 40 height 40
radio input "true"
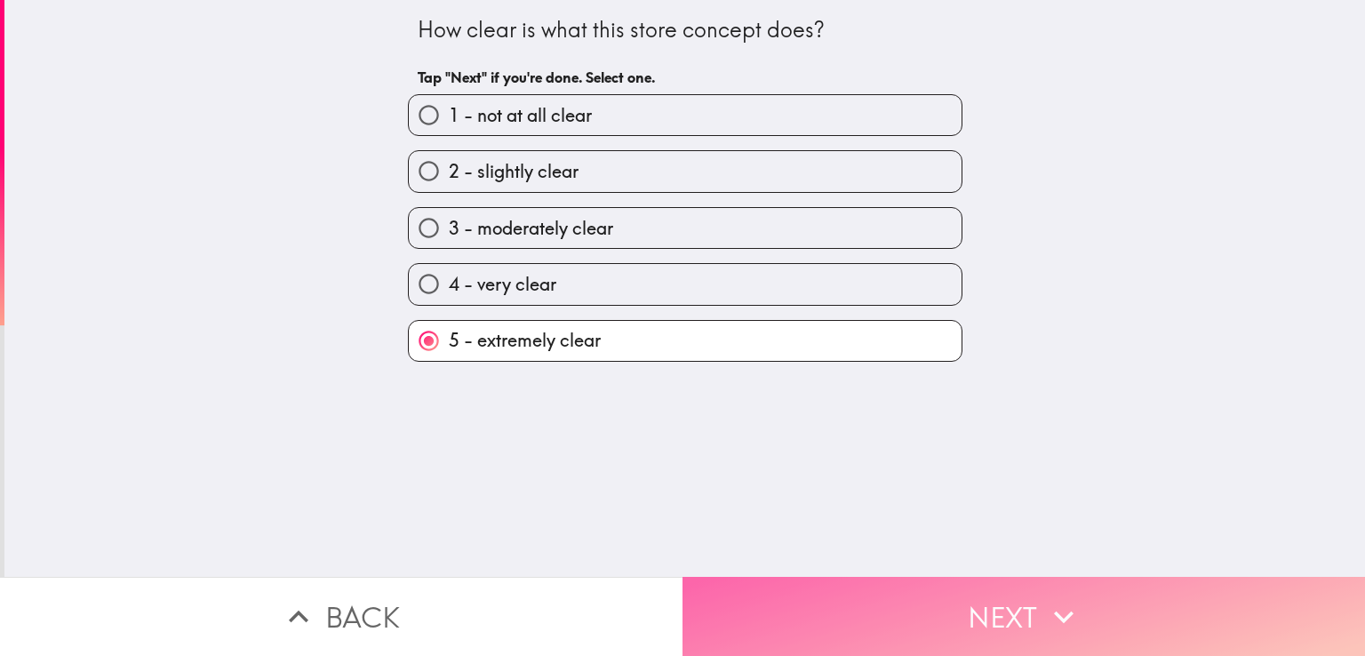
click at [921, 588] on button "Next" at bounding box center [1023, 616] width 682 height 79
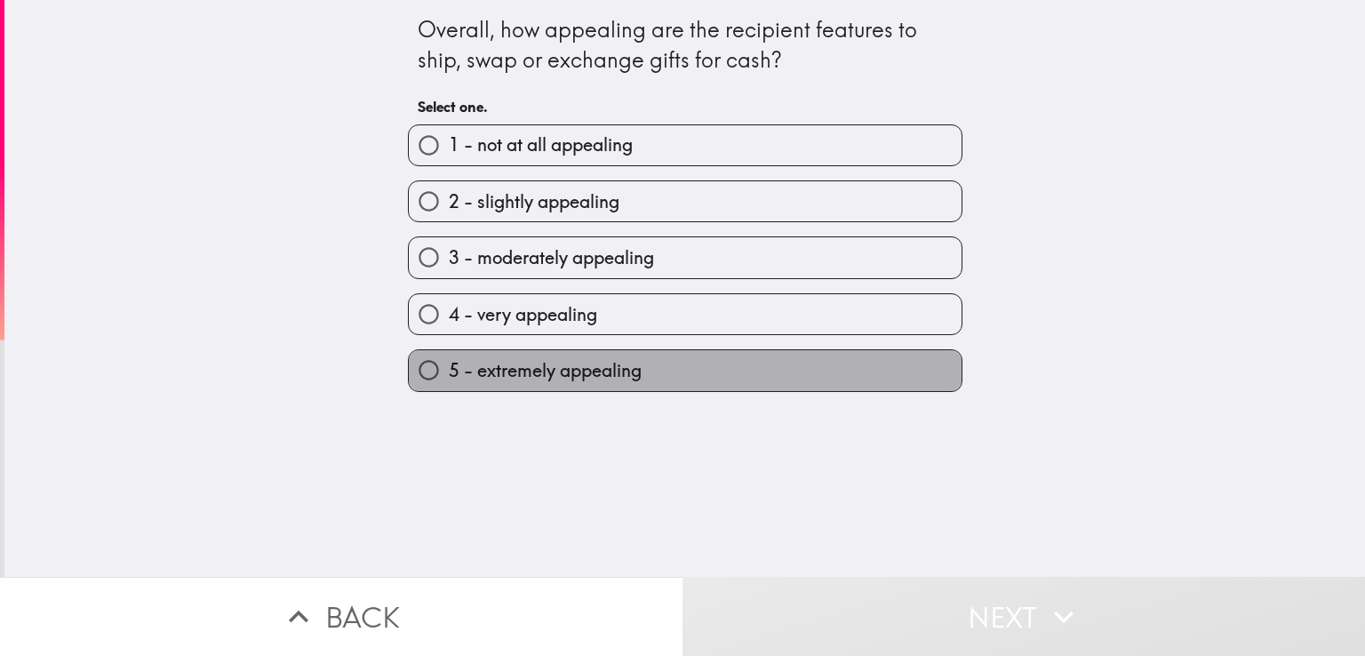
click at [622, 350] on label "5 - extremely appealing" at bounding box center [685, 370] width 553 height 40
click at [449, 350] on input "5 - extremely appealing" at bounding box center [429, 370] width 40 height 40
radio input "true"
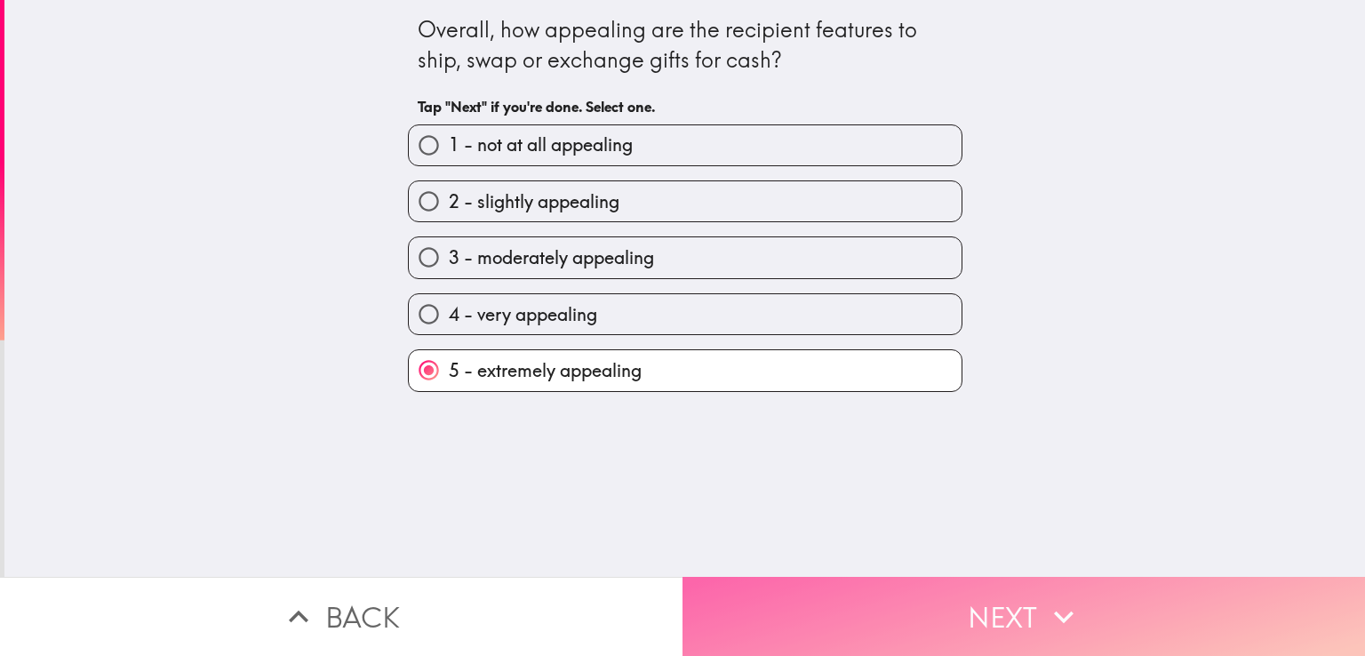
click at [894, 581] on button "Next" at bounding box center [1023, 616] width 682 height 79
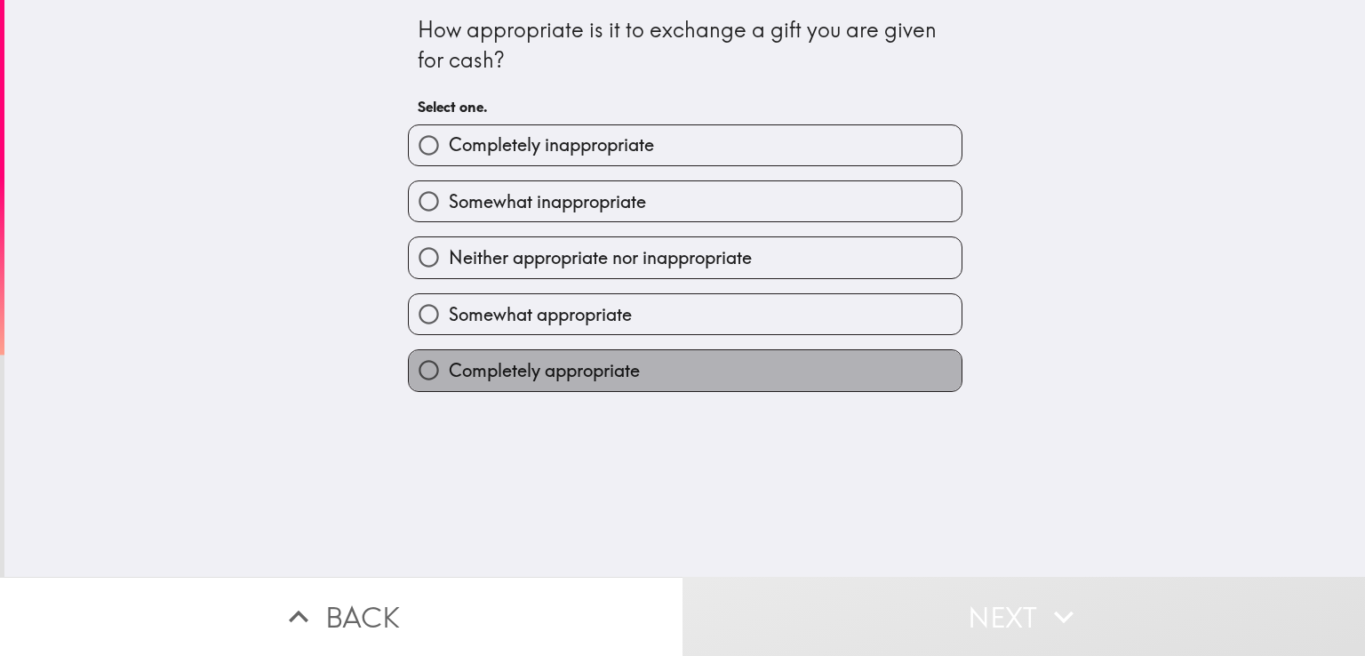
click at [639, 364] on label "Completely appropriate" at bounding box center [685, 370] width 553 height 40
click at [449, 364] on input "Completely appropriate" at bounding box center [429, 370] width 40 height 40
radio input "true"
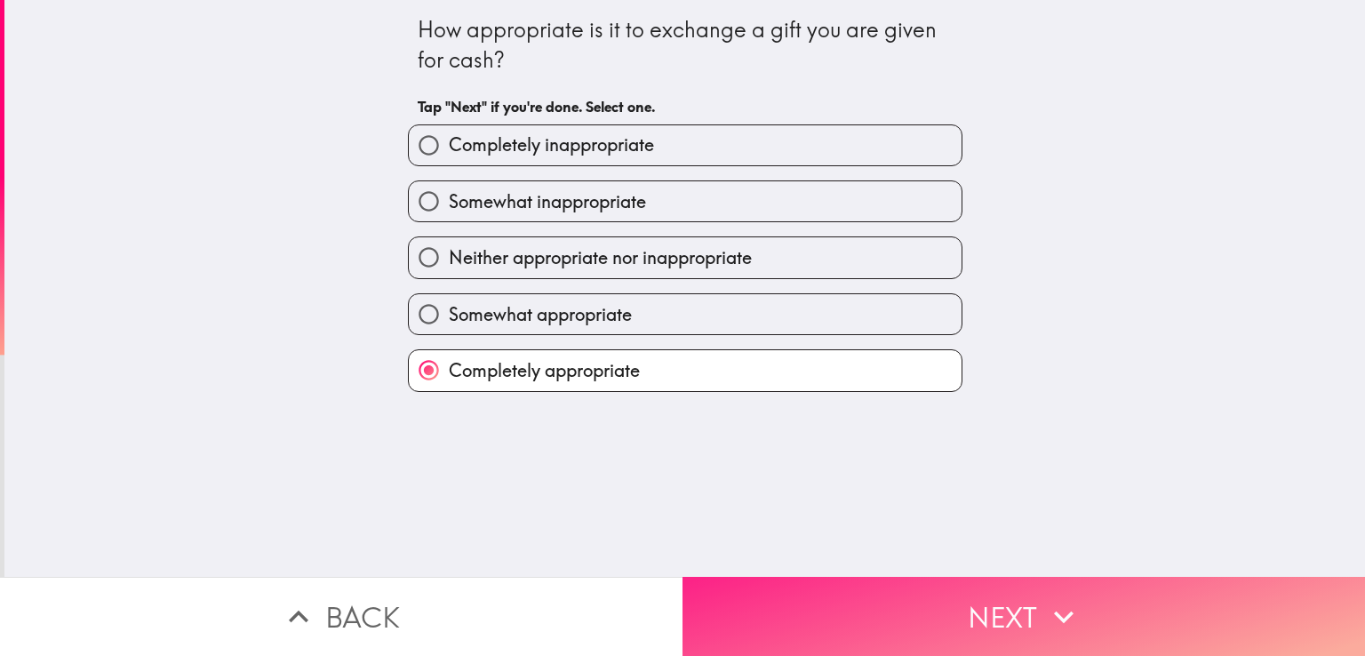
click at [850, 577] on button "Next" at bounding box center [1023, 616] width 682 height 79
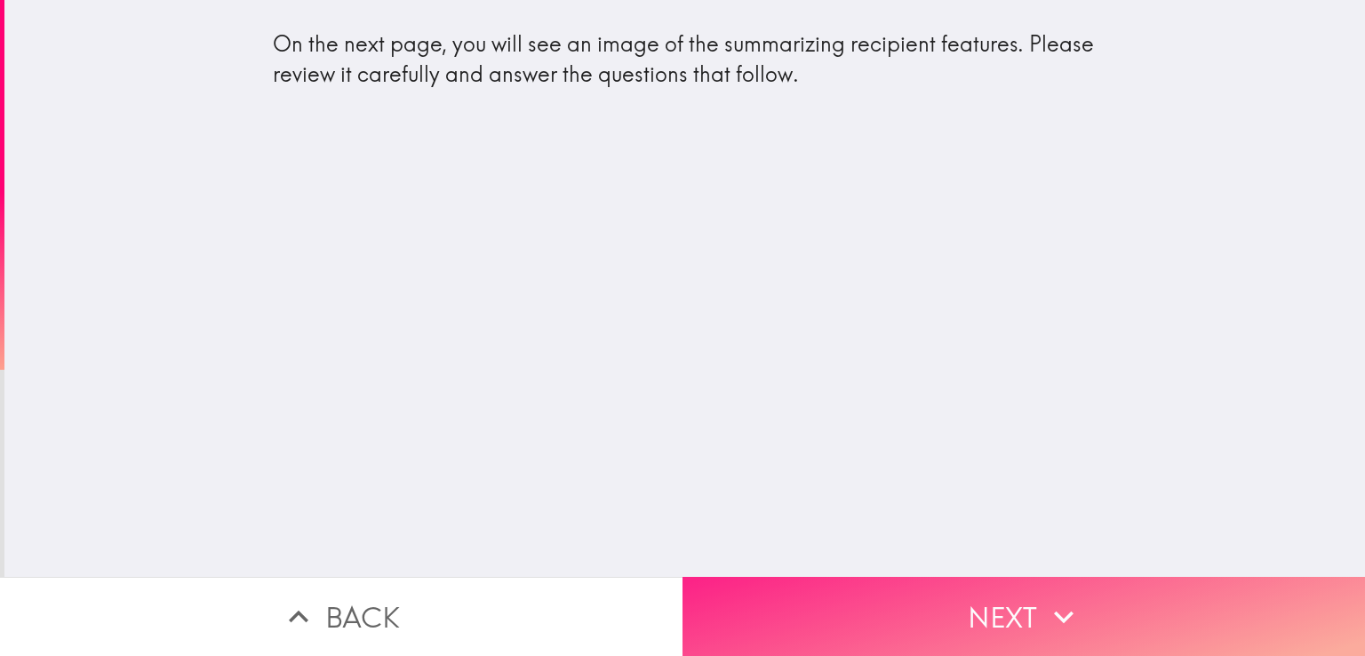
click at [847, 577] on button "Next" at bounding box center [1023, 616] width 682 height 79
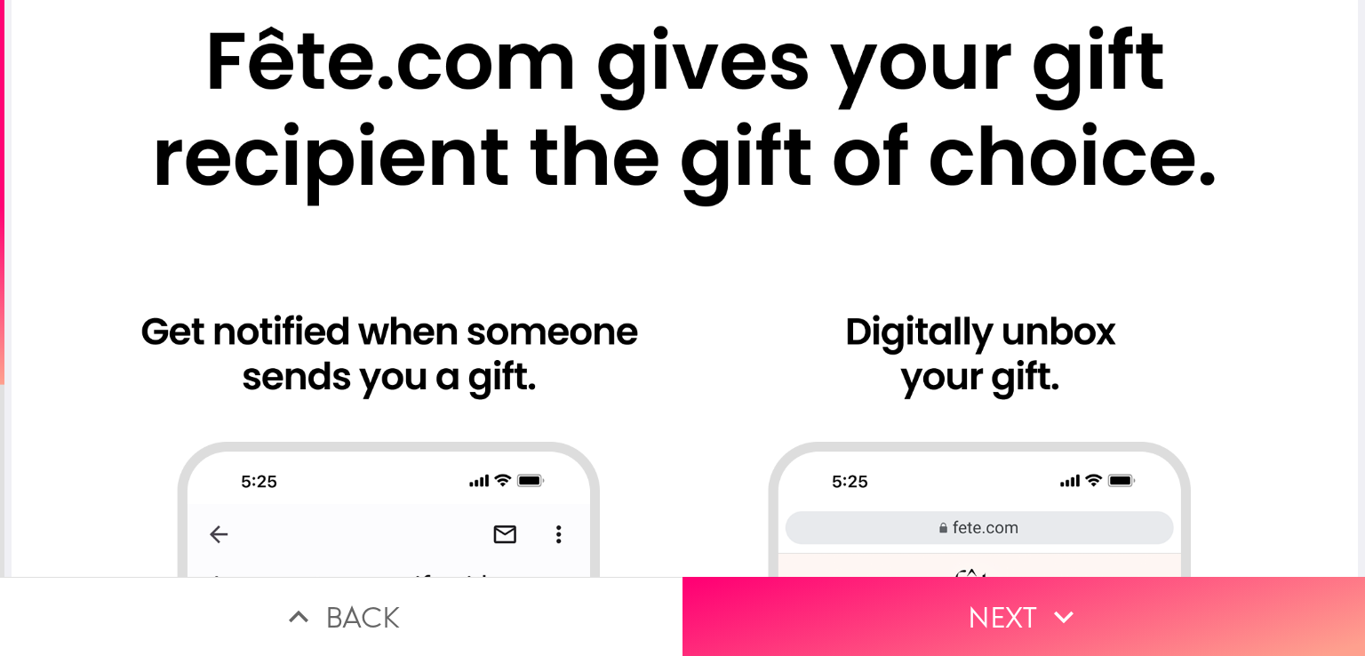
scroll to position [0, 13]
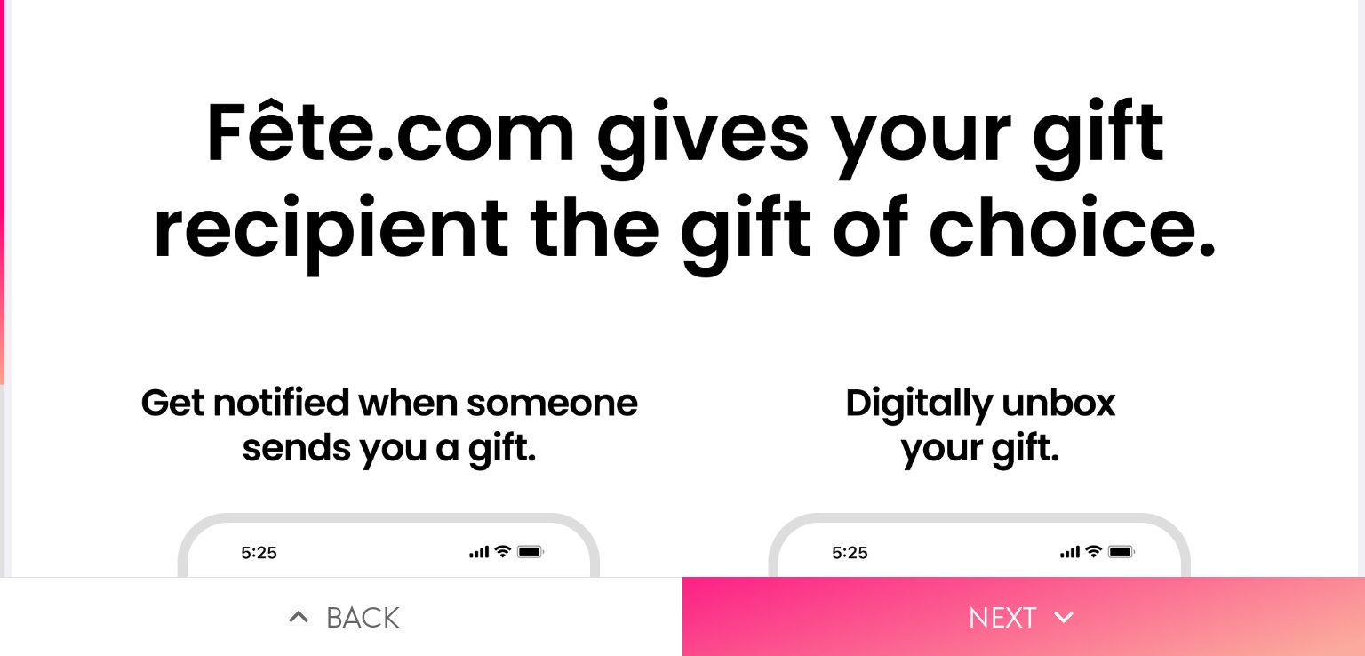
click at [938, 591] on button "Next" at bounding box center [1023, 616] width 682 height 79
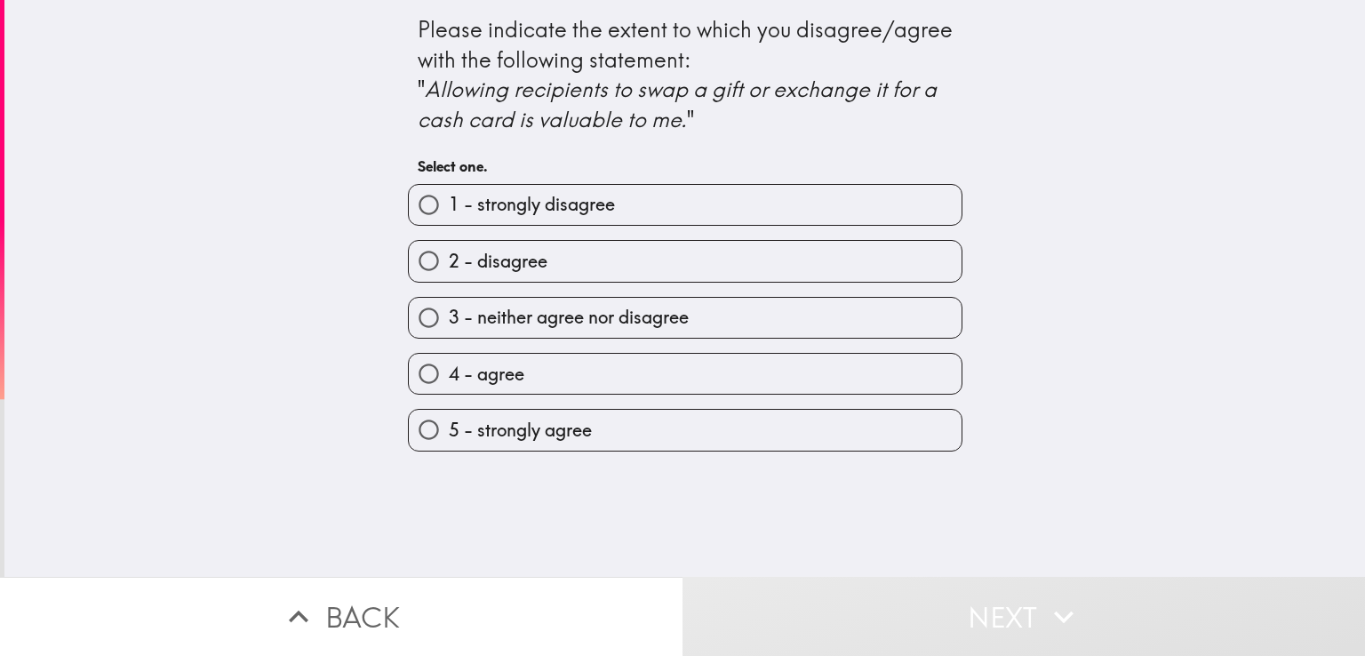
click at [700, 421] on label "5 - strongly agree" at bounding box center [685, 430] width 553 height 40
click at [449, 421] on input "5 - strongly agree" at bounding box center [429, 430] width 40 height 40
radio input "true"
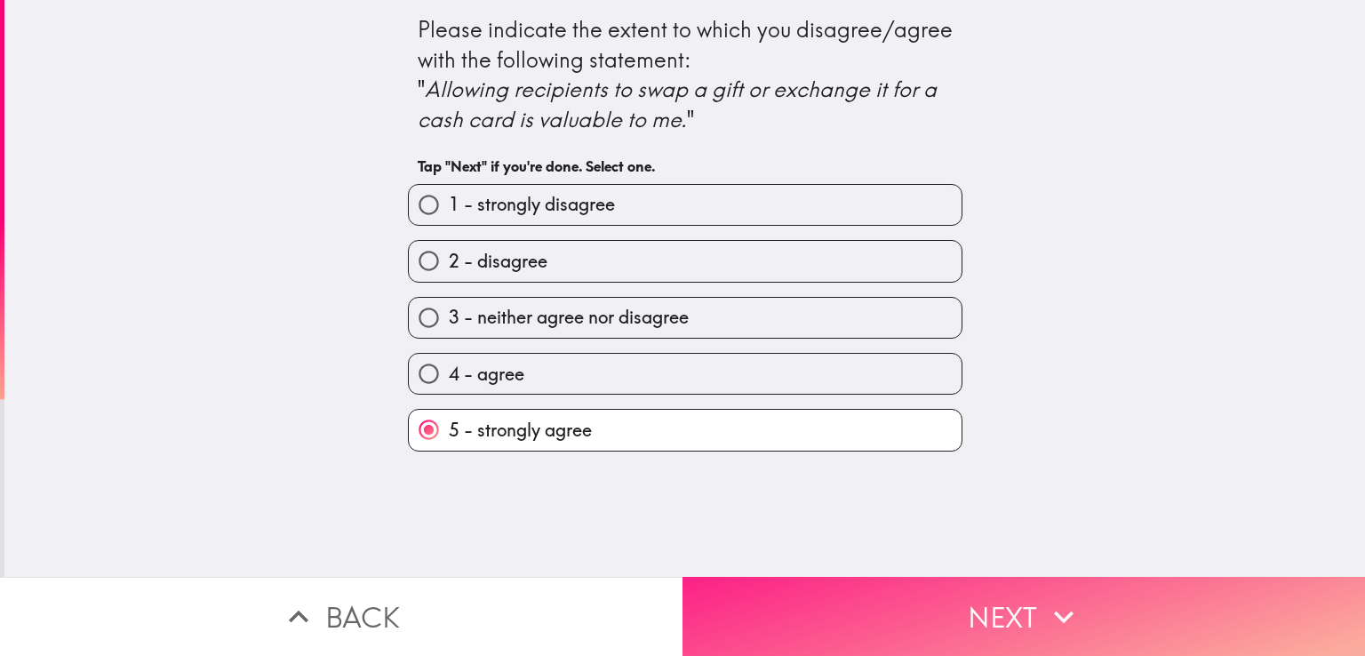
click at [865, 579] on button "Next" at bounding box center [1023, 616] width 682 height 79
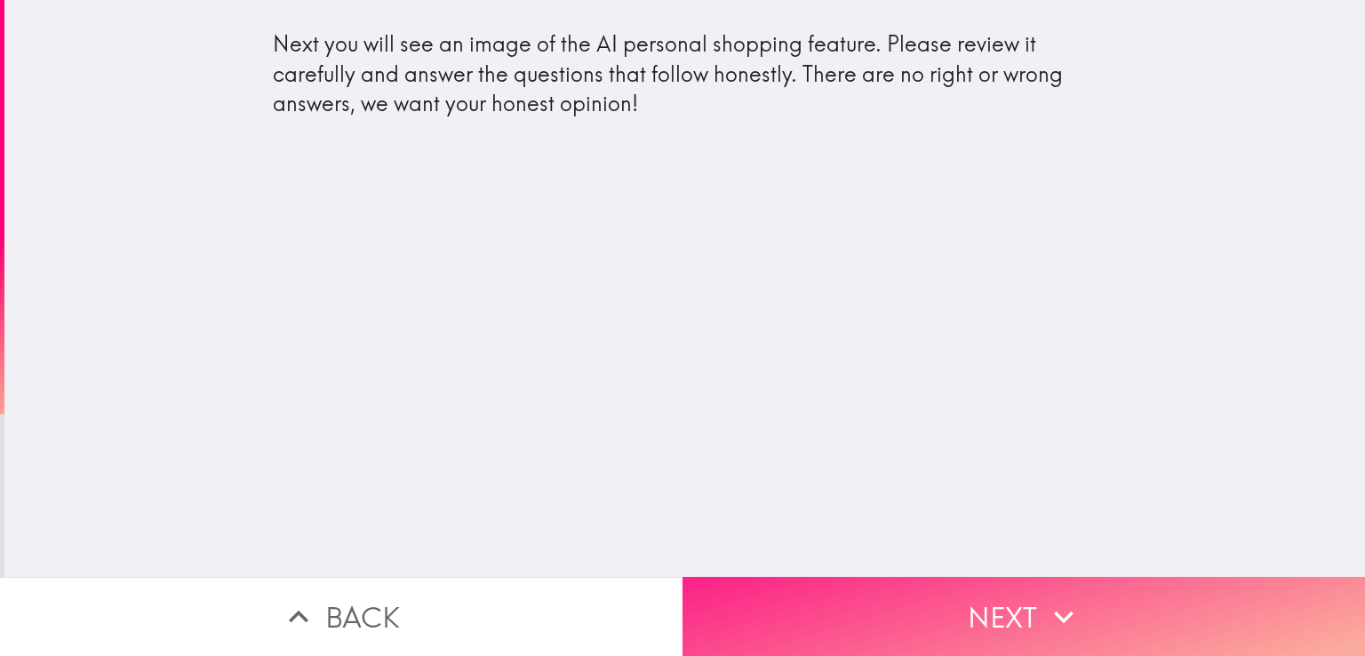
click at [954, 579] on button "Next" at bounding box center [1023, 616] width 682 height 79
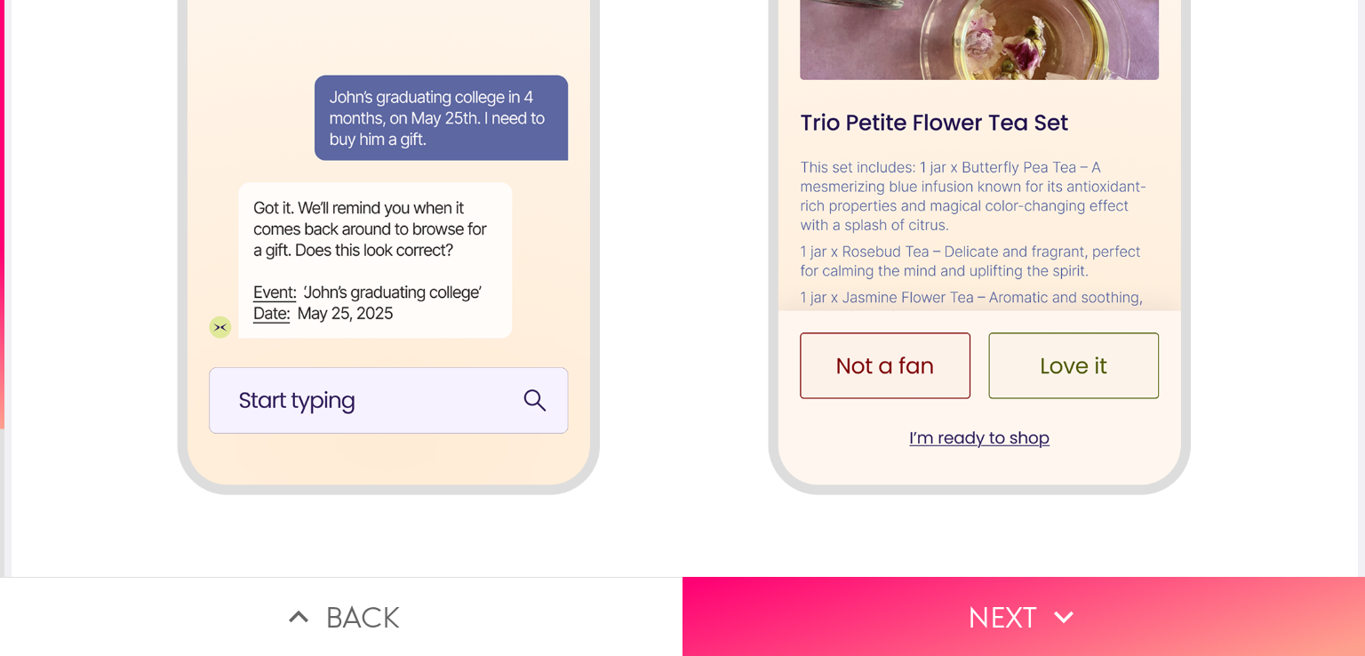
scroll to position [2126, 0]
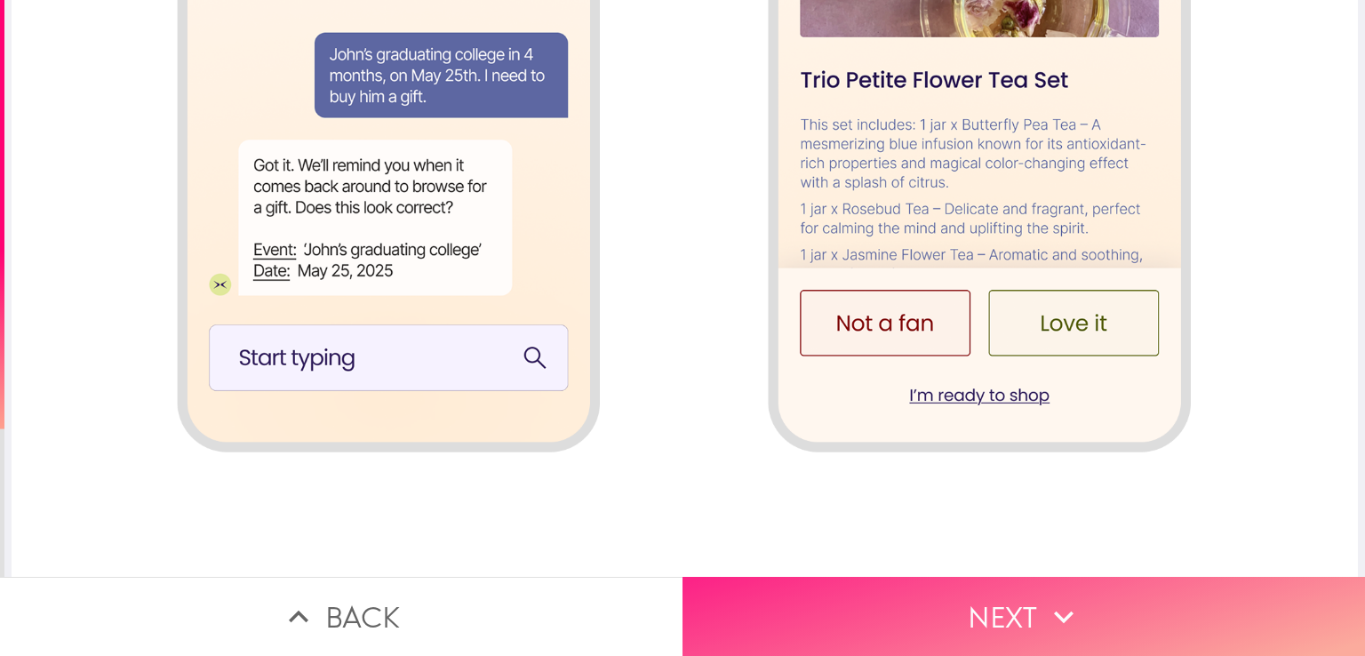
click at [1017, 586] on button "Next" at bounding box center [1023, 616] width 682 height 79
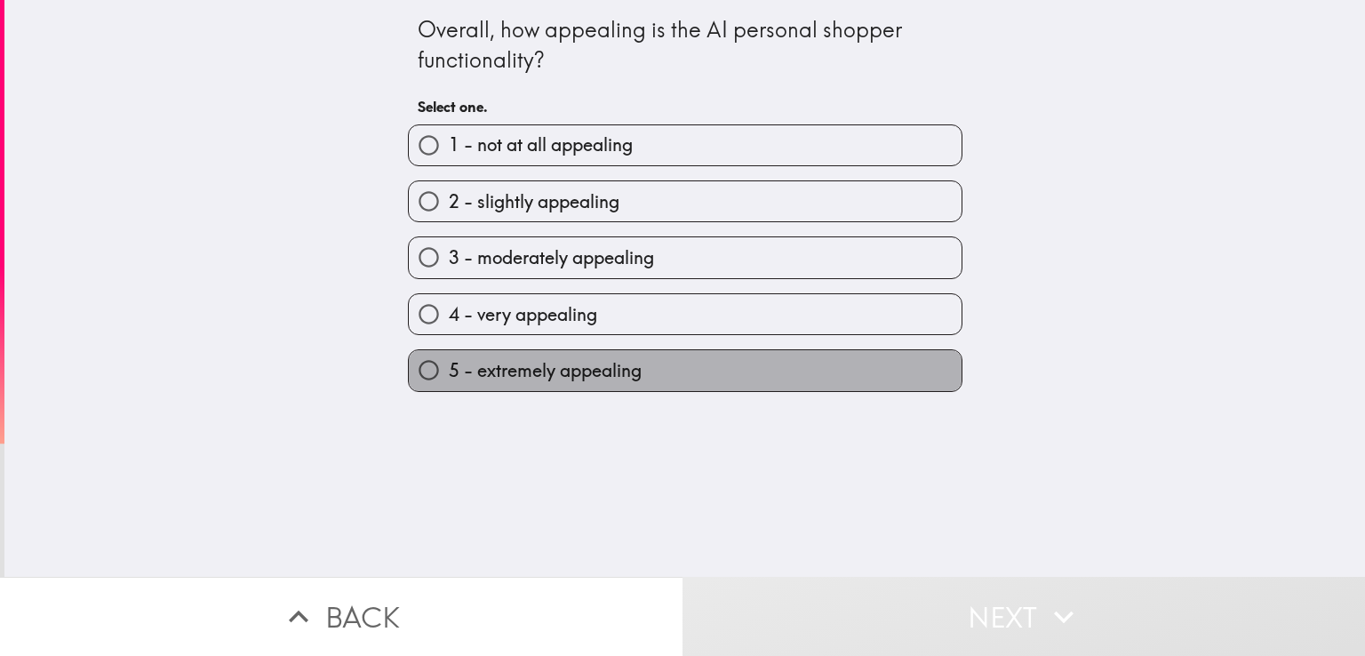
click at [783, 370] on label "5 - extremely appealing" at bounding box center [685, 370] width 553 height 40
click at [449, 370] on input "5 - extremely appealing" at bounding box center [429, 370] width 40 height 40
radio input "true"
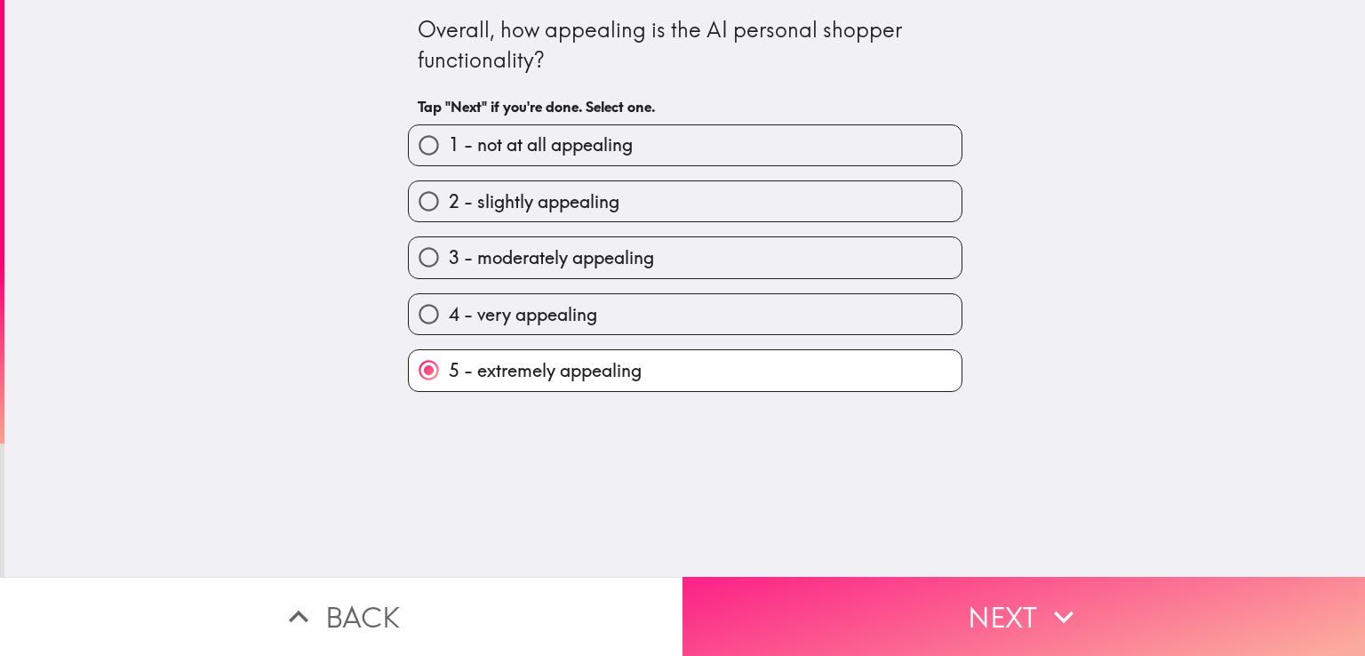
click at [956, 610] on button "Next" at bounding box center [1023, 616] width 682 height 79
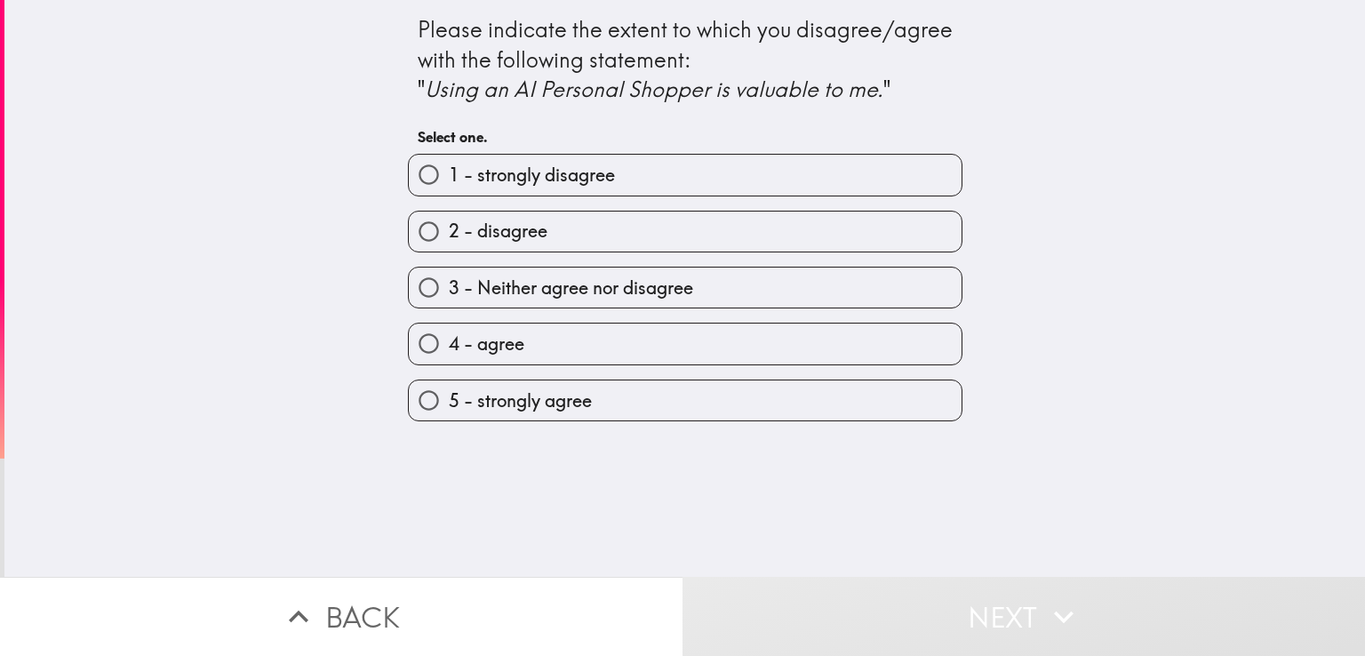
click at [586, 359] on label "4 - agree" at bounding box center [685, 343] width 553 height 40
click at [449, 359] on input "4 - agree" at bounding box center [429, 343] width 40 height 40
radio input "true"
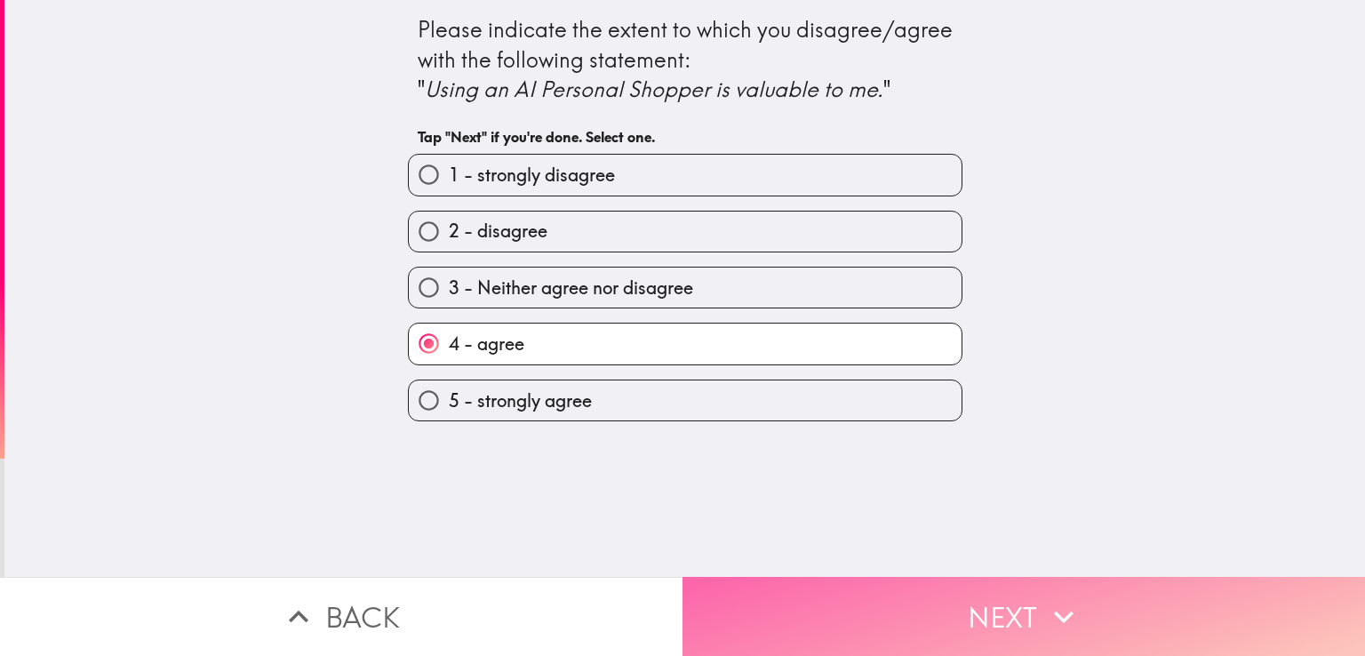
click at [826, 577] on button "Next" at bounding box center [1023, 616] width 682 height 79
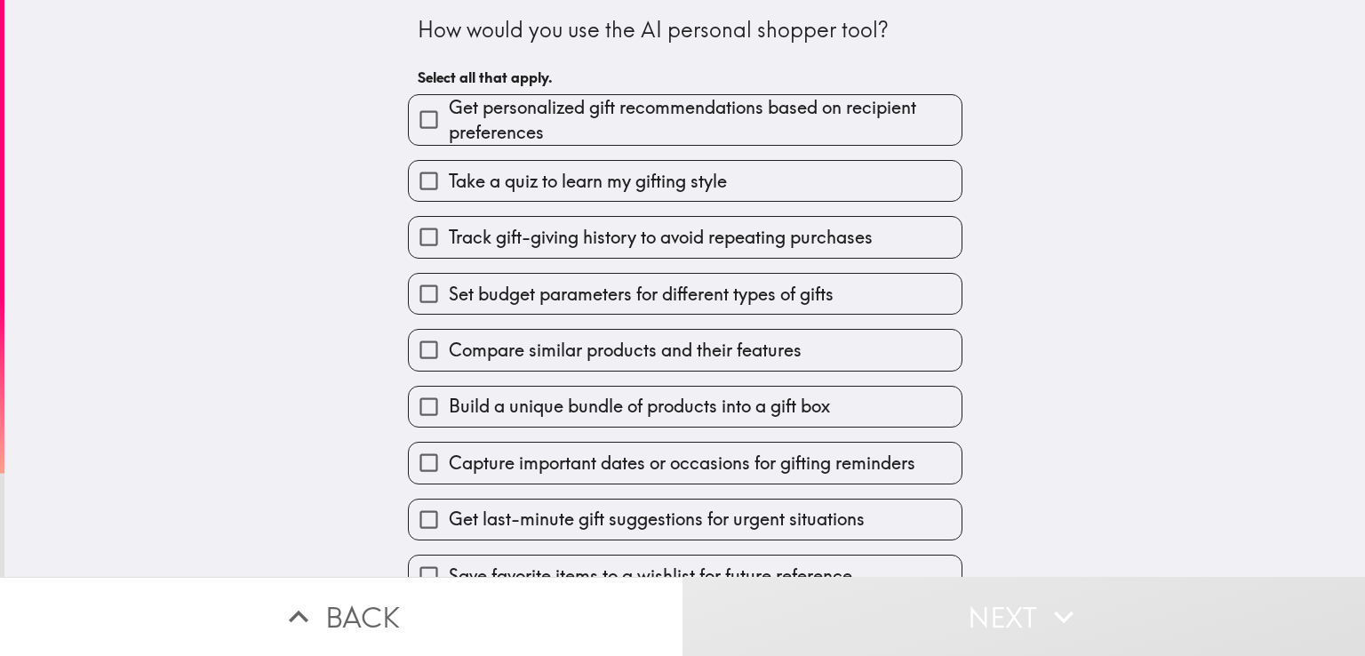
click at [563, 139] on span "Get personalized gift recommendations based on recipient preferences" at bounding box center [705, 120] width 513 height 50
click at [449, 139] on input "Get personalized gift recommendations based on recipient preferences" at bounding box center [429, 120] width 40 height 40
checkbox input "true"
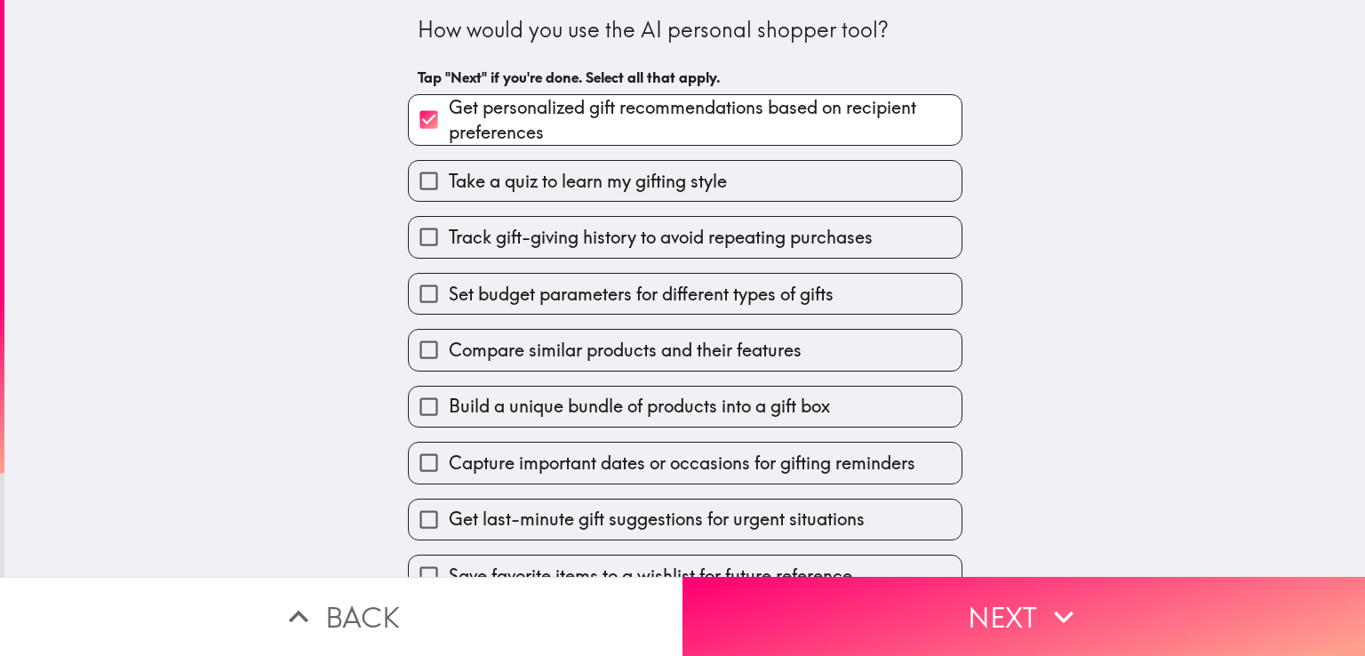
click at [578, 208] on div "Track gift-giving history to avoid repeating purchases" at bounding box center [678, 230] width 569 height 56
click at [515, 243] on span "Track gift-giving history to avoid repeating purchases" at bounding box center [661, 237] width 424 height 25
click at [449, 243] on input "Track gift-giving history to avoid repeating purchases" at bounding box center [429, 237] width 40 height 40
checkbox input "true"
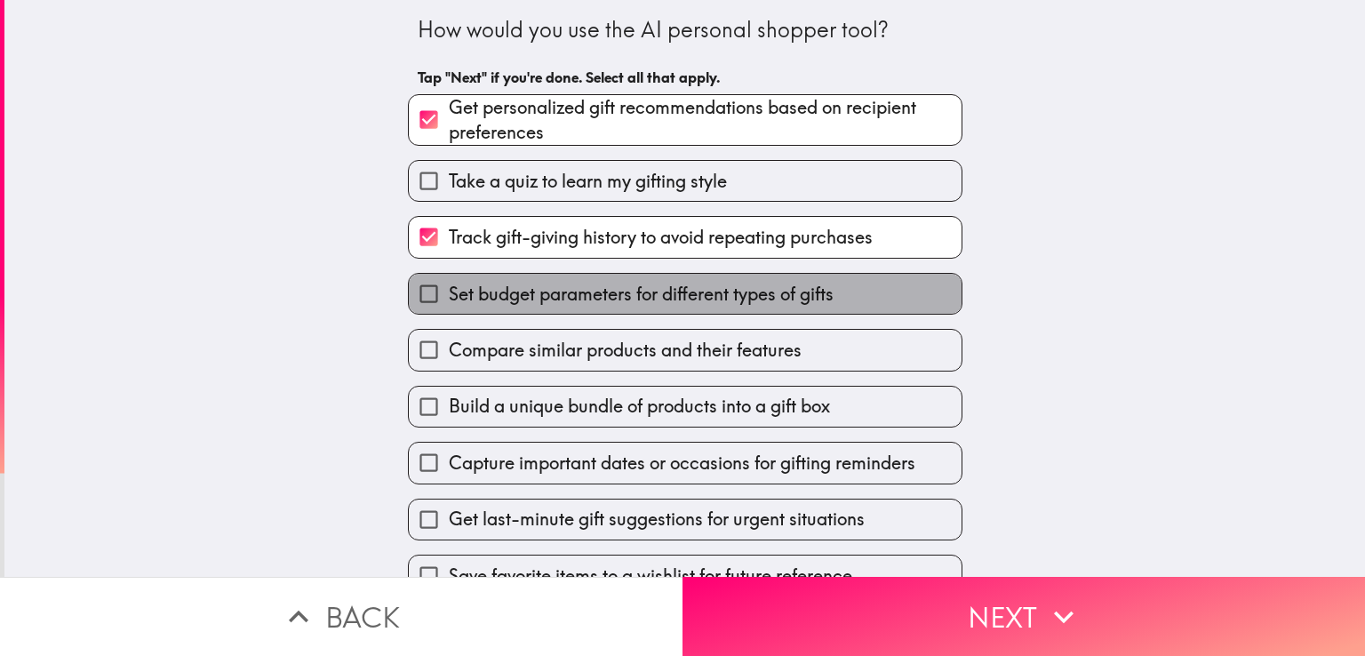
click at [530, 310] on label "Set budget parameters for different types of gifts" at bounding box center [685, 294] width 553 height 40
click at [449, 310] on input "Set budget parameters for different types of gifts" at bounding box center [429, 294] width 40 height 40
checkbox input "true"
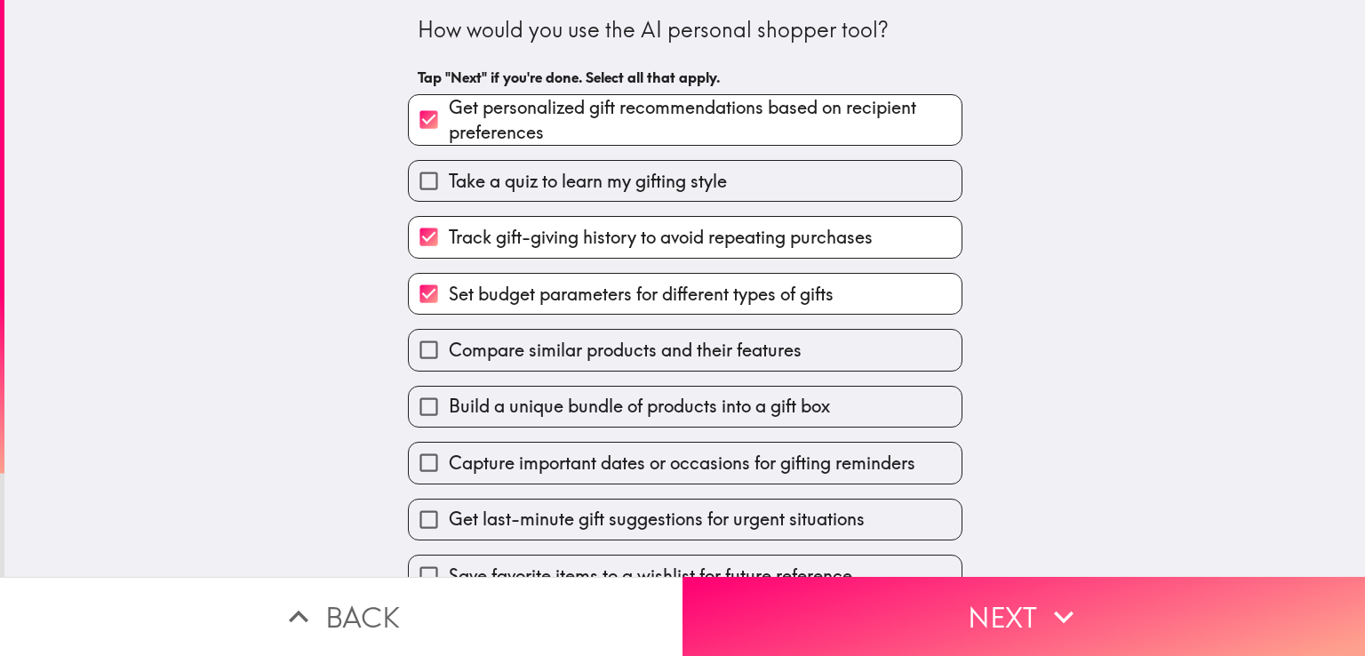
scroll to position [142, 0]
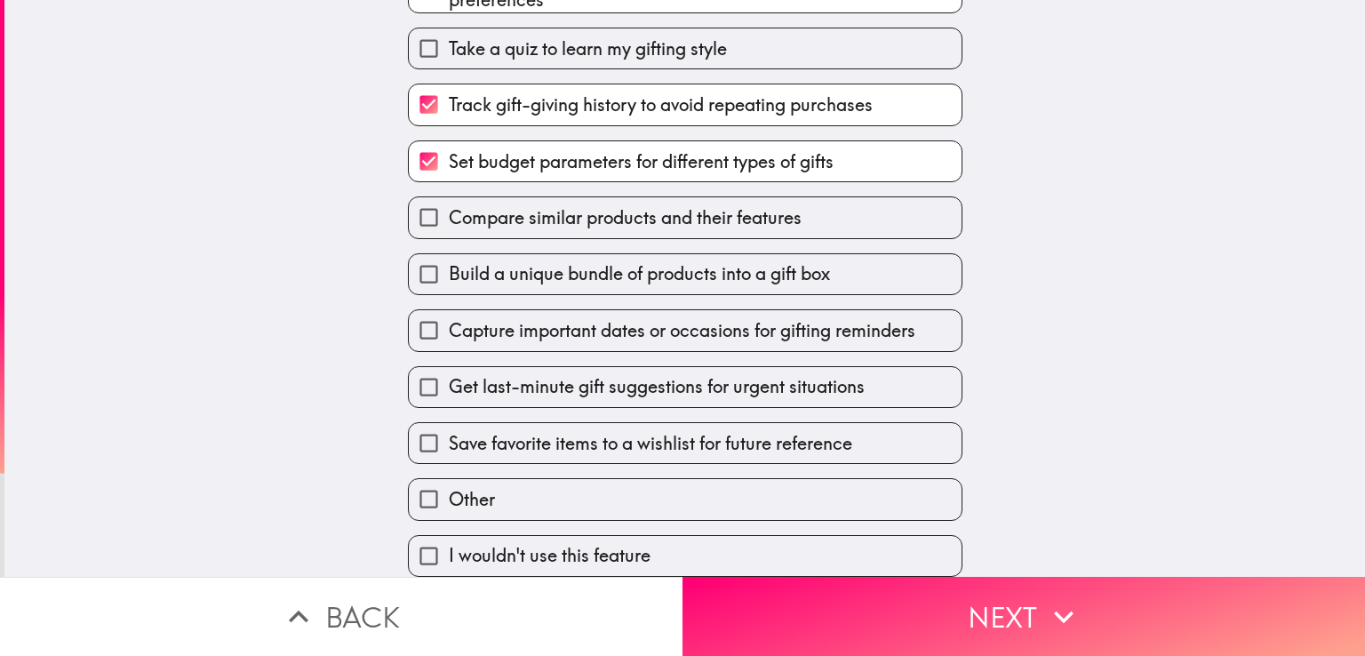
click at [539, 295] on div "Capture important dates or occasions for gifting reminders" at bounding box center [678, 323] width 569 height 56
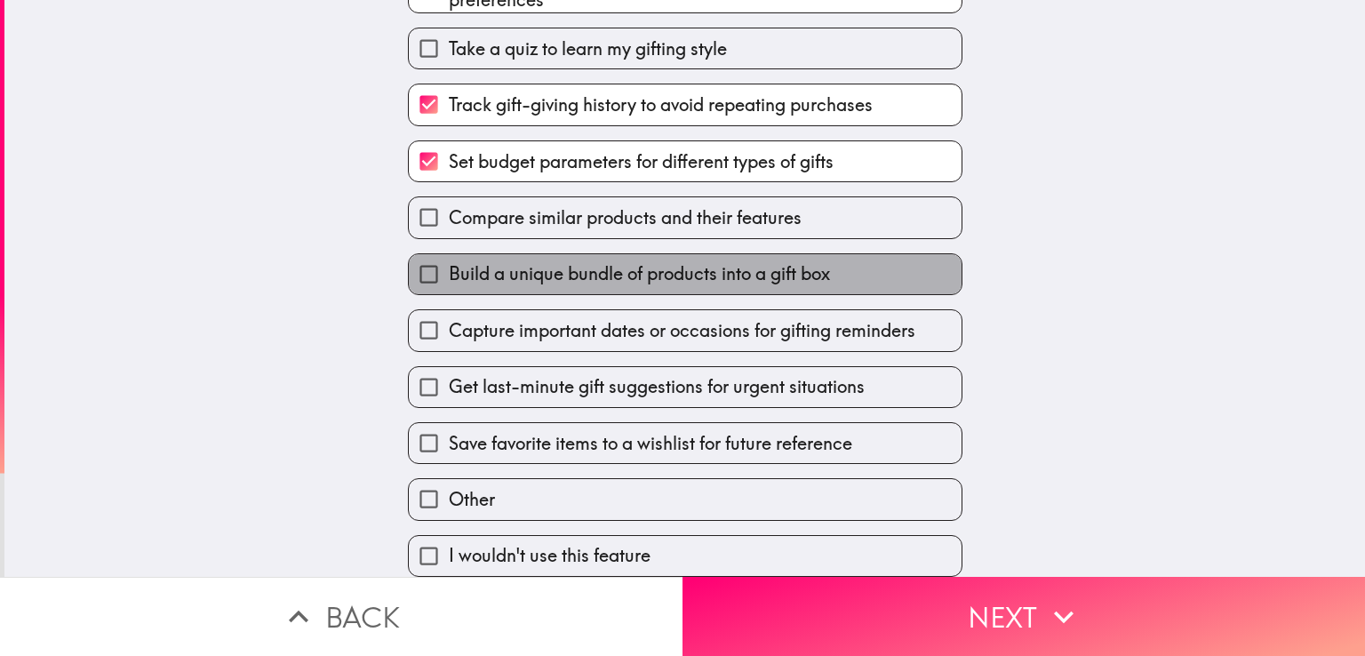
click at [558, 271] on span "Build a unique bundle of products into a gift box" at bounding box center [639, 273] width 381 height 25
click at [449, 271] on input "Build a unique bundle of products into a gift box" at bounding box center [429, 274] width 40 height 40
checkbox input "true"
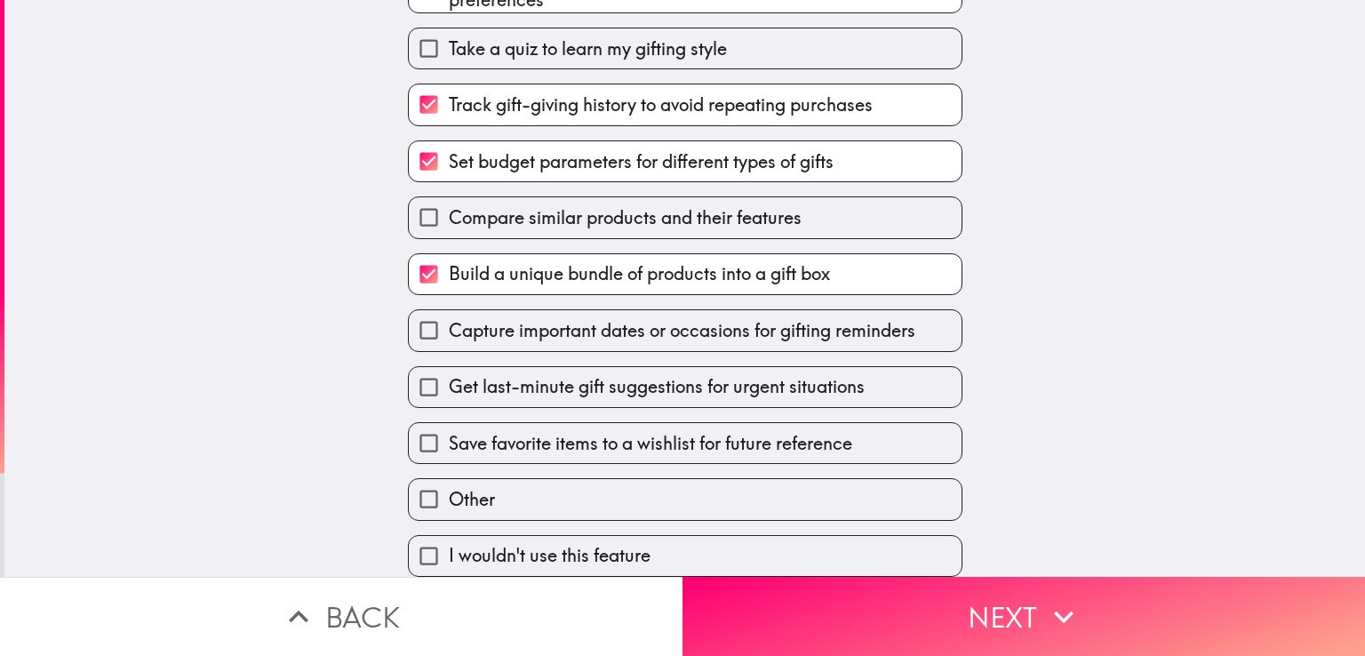
click at [530, 352] on div "Get last-minute gift suggestions for urgent situations" at bounding box center [678, 380] width 569 height 56
click at [546, 324] on span "Capture important dates or occasions for gifting reminders" at bounding box center [682, 330] width 467 height 25
click at [449, 324] on input "Capture important dates or occasions for gifting reminders" at bounding box center [429, 330] width 40 height 40
checkbox input "true"
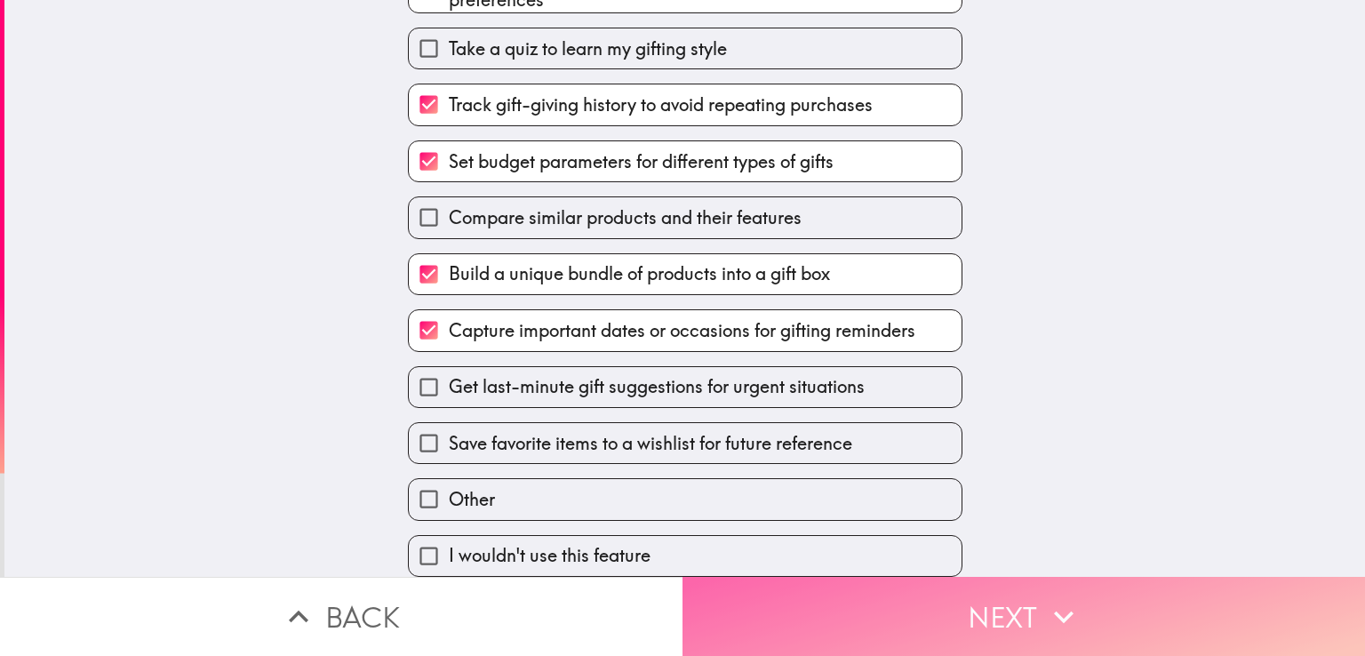
click at [853, 577] on button "Next" at bounding box center [1023, 616] width 682 height 79
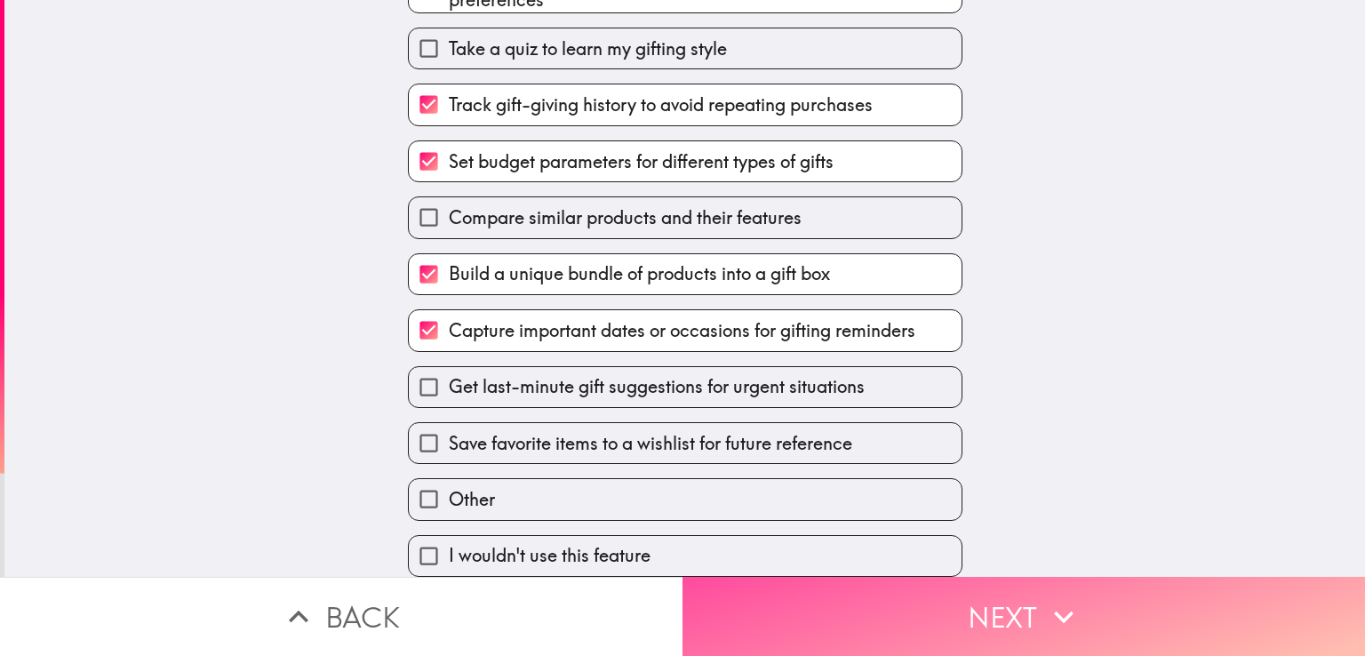
scroll to position [0, 0]
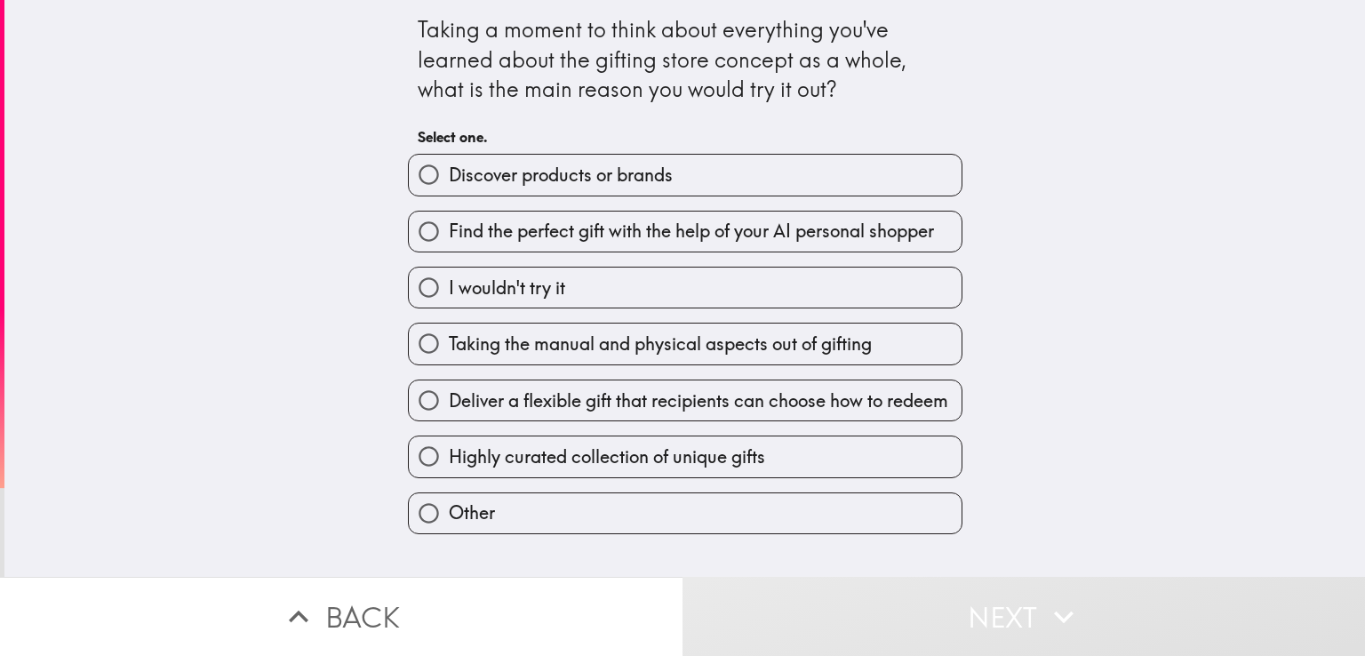
click at [700, 178] on label "Discover products or brands" at bounding box center [685, 175] width 553 height 40
click at [449, 178] on input "Discover products or brands" at bounding box center [429, 175] width 40 height 40
radio input "true"
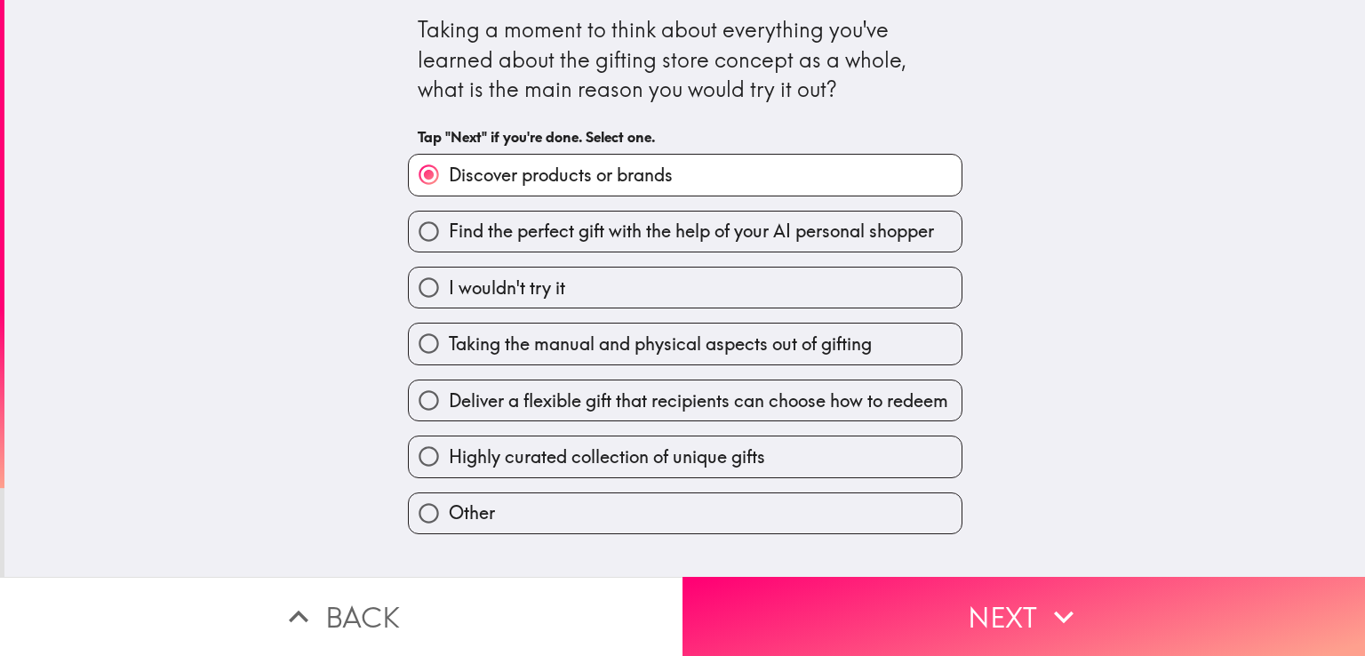
click at [695, 227] on span "Find the perfect gift with the help of your AI personal shopper" at bounding box center [691, 231] width 485 height 25
click at [449, 227] on input "Find the perfect gift with the help of your AI personal shopper" at bounding box center [429, 231] width 40 height 40
radio input "true"
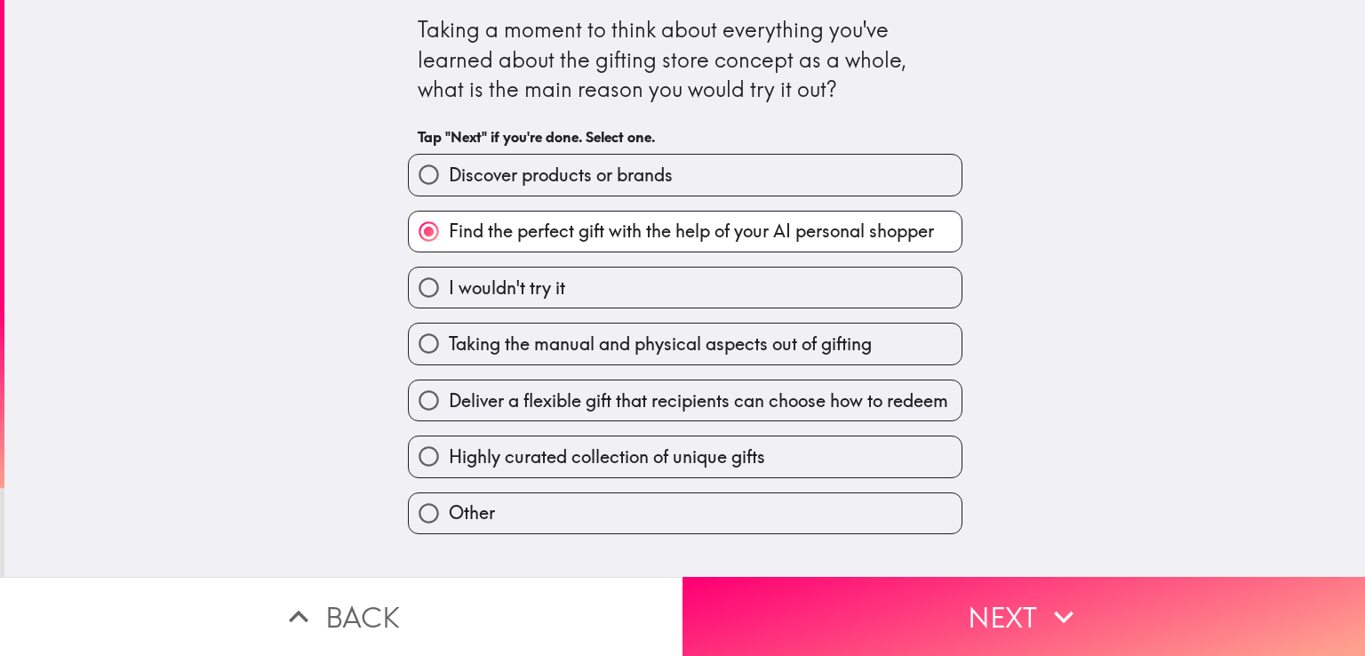
click at [669, 167] on label "Discover products or brands" at bounding box center [685, 175] width 553 height 40
click at [449, 167] on input "Discover products or brands" at bounding box center [429, 175] width 40 height 40
radio input "true"
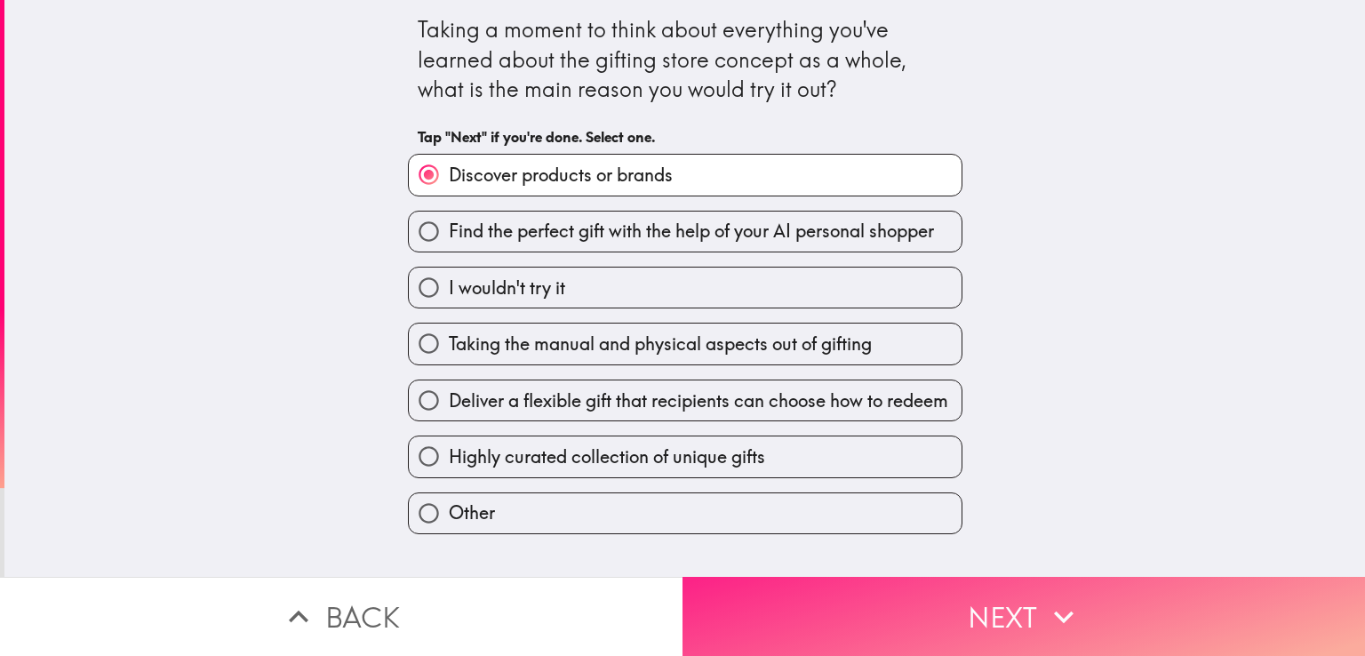
click at [893, 598] on button "Next" at bounding box center [1023, 616] width 682 height 79
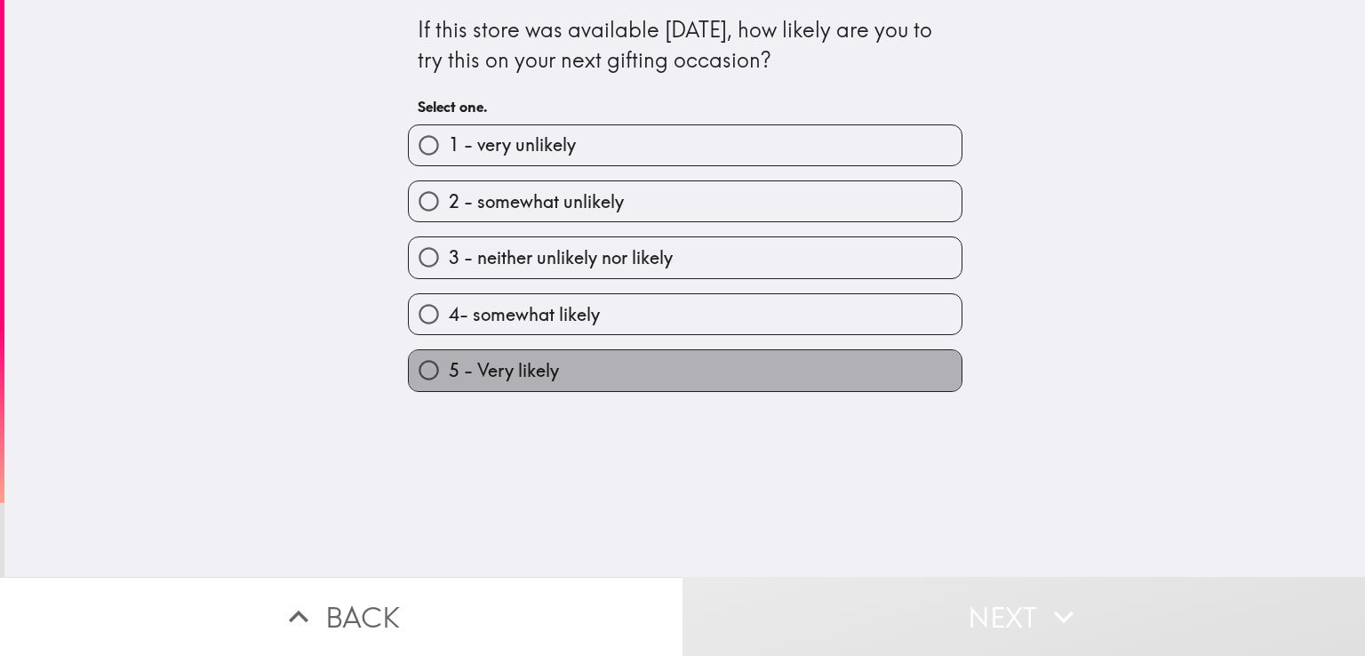
click at [530, 358] on span "5 - Very likely" at bounding box center [504, 370] width 110 height 25
click at [449, 357] on input "5 - Very likely" at bounding box center [429, 370] width 40 height 40
radio input "true"
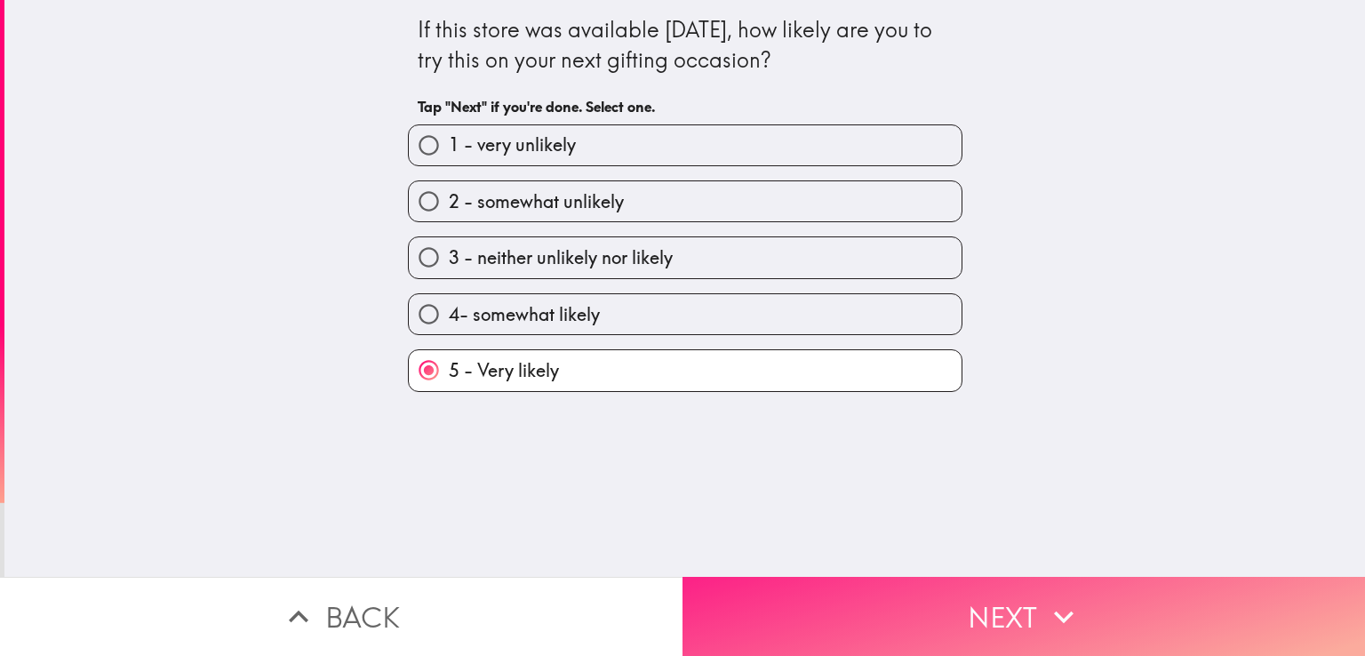
click at [855, 577] on button "Next" at bounding box center [1023, 616] width 682 height 79
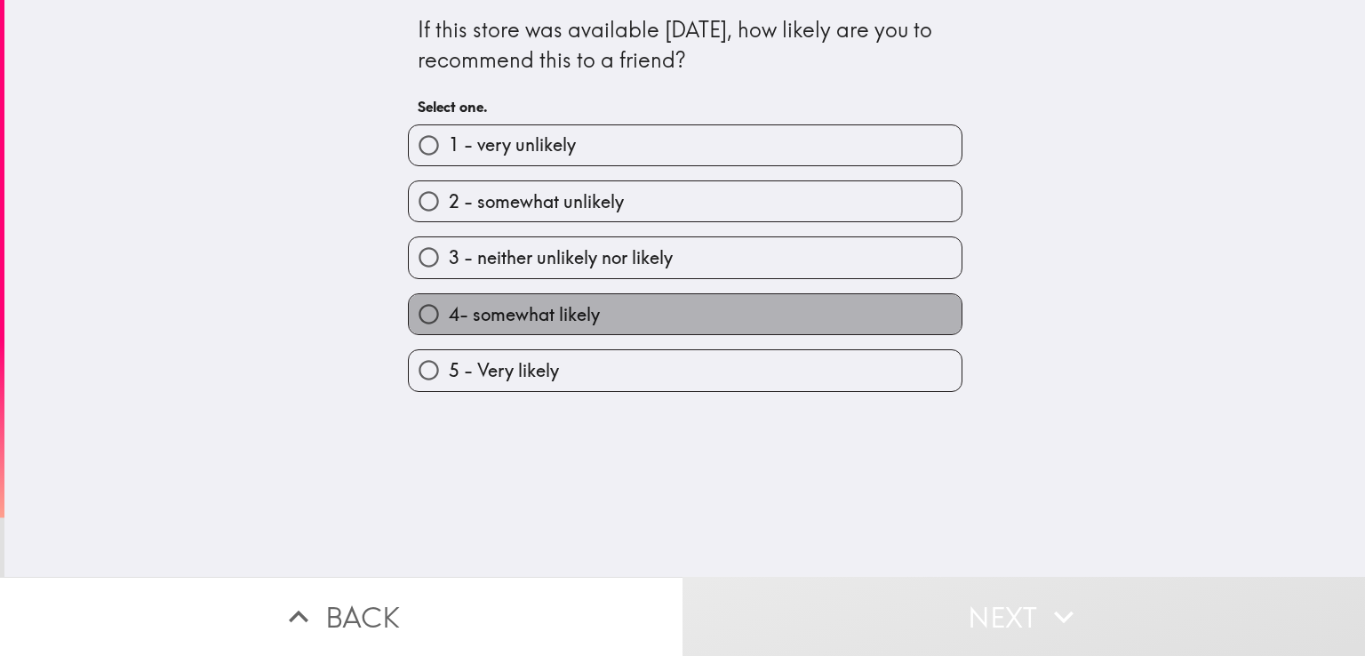
click at [555, 320] on span "4- somewhat likely" at bounding box center [524, 314] width 151 height 25
click at [449, 320] on input "4- somewhat likely" at bounding box center [429, 314] width 40 height 40
radio input "true"
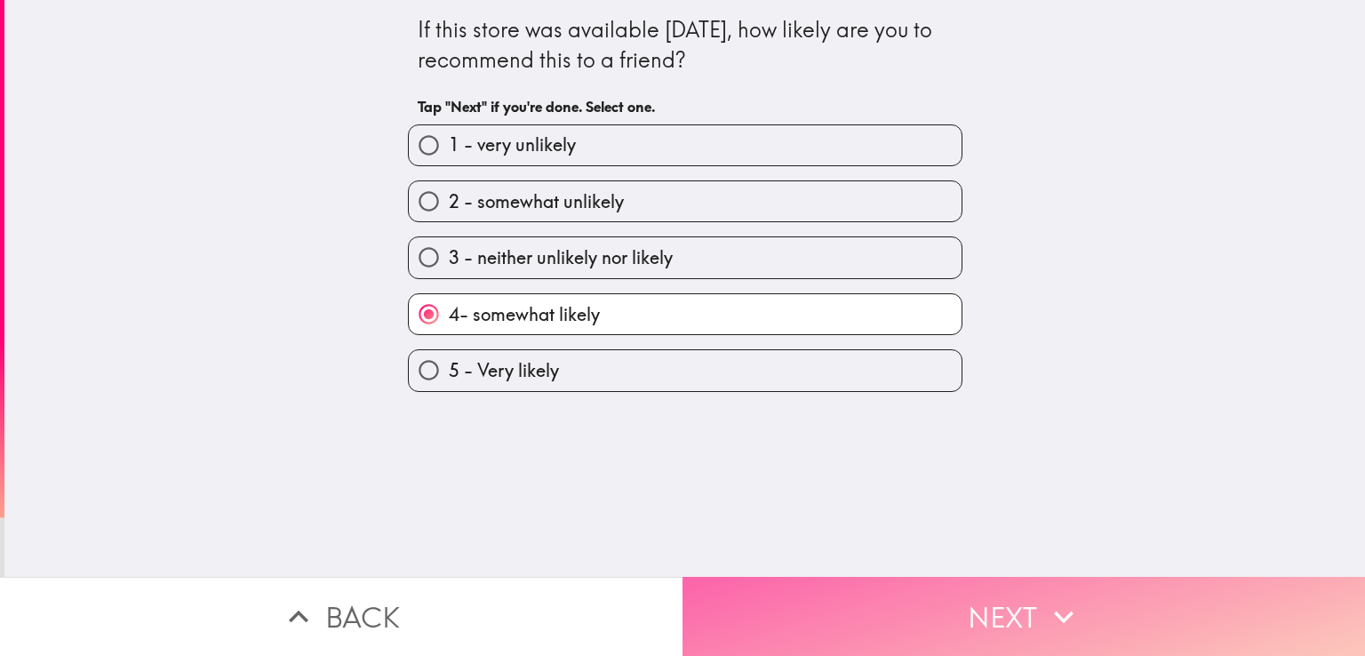
click at [874, 577] on button "Next" at bounding box center [1023, 616] width 682 height 79
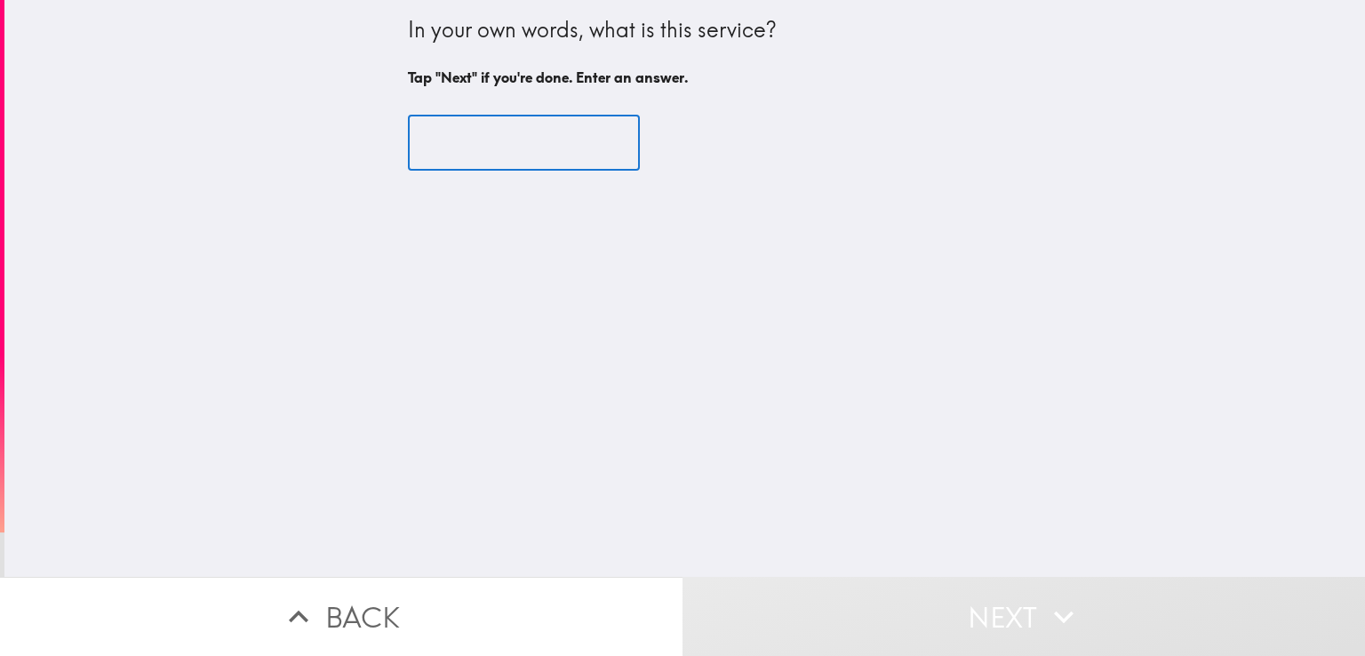
click at [459, 131] on input "text" at bounding box center [524, 143] width 232 height 55
click at [455, 159] on input "text" at bounding box center [524, 143] width 232 height 55
click at [596, 584] on button "Back" at bounding box center [341, 616] width 682 height 79
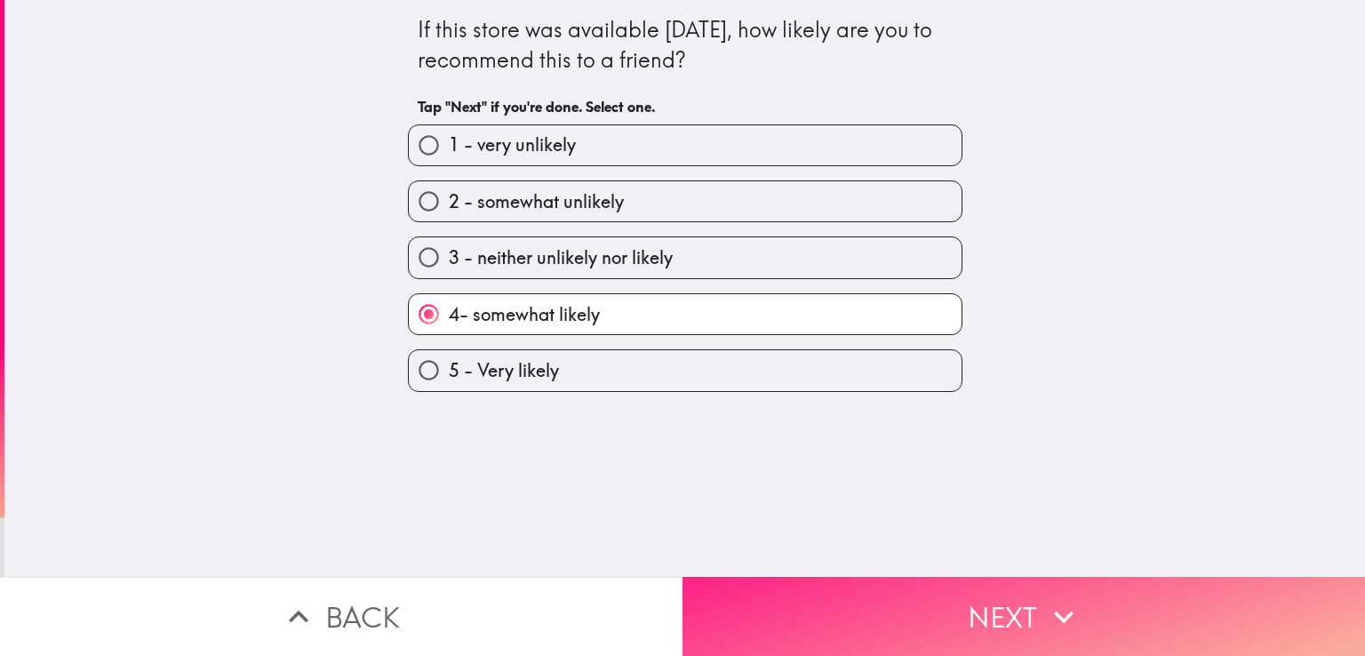
click at [948, 581] on button "Next" at bounding box center [1023, 616] width 682 height 79
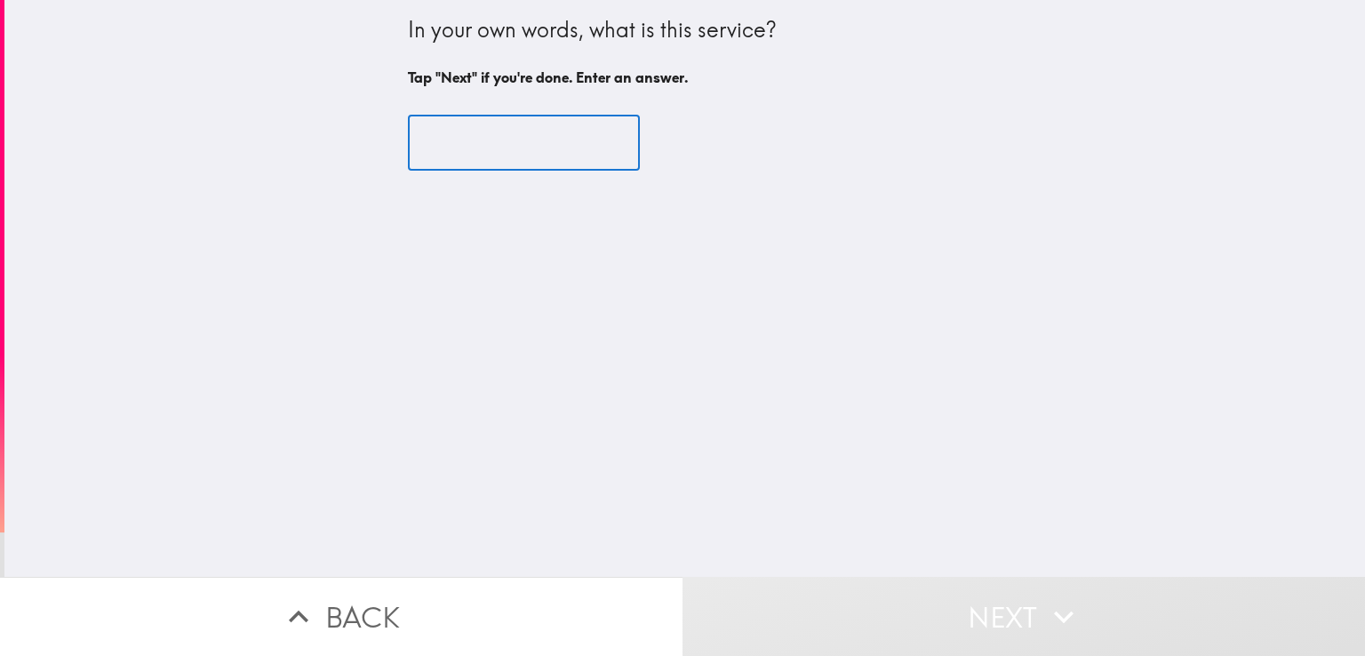
click at [530, 136] on input "text" at bounding box center [524, 143] width 232 height 55
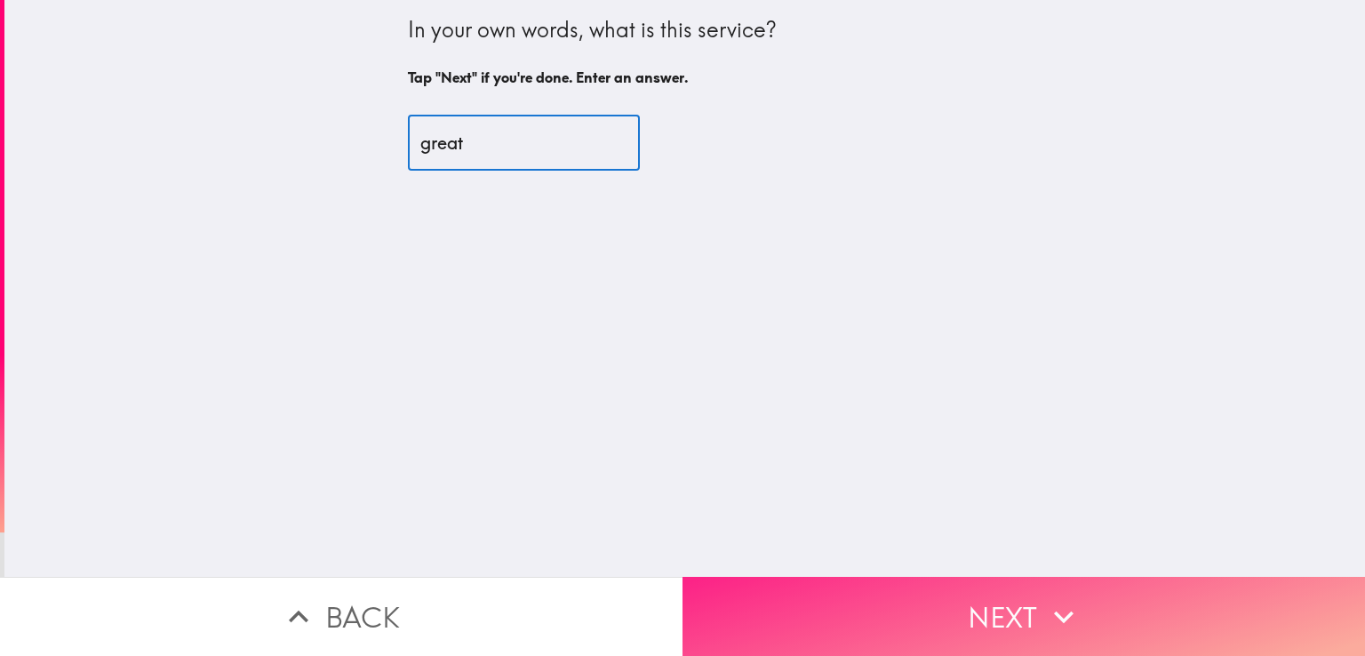
type input "great"
click at [950, 619] on button "Next" at bounding box center [1023, 616] width 682 height 79
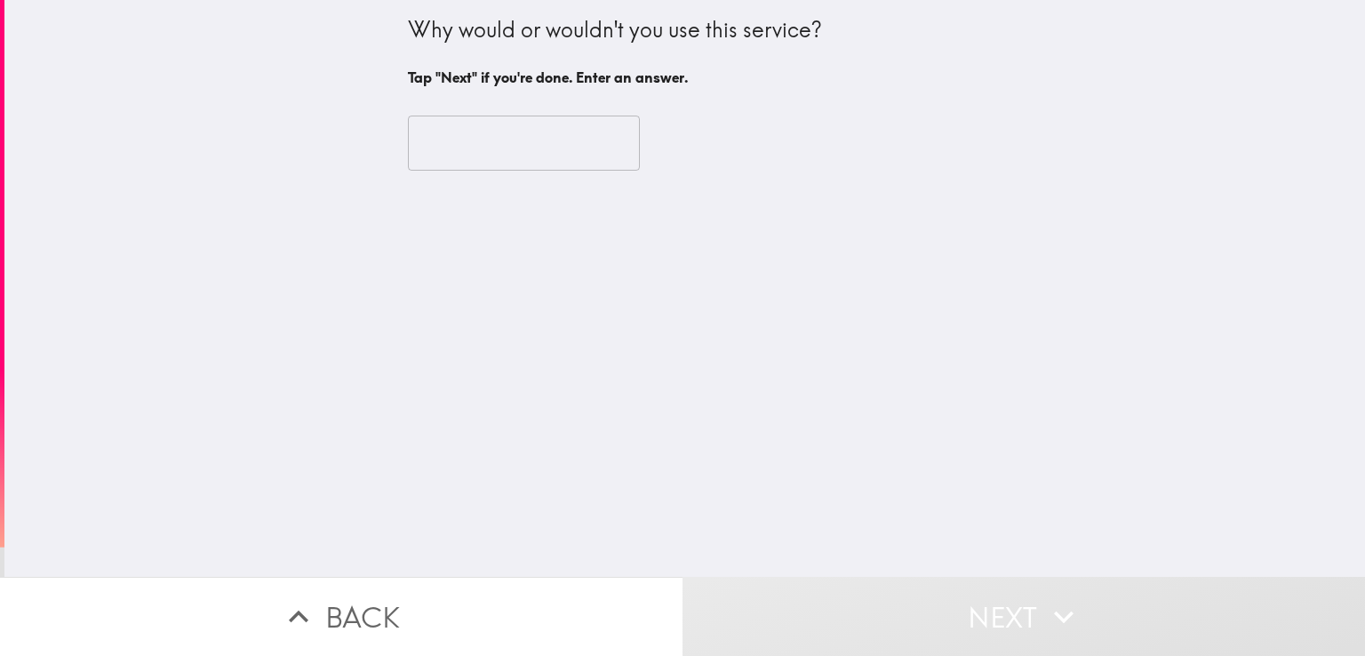
click at [535, 157] on input "text" at bounding box center [524, 143] width 232 height 55
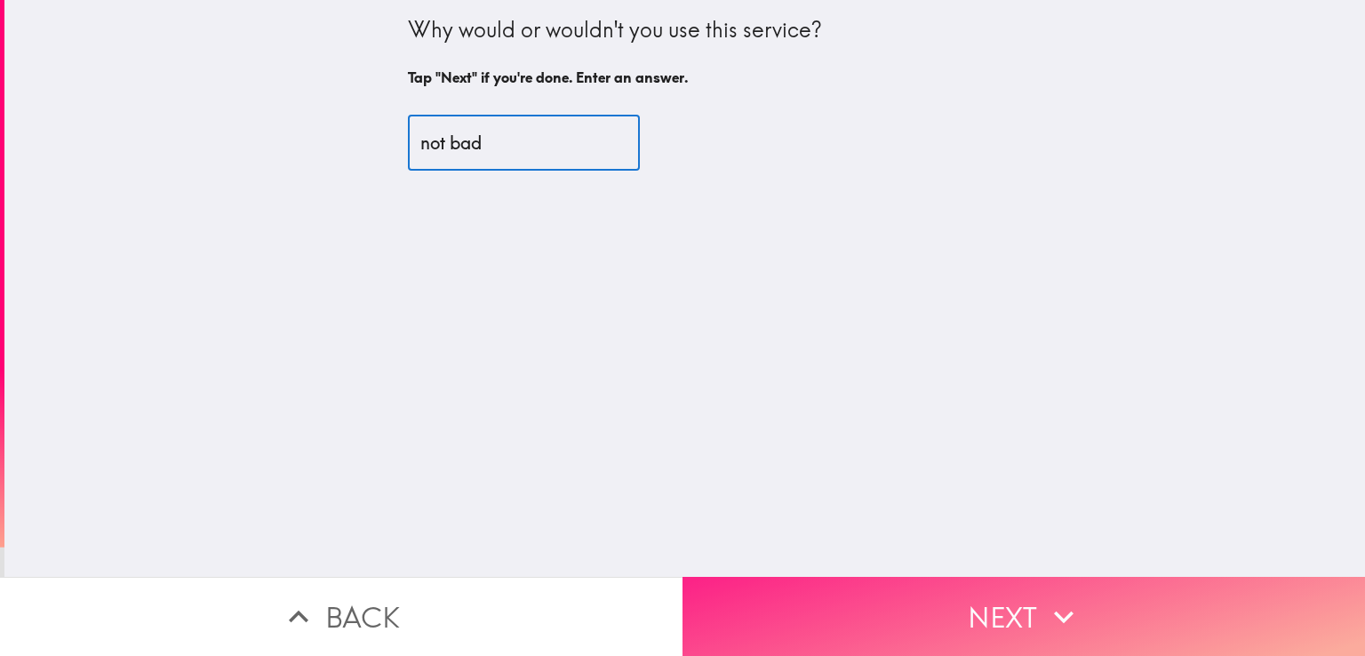
type input "not bad"
click at [1110, 580] on button "Next" at bounding box center [1023, 616] width 682 height 79
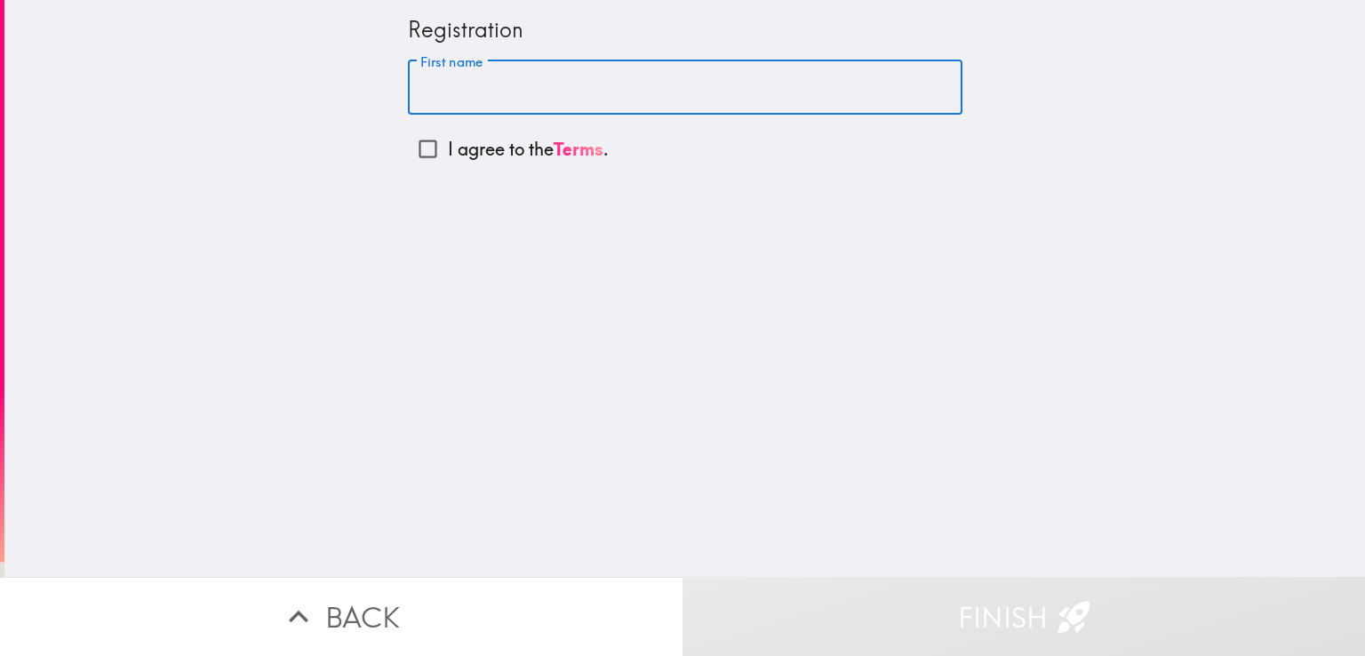
click at [546, 97] on input "First name" at bounding box center [685, 87] width 555 height 55
type input "mark"
click at [450, 163] on label "I agree to the Terms ." at bounding box center [685, 149] width 555 height 40
click at [448, 163] on input "I agree to the Terms ." at bounding box center [428, 149] width 40 height 40
checkbox input "true"
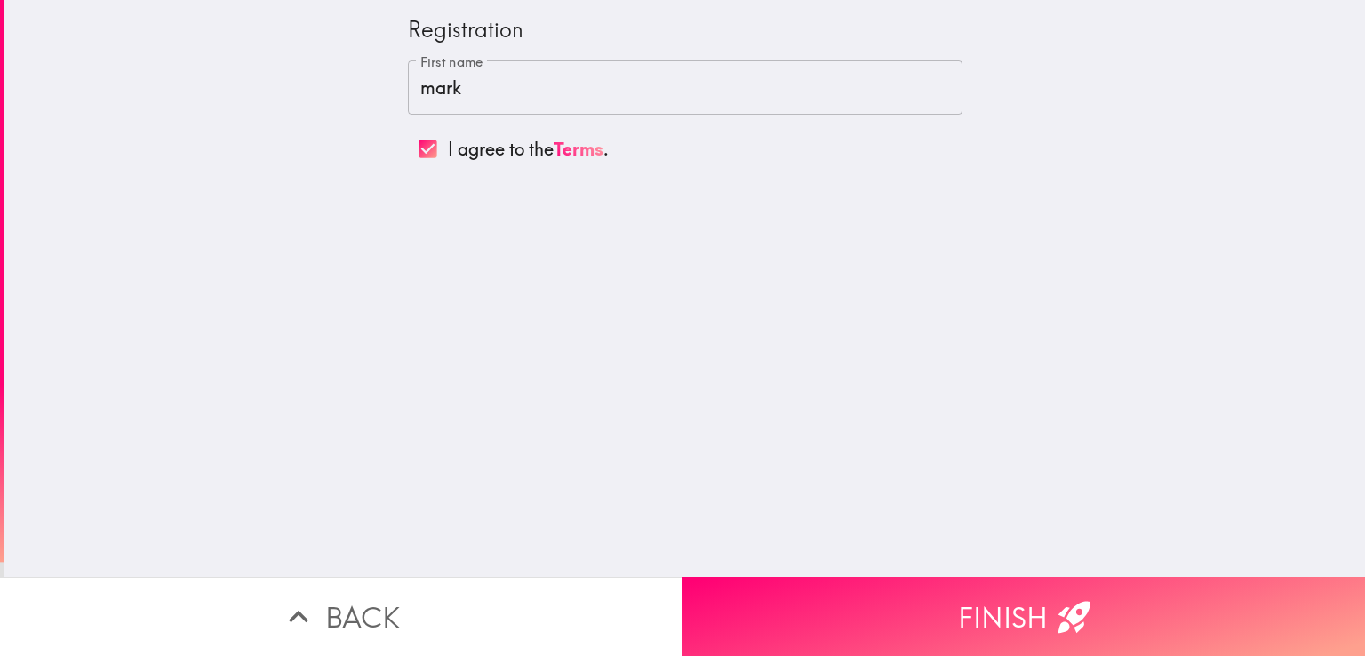
click at [533, 122] on div "First name [PERSON_NAME] First name I agree to the Terms ." at bounding box center [685, 114] width 555 height 109
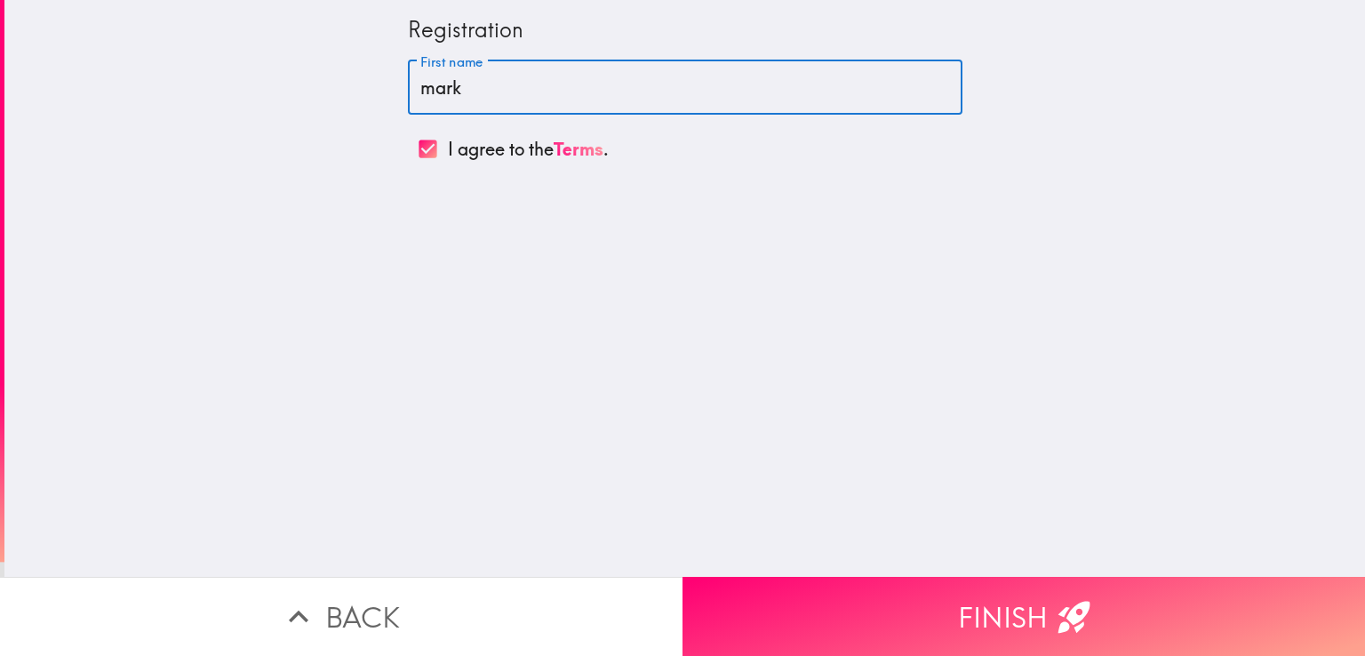
click at [536, 111] on input "mark" at bounding box center [685, 87] width 555 height 55
type input "m"
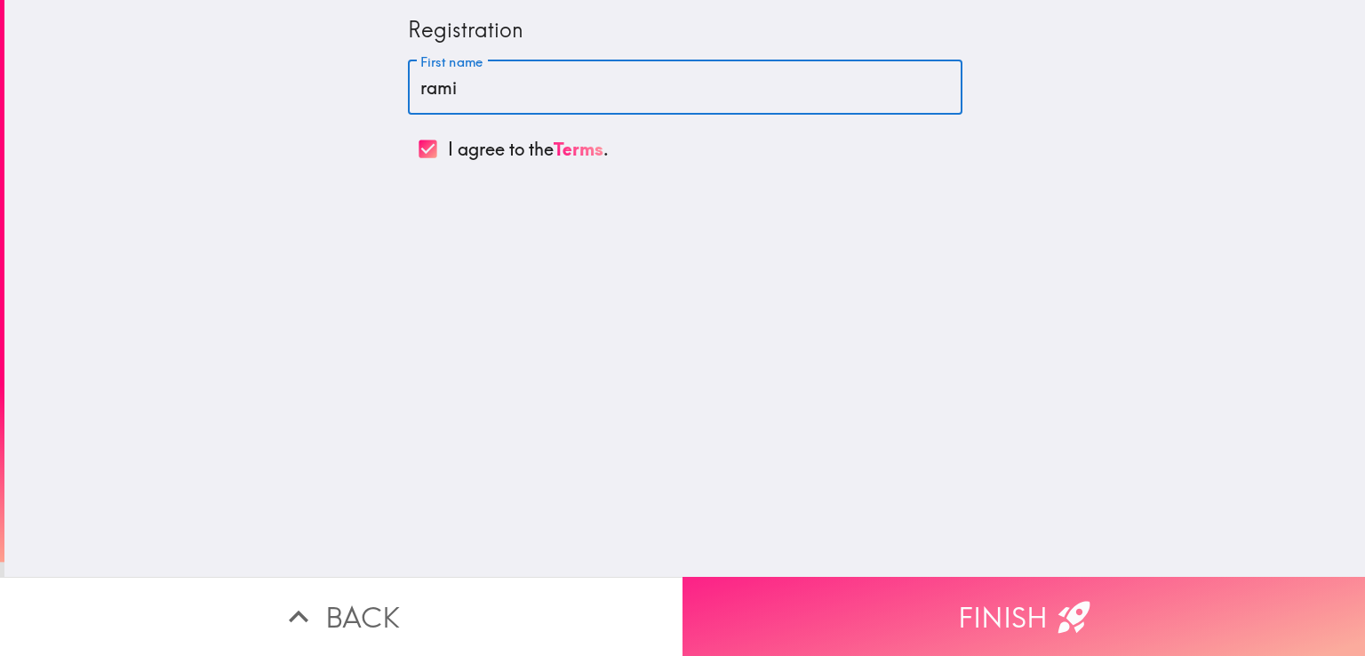
type input "rami"
click at [971, 580] on button "Finish" at bounding box center [1023, 616] width 682 height 79
